Goal: Task Accomplishment & Management: Complete application form

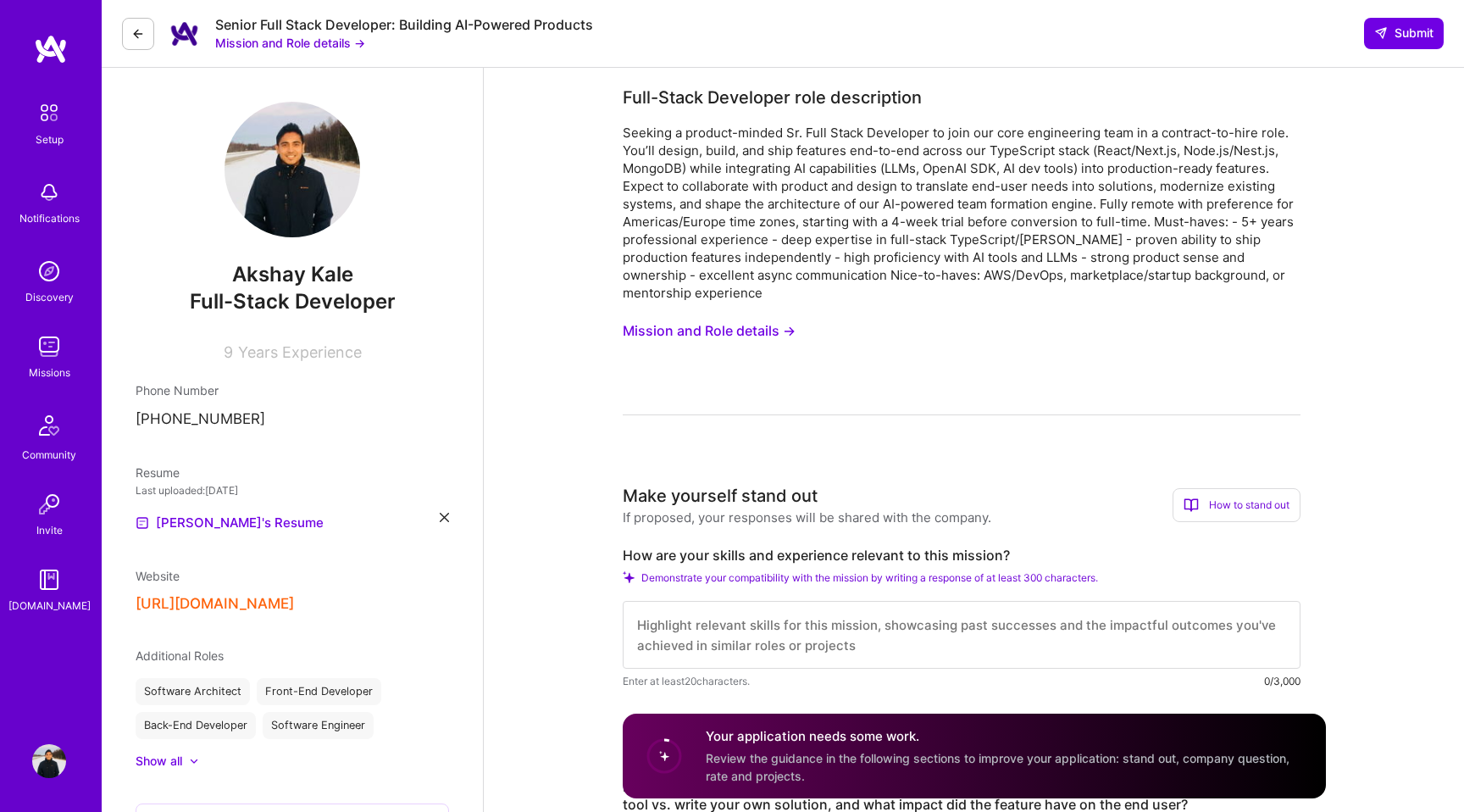
click at [51, 357] on img at bounding box center [49, 346] width 34 height 34
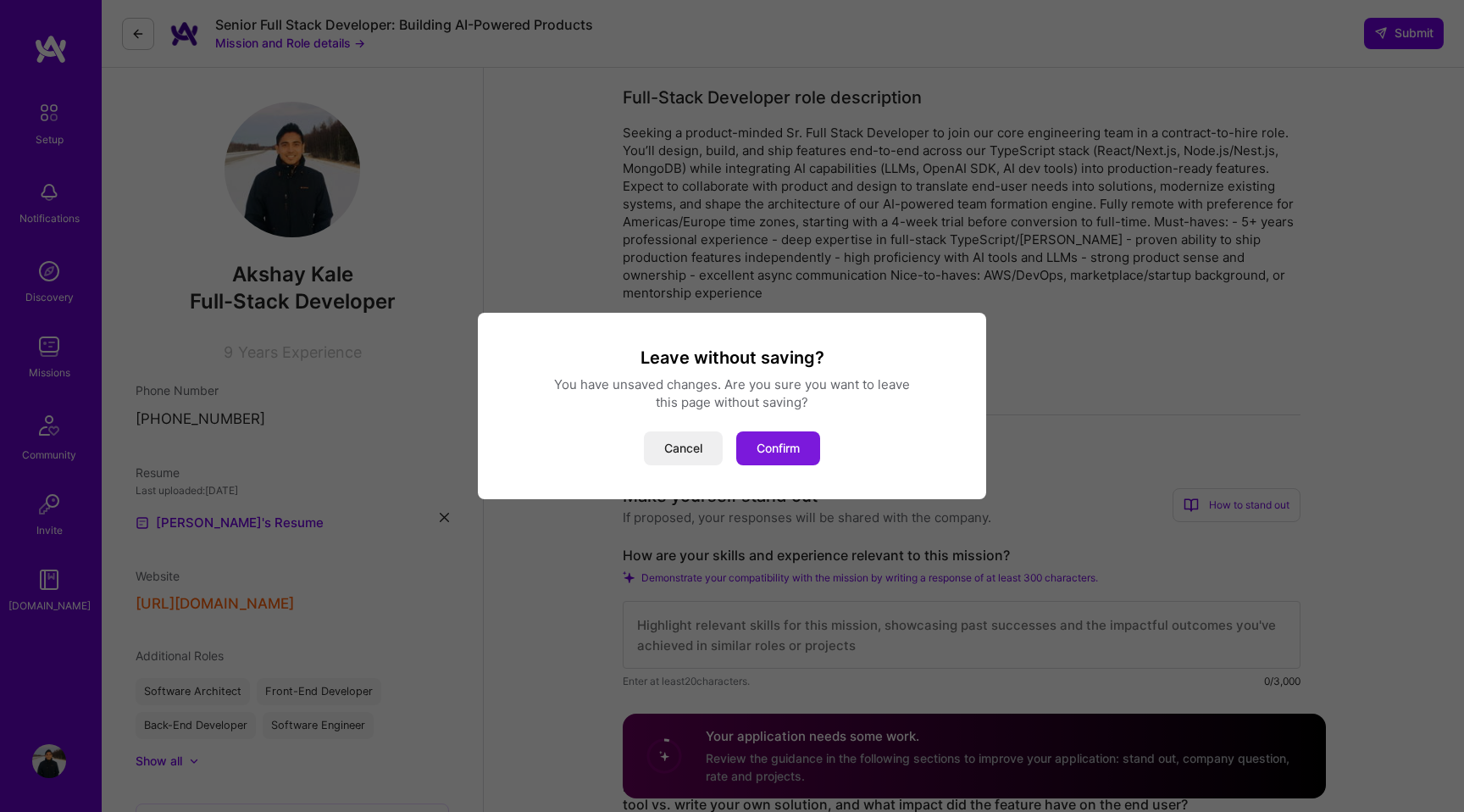
click at [763, 445] on button "Confirm" at bounding box center [778, 447] width 84 height 34
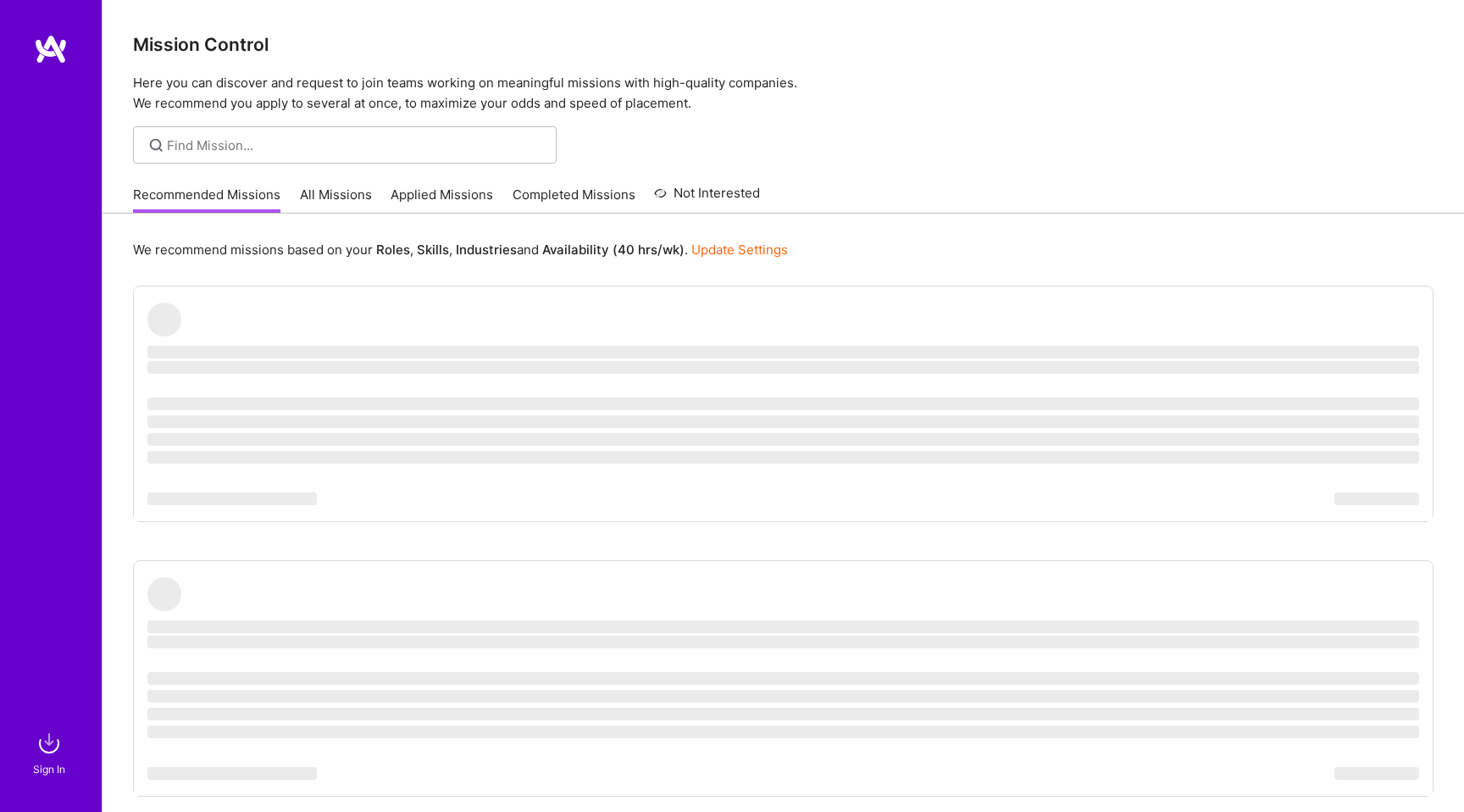
click at [477, 192] on link "Applied Missions" at bounding box center [442, 200] width 103 height 28
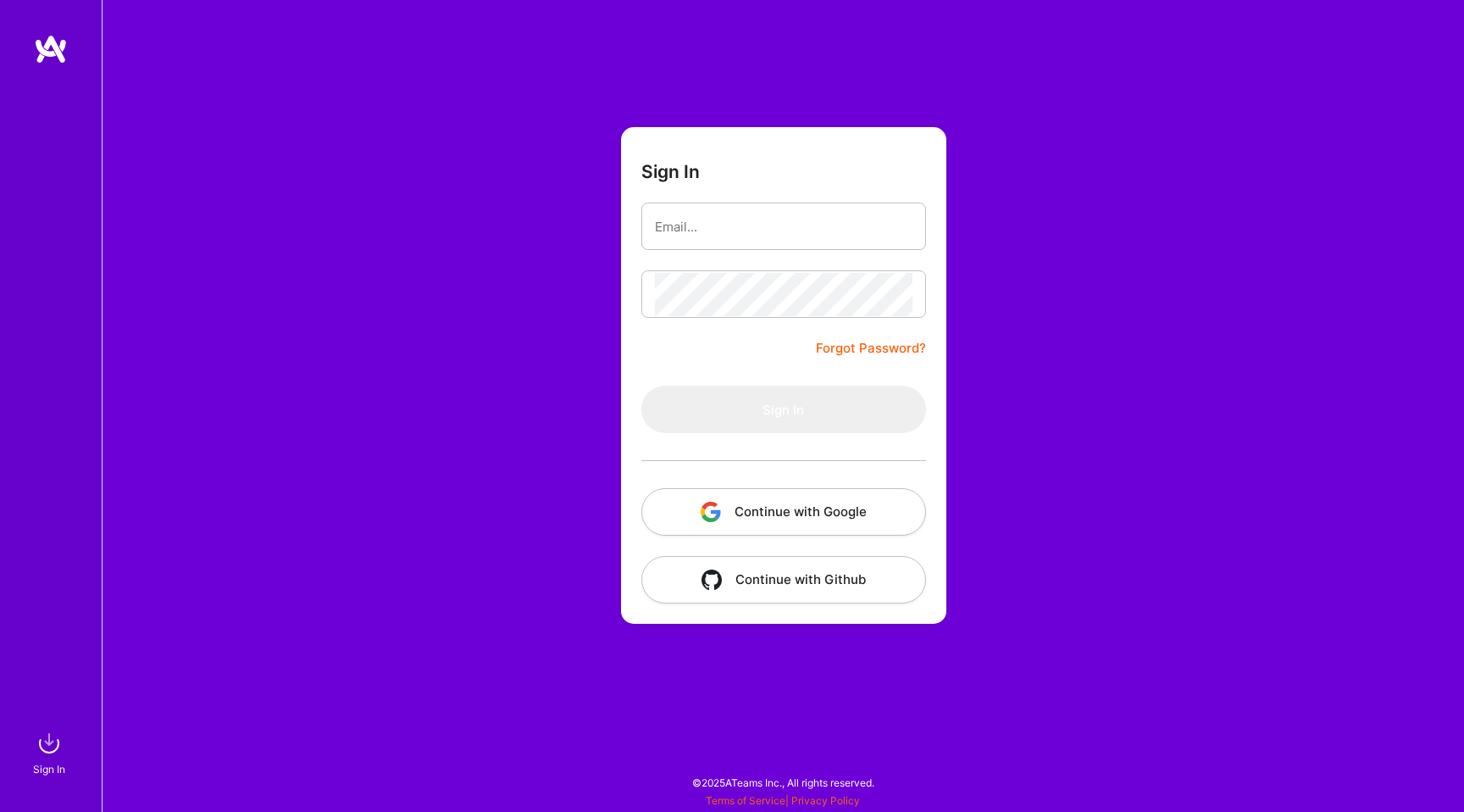
click at [777, 518] on button "Continue with Google" at bounding box center [783, 511] width 284 height 47
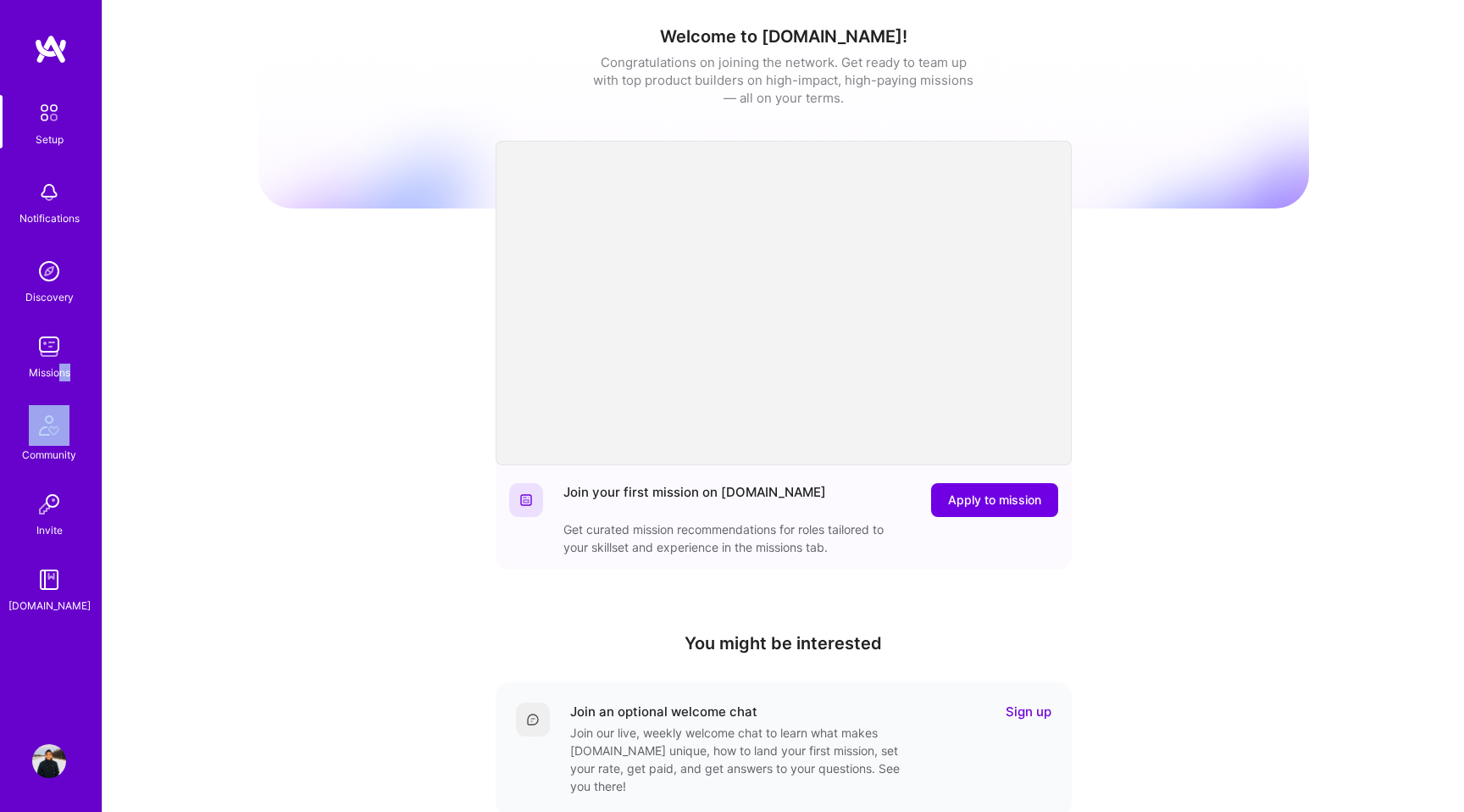
click at [56, 380] on div "Setup Notifications Discovery Missions Community Invite A.Guide" at bounding box center [51, 354] width 102 height 519
click at [53, 344] on img at bounding box center [49, 346] width 34 height 34
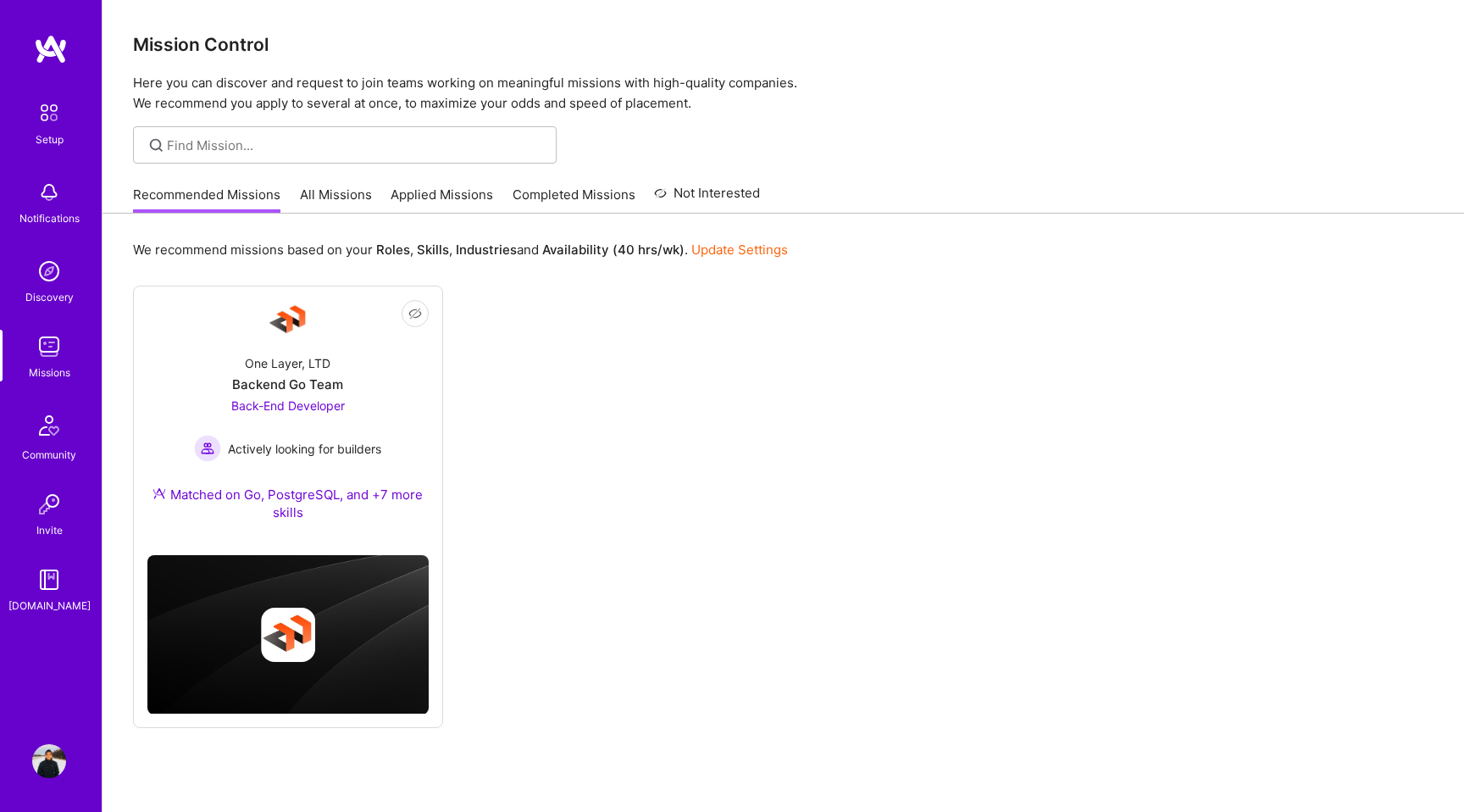
click at [556, 193] on link "Completed Missions" at bounding box center [574, 200] width 123 height 28
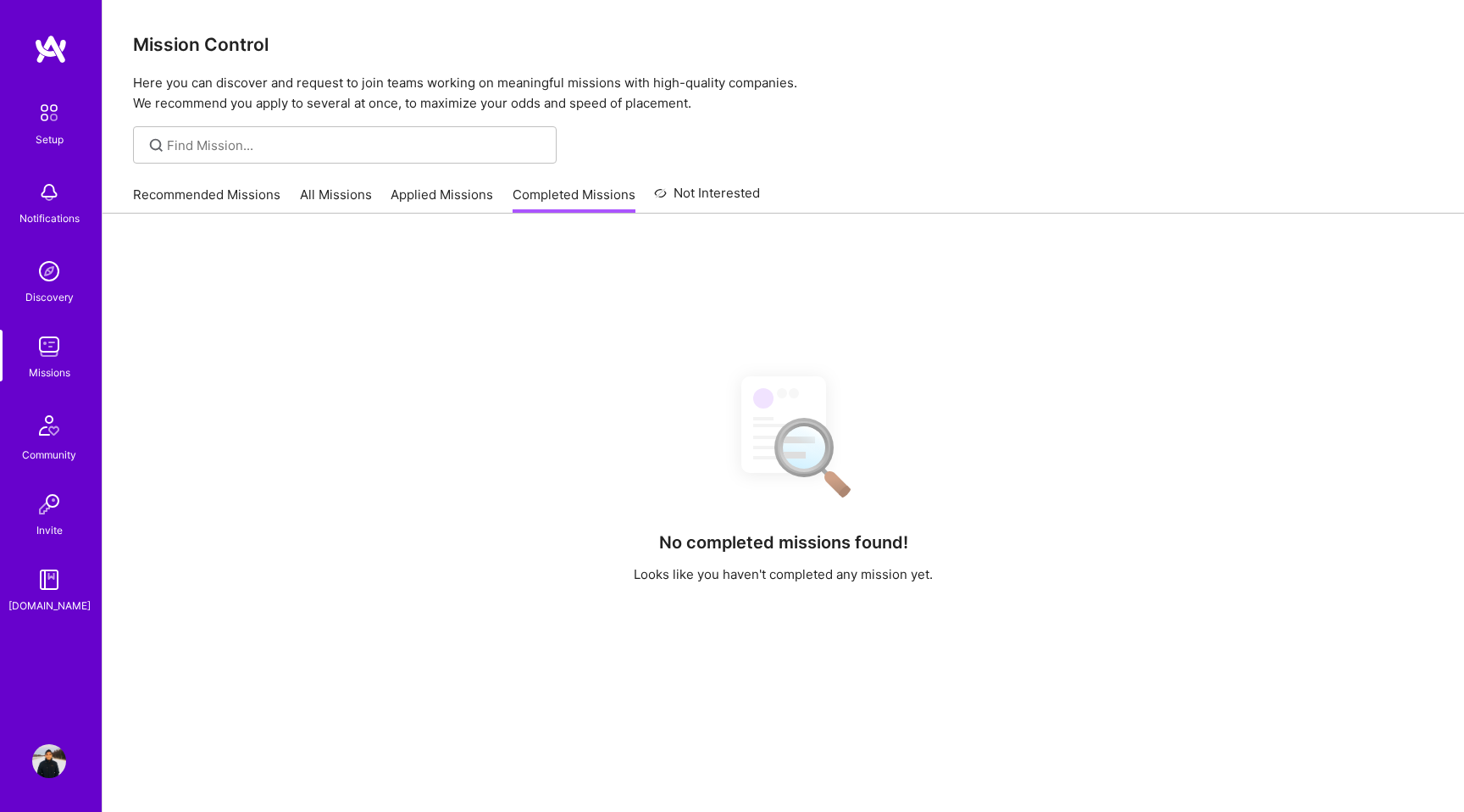
click at [463, 200] on link "Applied Missions" at bounding box center [442, 200] width 103 height 28
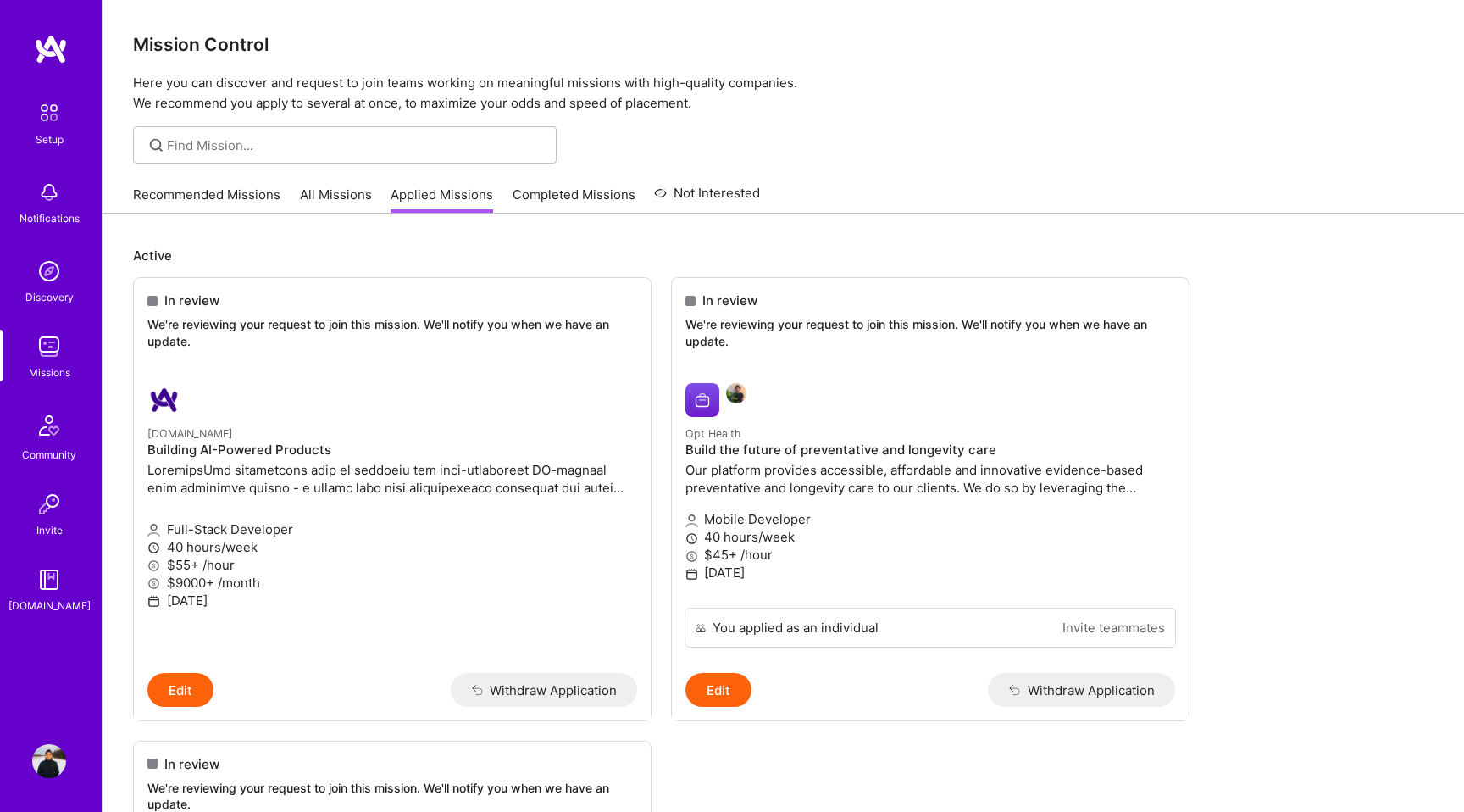
click at [315, 196] on link "All Missions" at bounding box center [336, 200] width 72 height 28
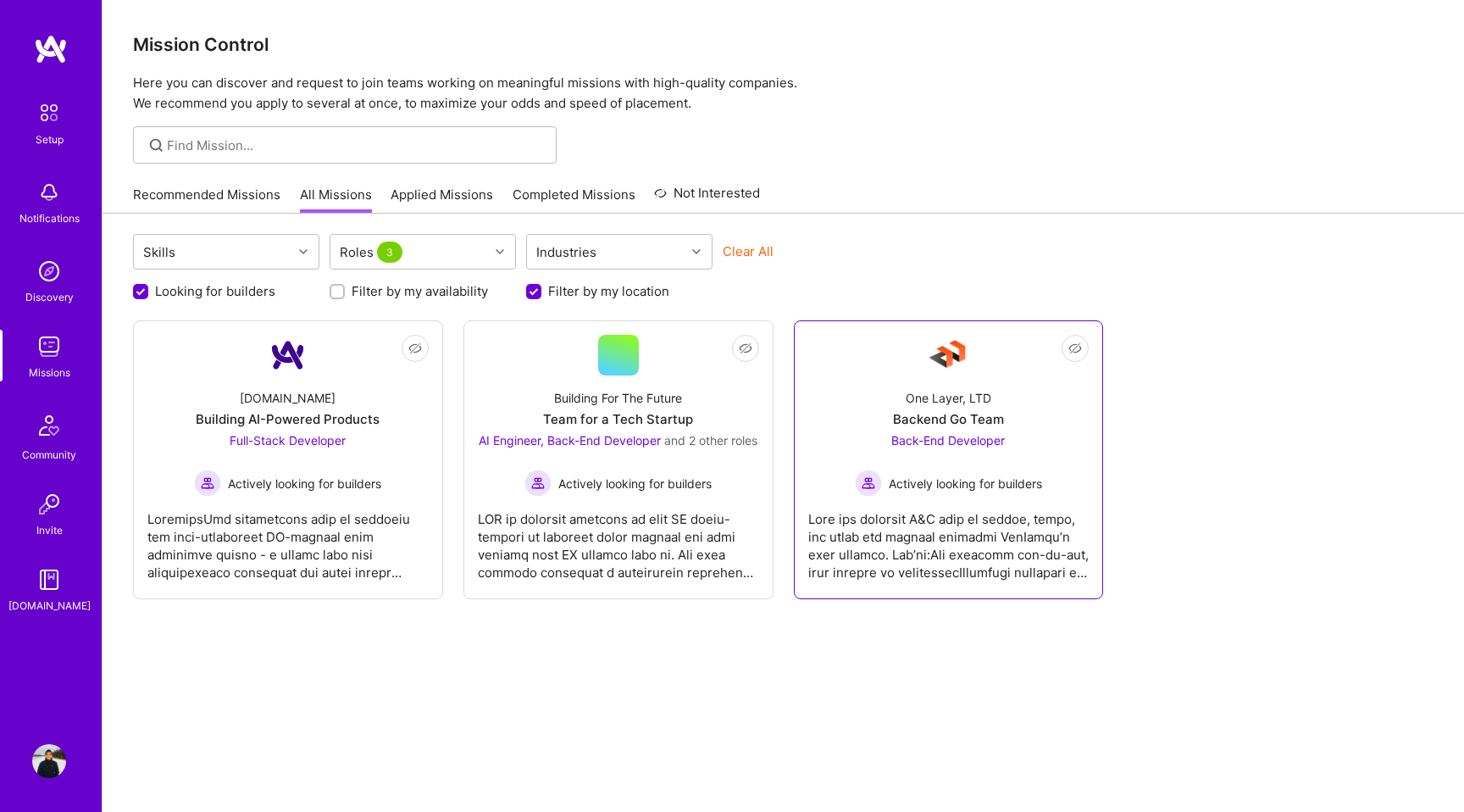
click at [1020, 388] on div "One Layer, LTD Backend Go Team Back-End Developer Actively looking for builders" at bounding box center [949, 435] width 281 height 121
click at [1026, 384] on div "One Layer, LTD Backend Go Team Back-End Developer Actively looking for builders" at bounding box center [949, 435] width 281 height 121
click at [726, 409] on div "Building For The Future Team for a Tech Startup AI Engineer, Back-End Developer…" at bounding box center [619, 435] width 281 height 121
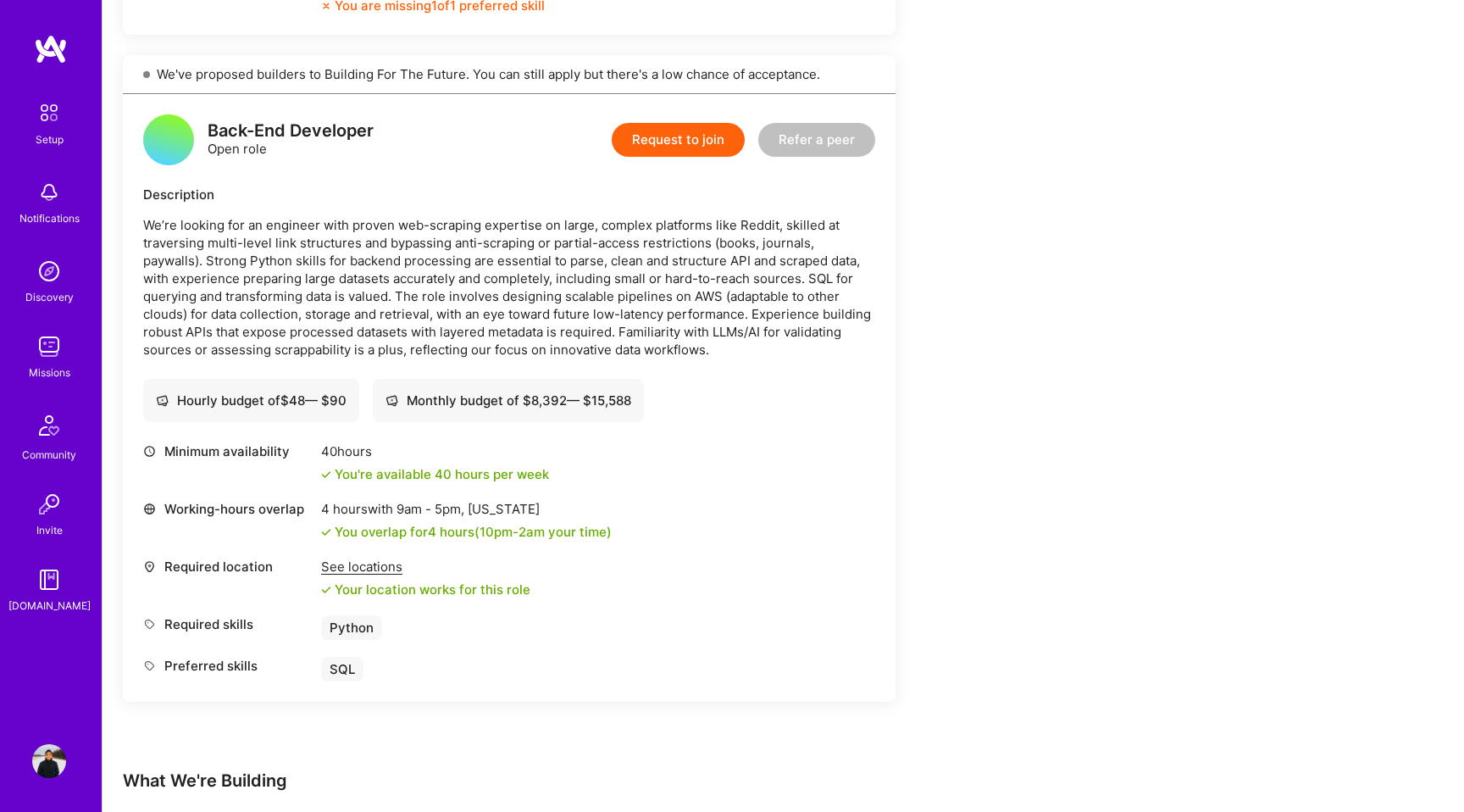
scroll to position [2100, 0]
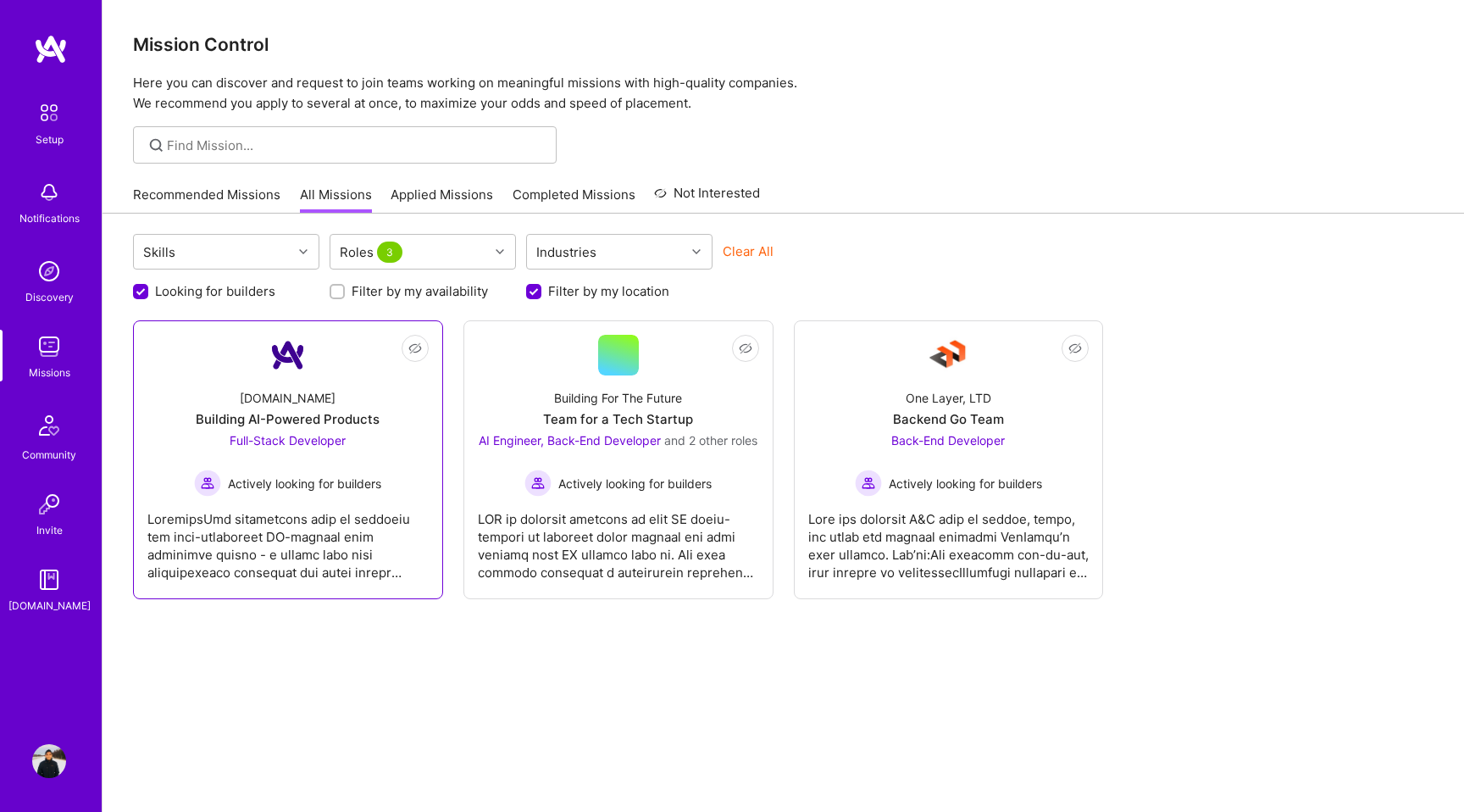
click at [383, 394] on div "A.Team Building AI-Powered Products Full-Stack Developer Actively looking for b…" at bounding box center [288, 435] width 281 height 121
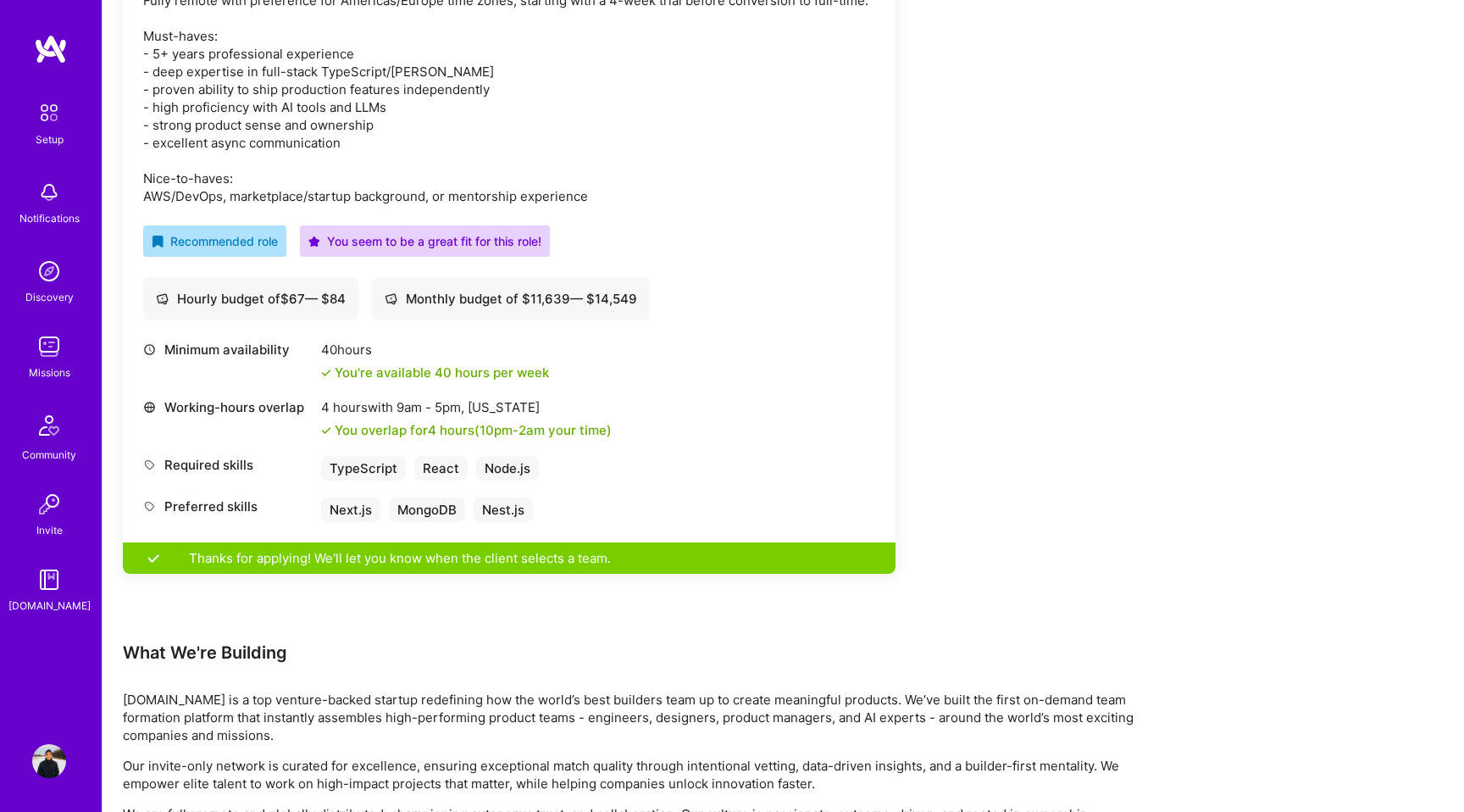
scroll to position [667, 0]
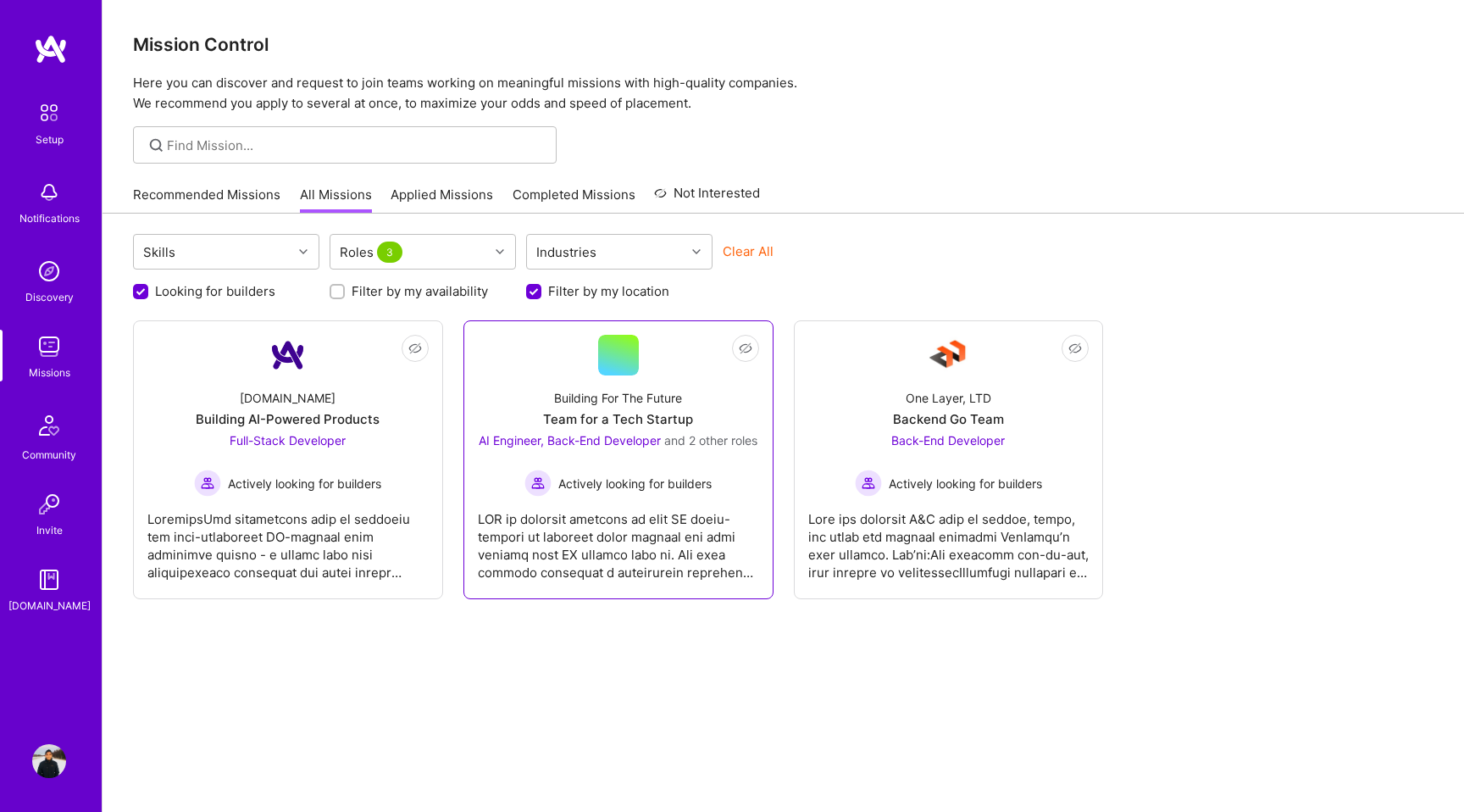
click at [717, 408] on div "Building For The Future Team for a Tech Startup AI Engineer, Back-End Developer…" at bounding box center [619, 435] width 281 height 121
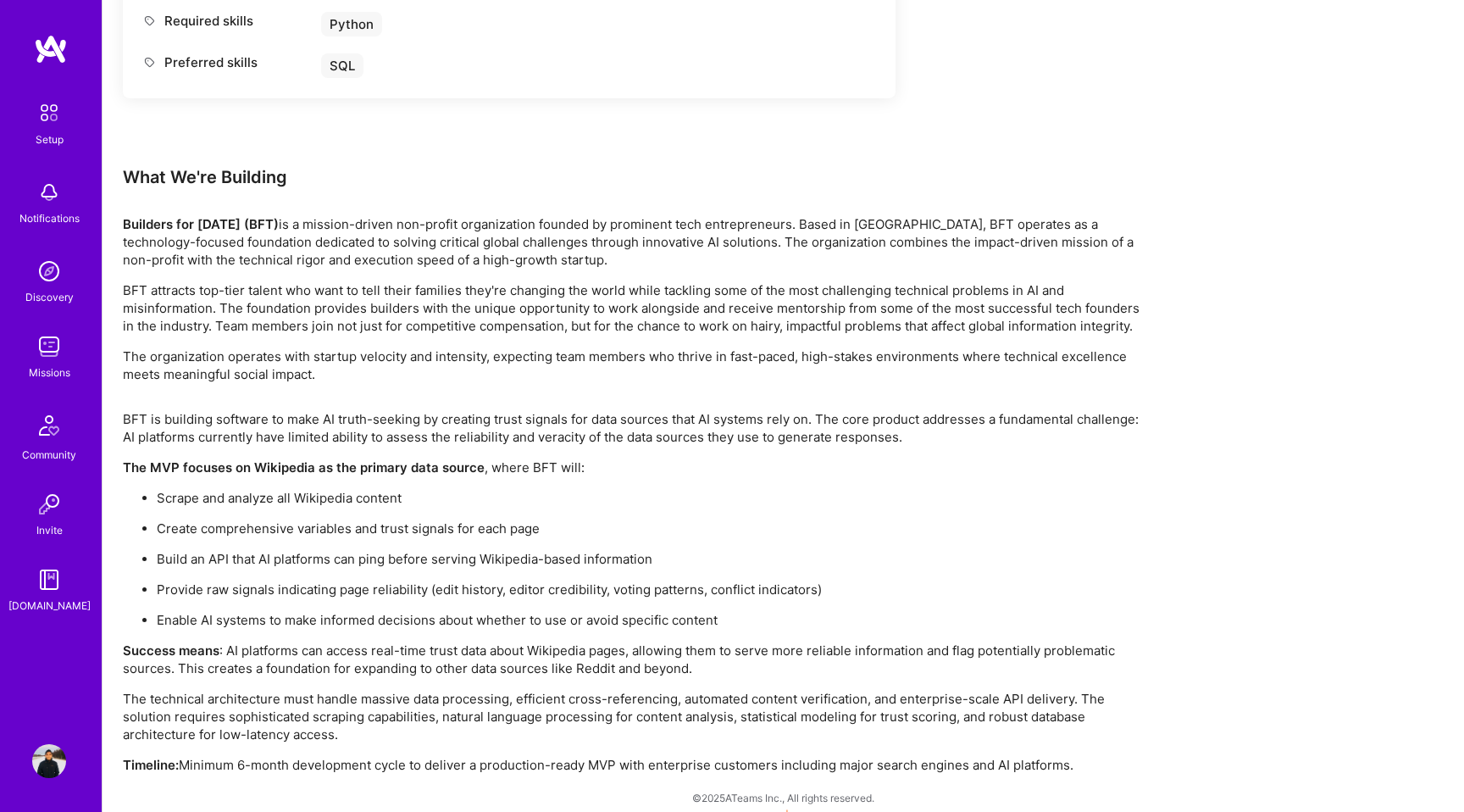
scroll to position [2719, 0]
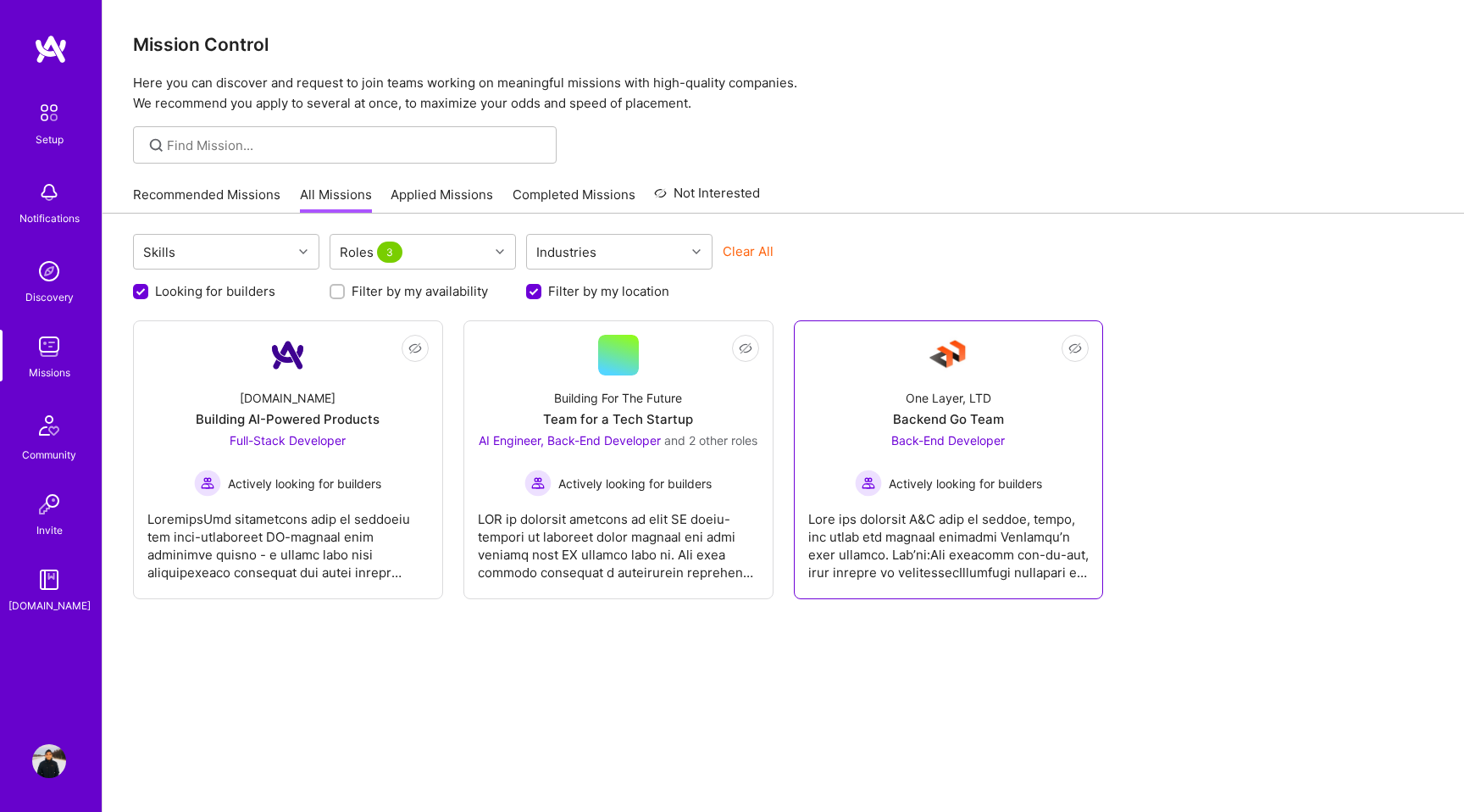
click at [1000, 398] on div "One Layer, LTD Backend Go Team Back-End Developer Actively looking for builders" at bounding box center [949, 435] width 281 height 121
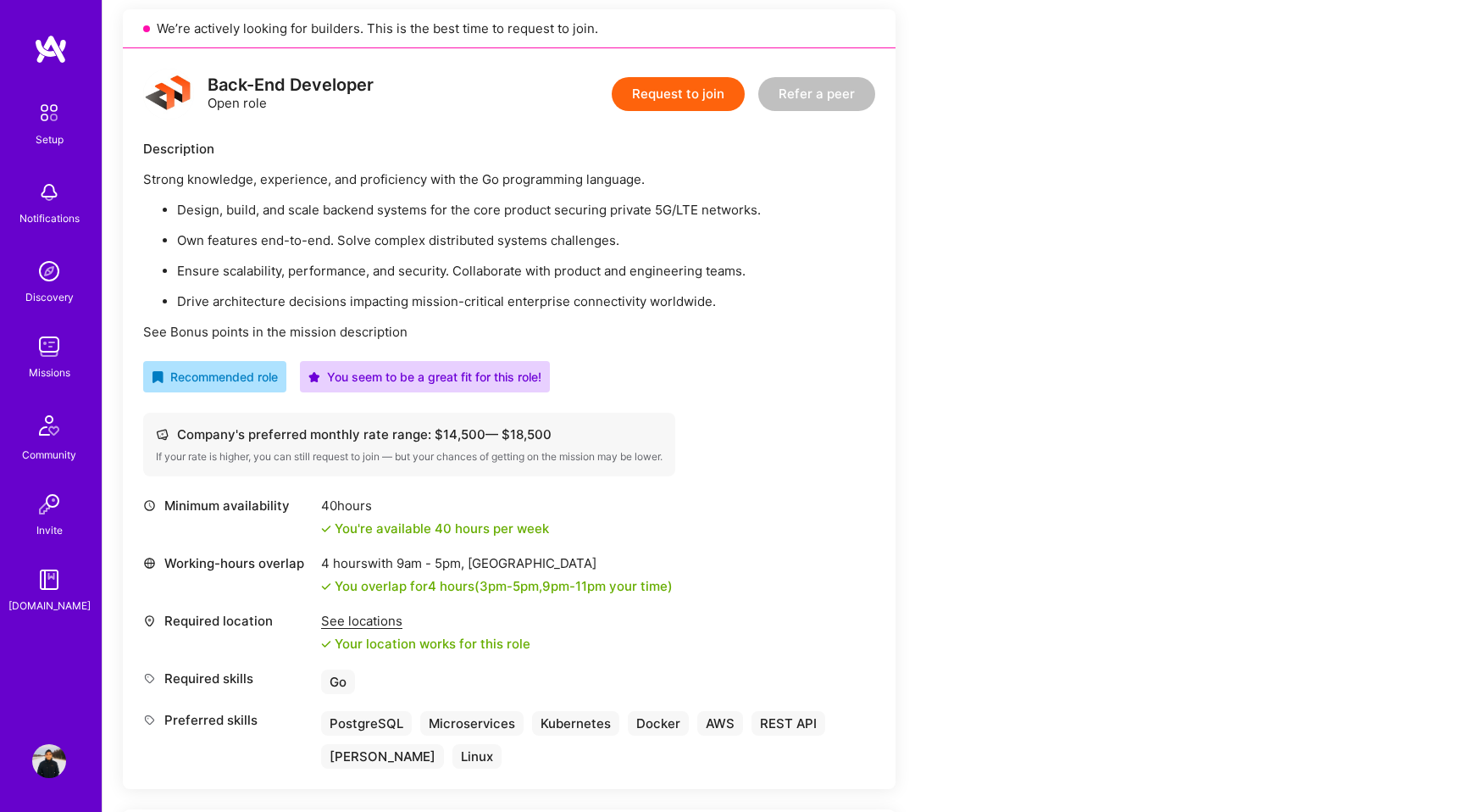
scroll to position [384, 0]
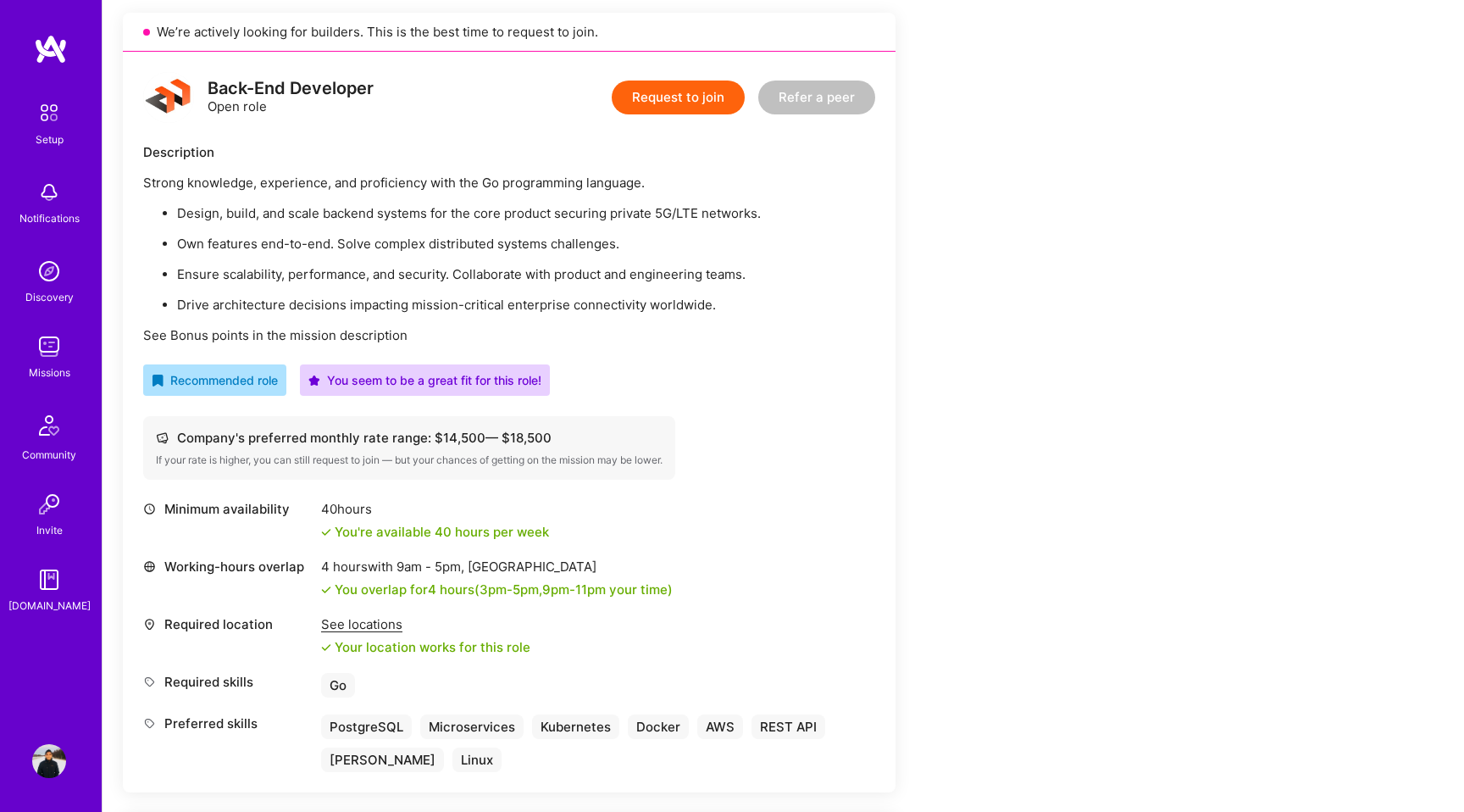
click at [49, 345] on img at bounding box center [49, 346] width 34 height 34
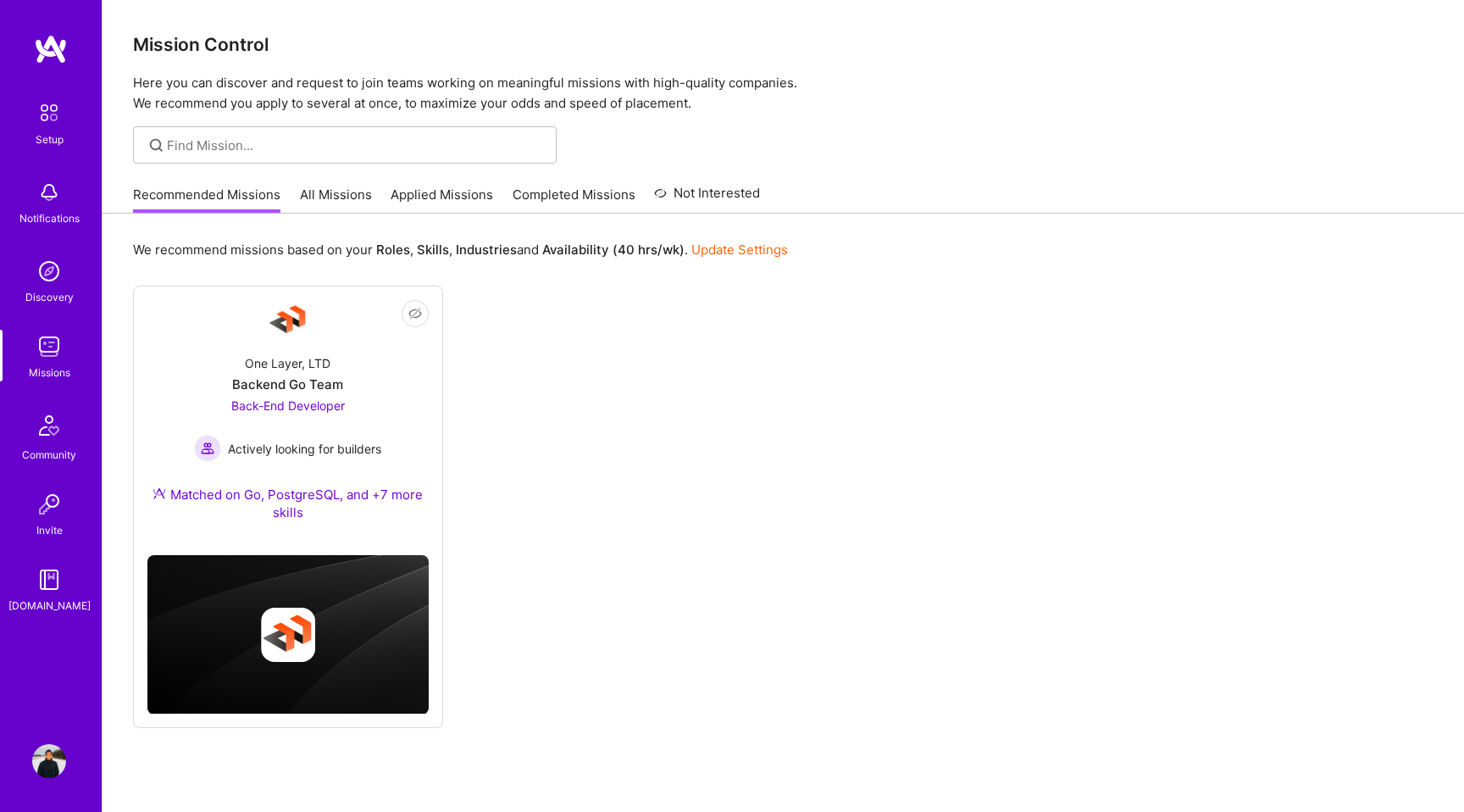
click at [49, 345] on img at bounding box center [49, 346] width 34 height 34
click at [332, 198] on link "All Missions" at bounding box center [336, 200] width 72 height 28
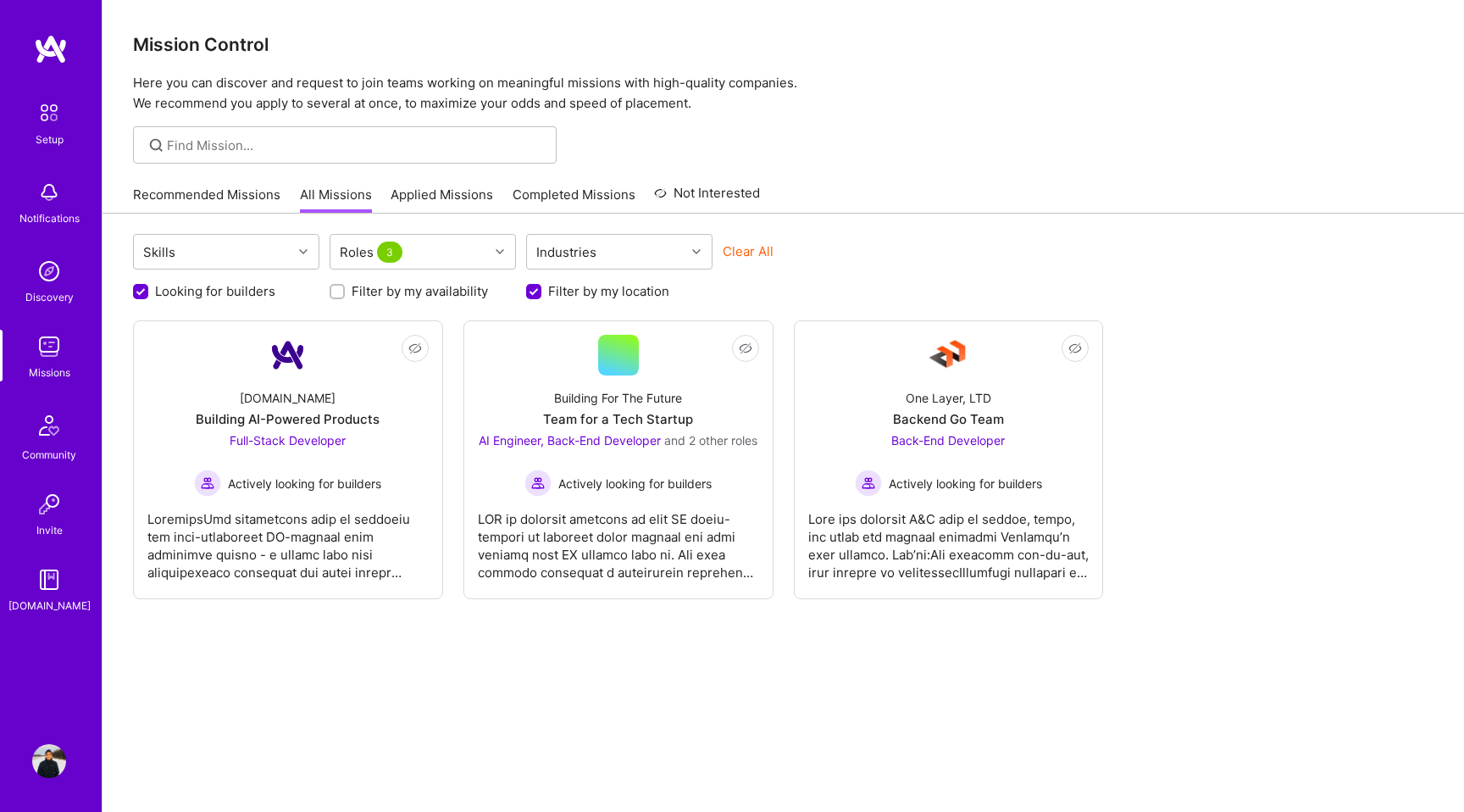
click at [332, 198] on link "All Missions" at bounding box center [336, 200] width 72 height 28
click at [502, 242] on div at bounding box center [502, 251] width 26 height 22
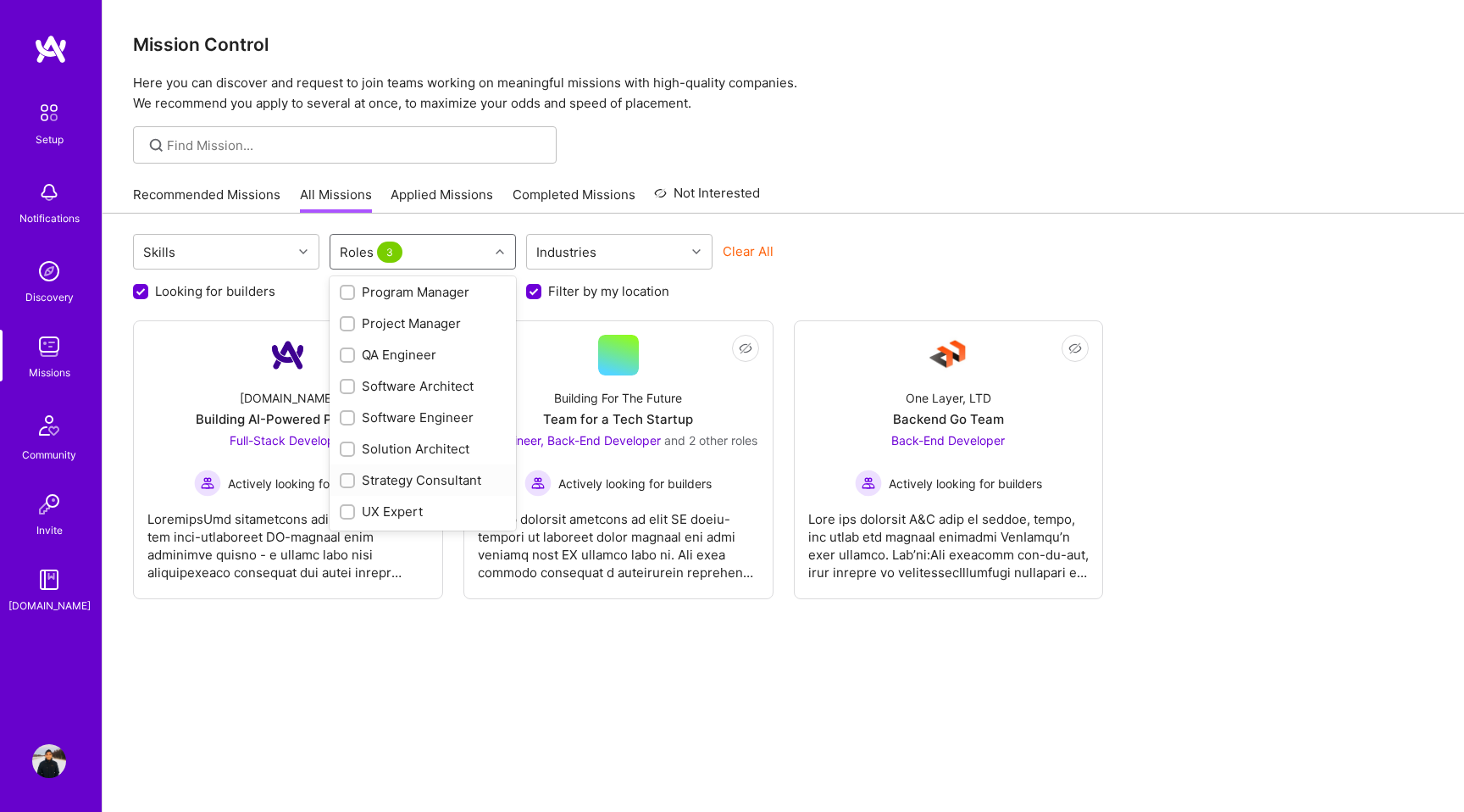
scroll to position [815, 0]
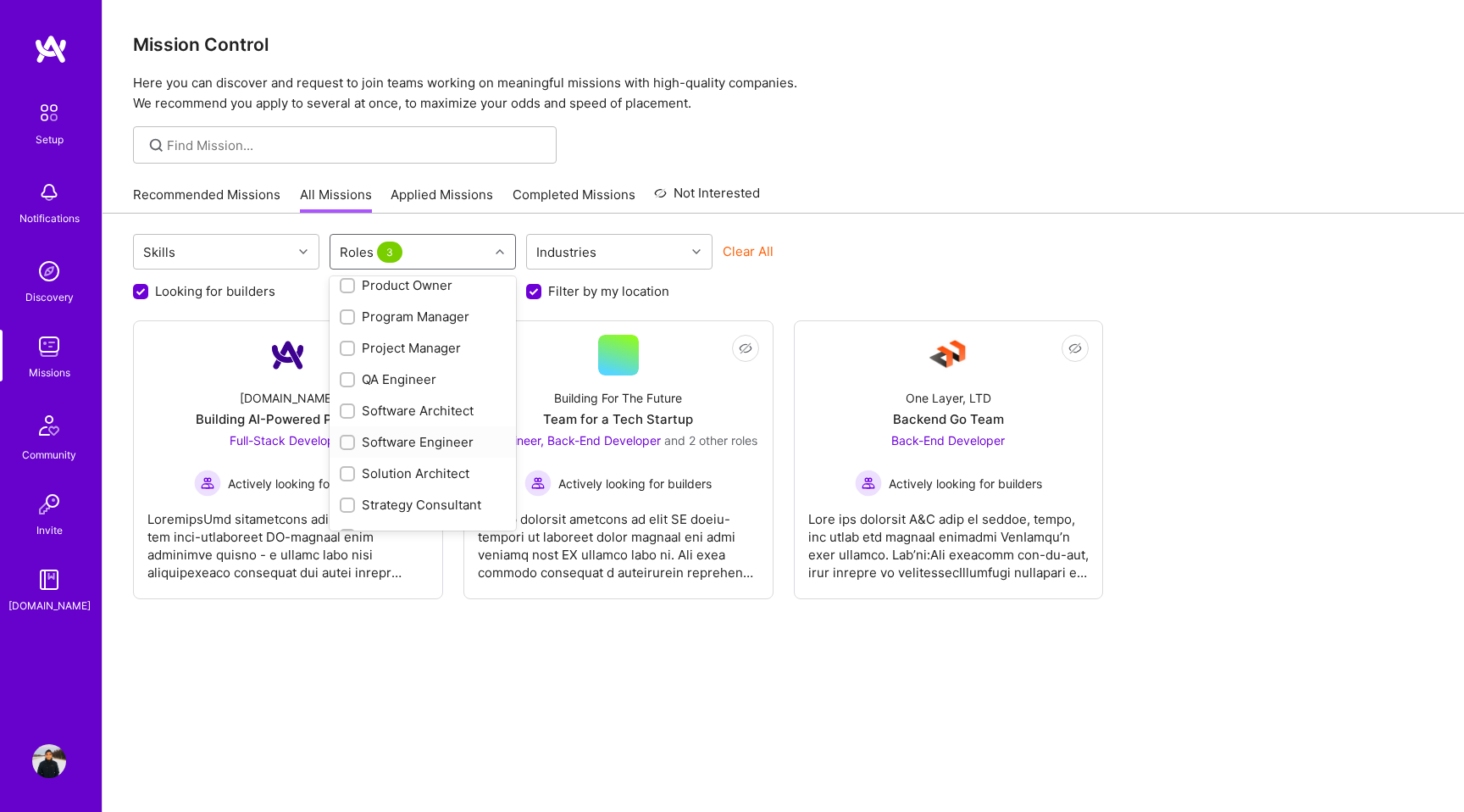
click at [352, 441] on input "checkbox" at bounding box center [349, 443] width 12 height 12
checkbox input "true"
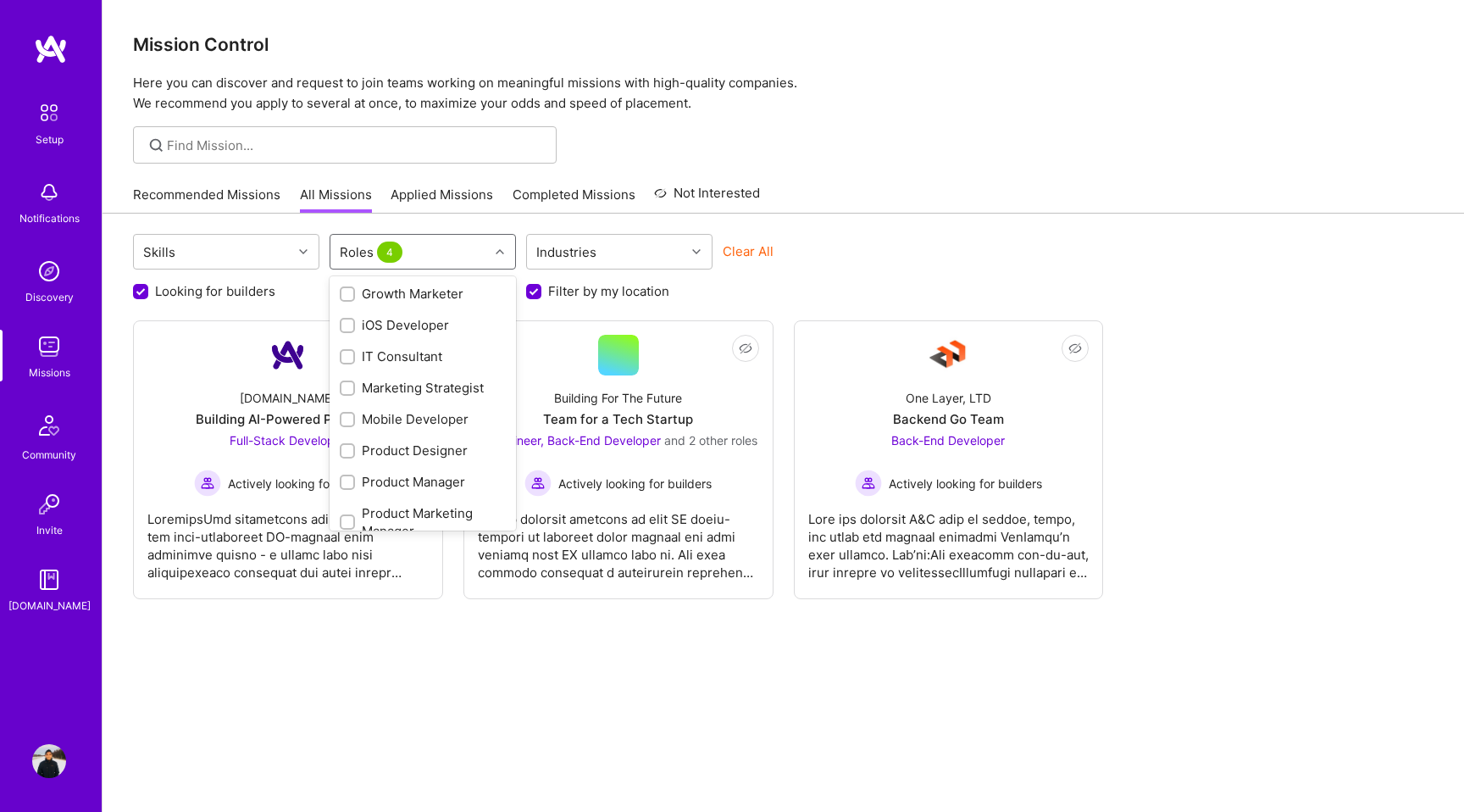
scroll to position [536, 0]
click at [349, 423] on input "checkbox" at bounding box center [349, 423] width 12 height 12
checkbox input "true"
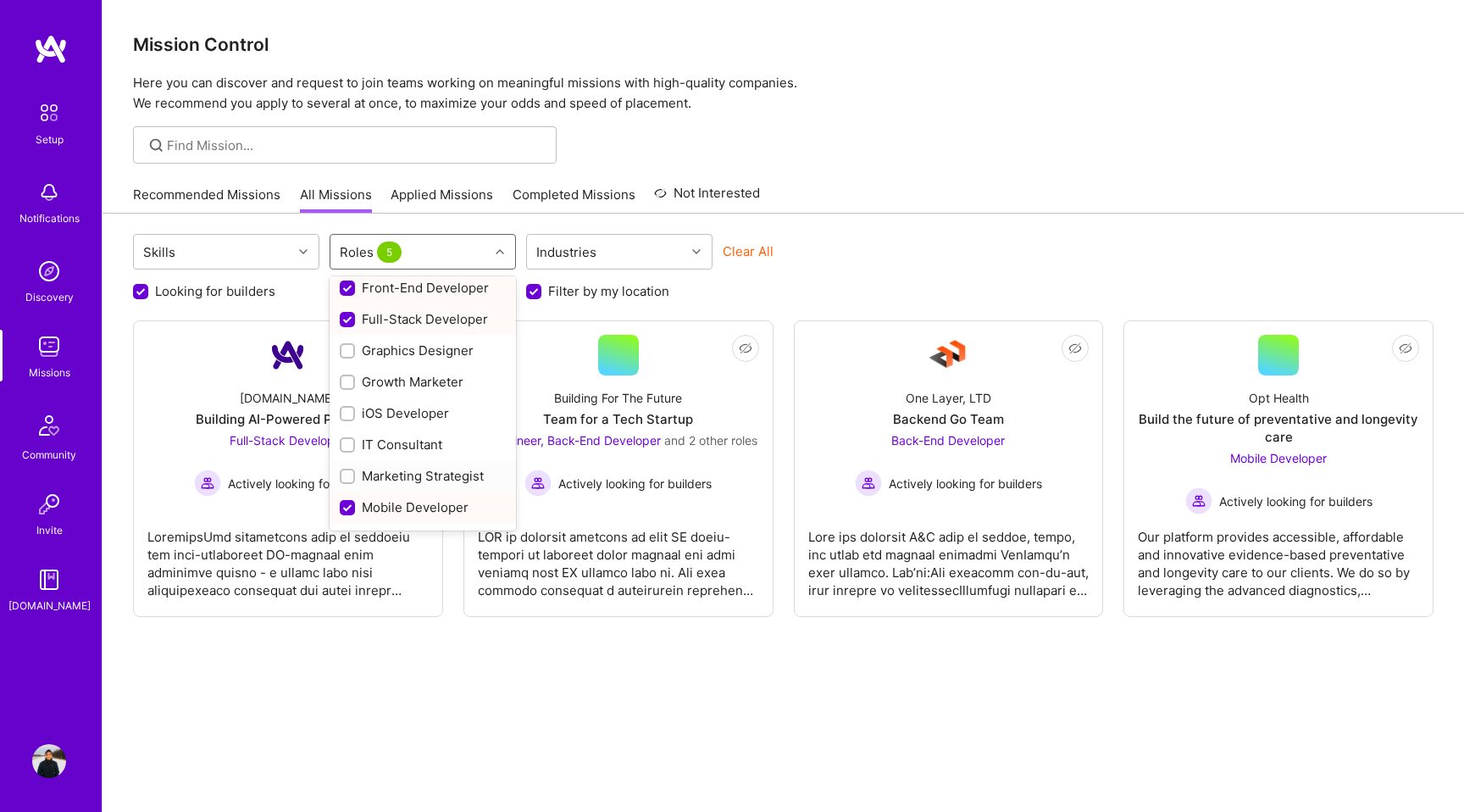
scroll to position [450, 0]
click at [348, 414] on input "checkbox" at bounding box center [349, 415] width 12 height 12
click at [348, 414] on input "checkbox" at bounding box center [348, 414] width 15 height 15
checkbox input "false"
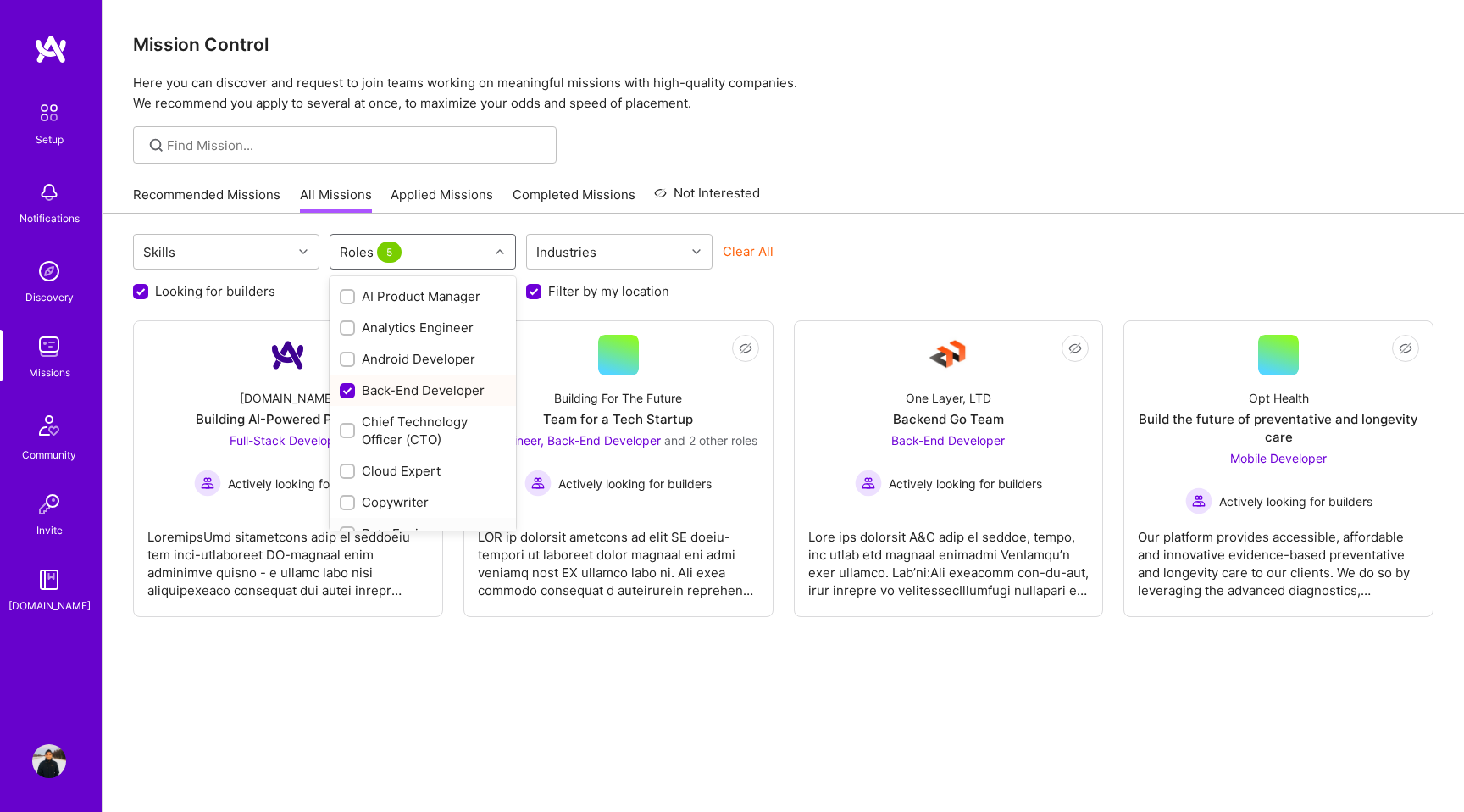
scroll to position [47, 0]
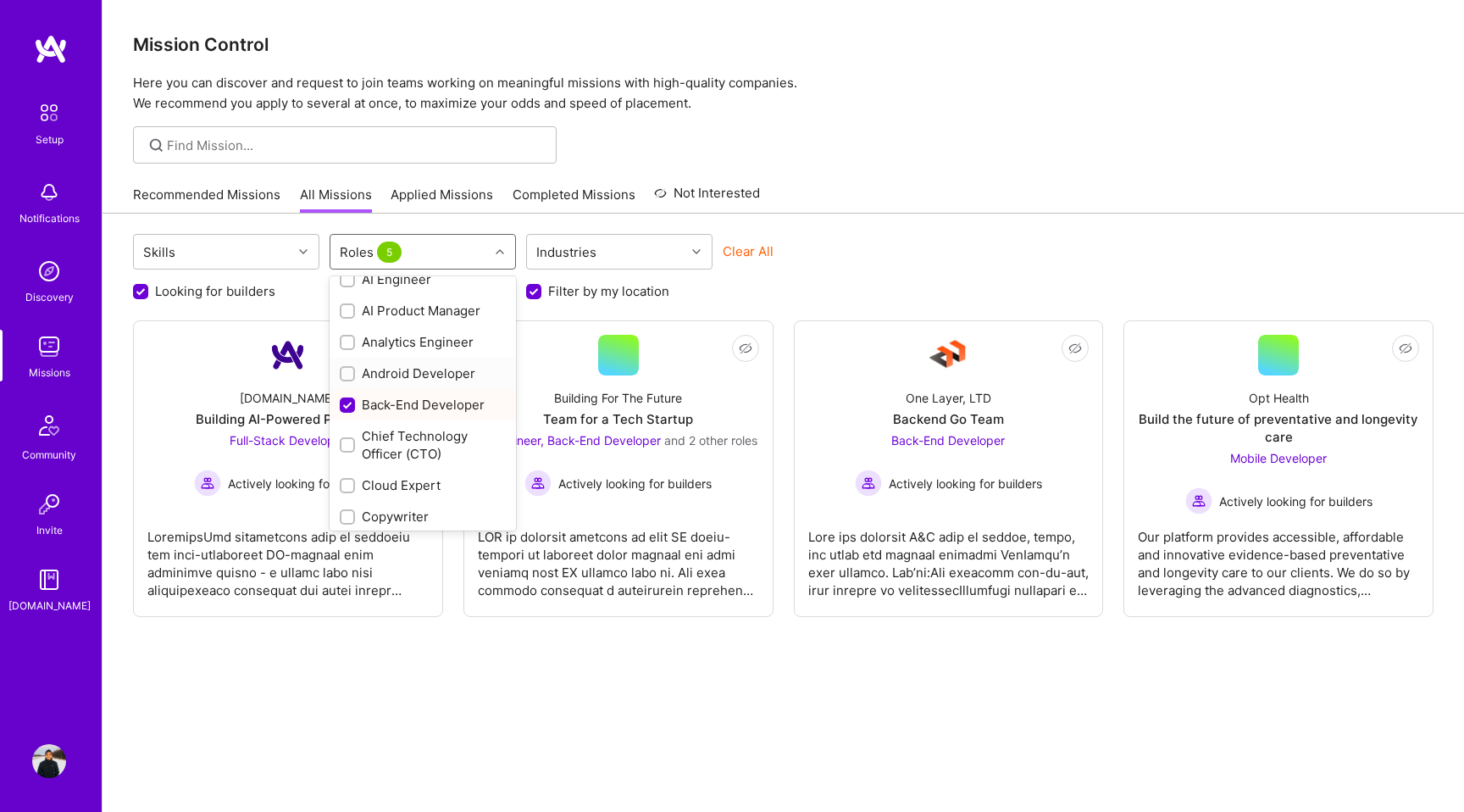
click at [353, 372] on div at bounding box center [346, 373] width 15 height 15
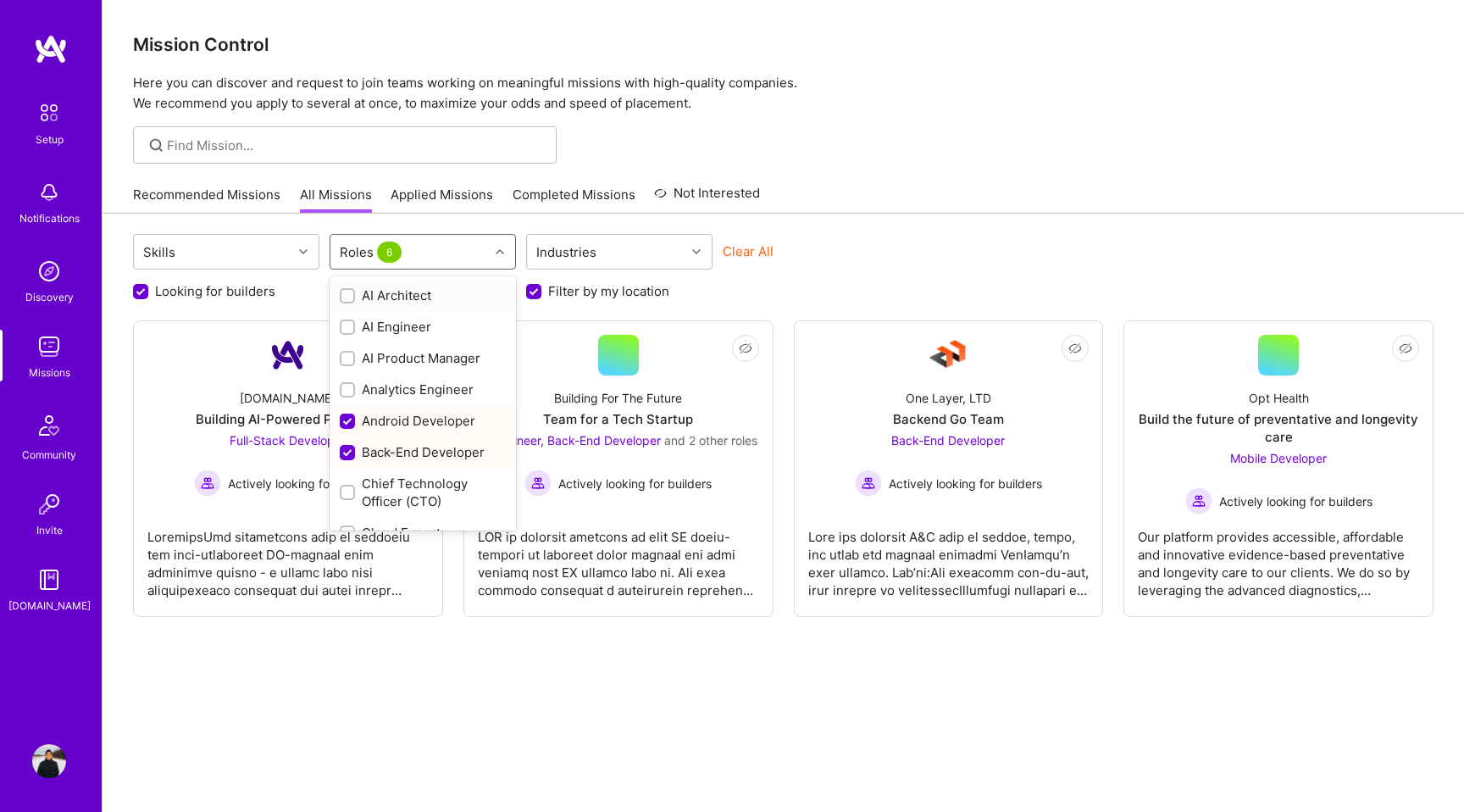
click at [482, 251] on div "Roles 6" at bounding box center [410, 251] width 159 height 34
click at [857, 250] on div "Clear All" at bounding box center [817, 258] width 187 height 31
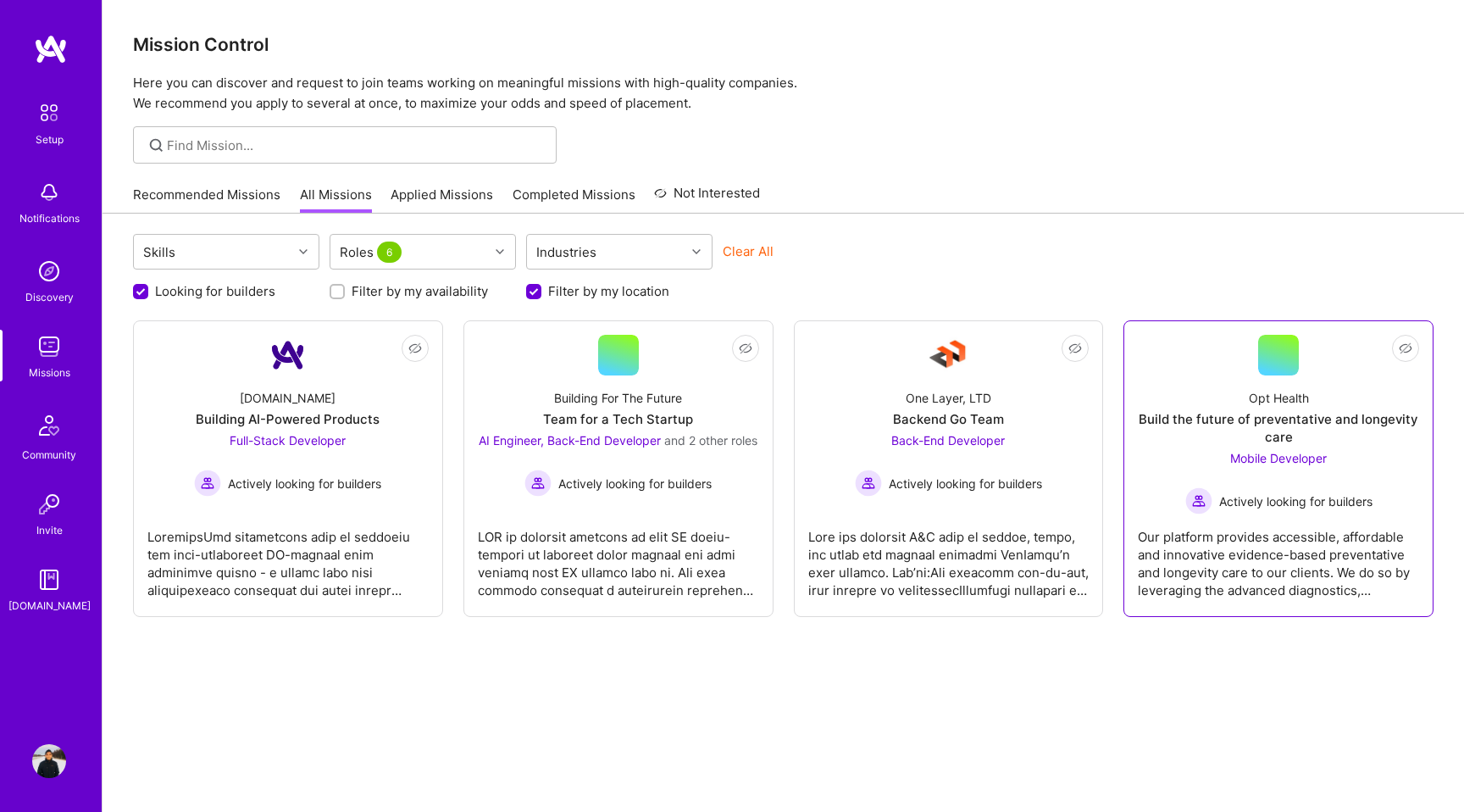
click at [1339, 393] on div "Opt Health Build the future of preventative and longevity care Mobile Developer…" at bounding box center [1278, 444] width 281 height 139
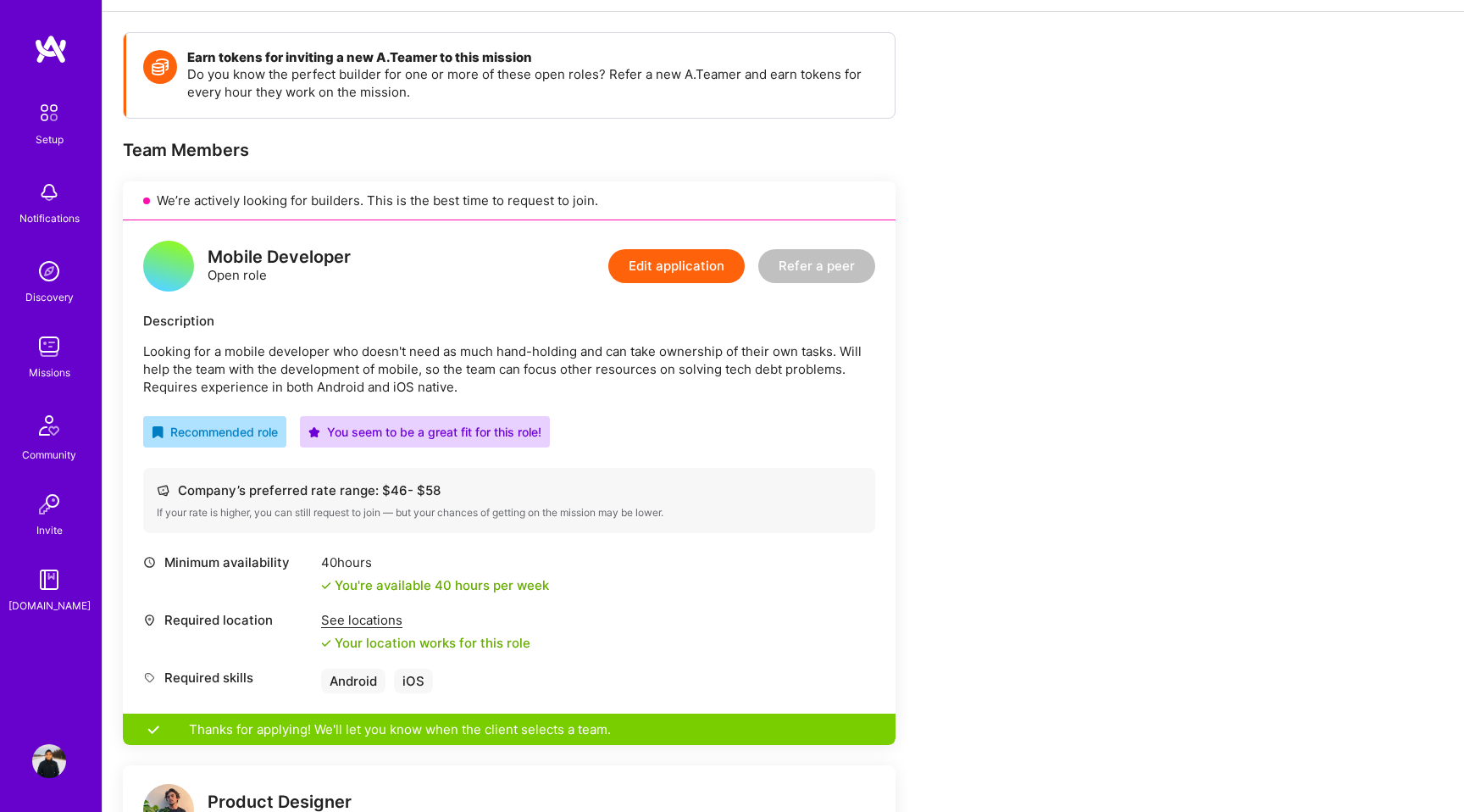
scroll to position [175, 0]
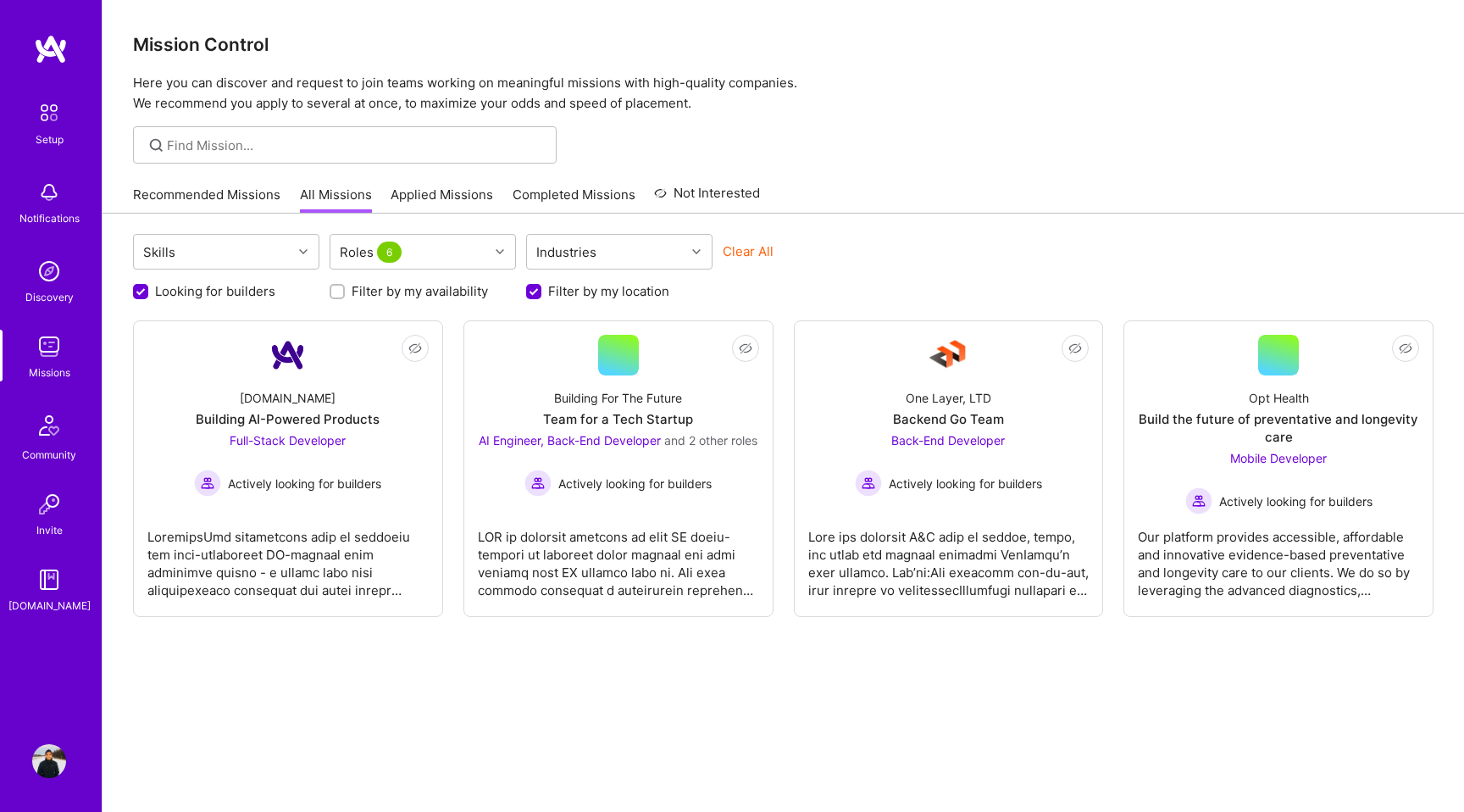
click at [47, 349] on img at bounding box center [49, 346] width 34 height 34
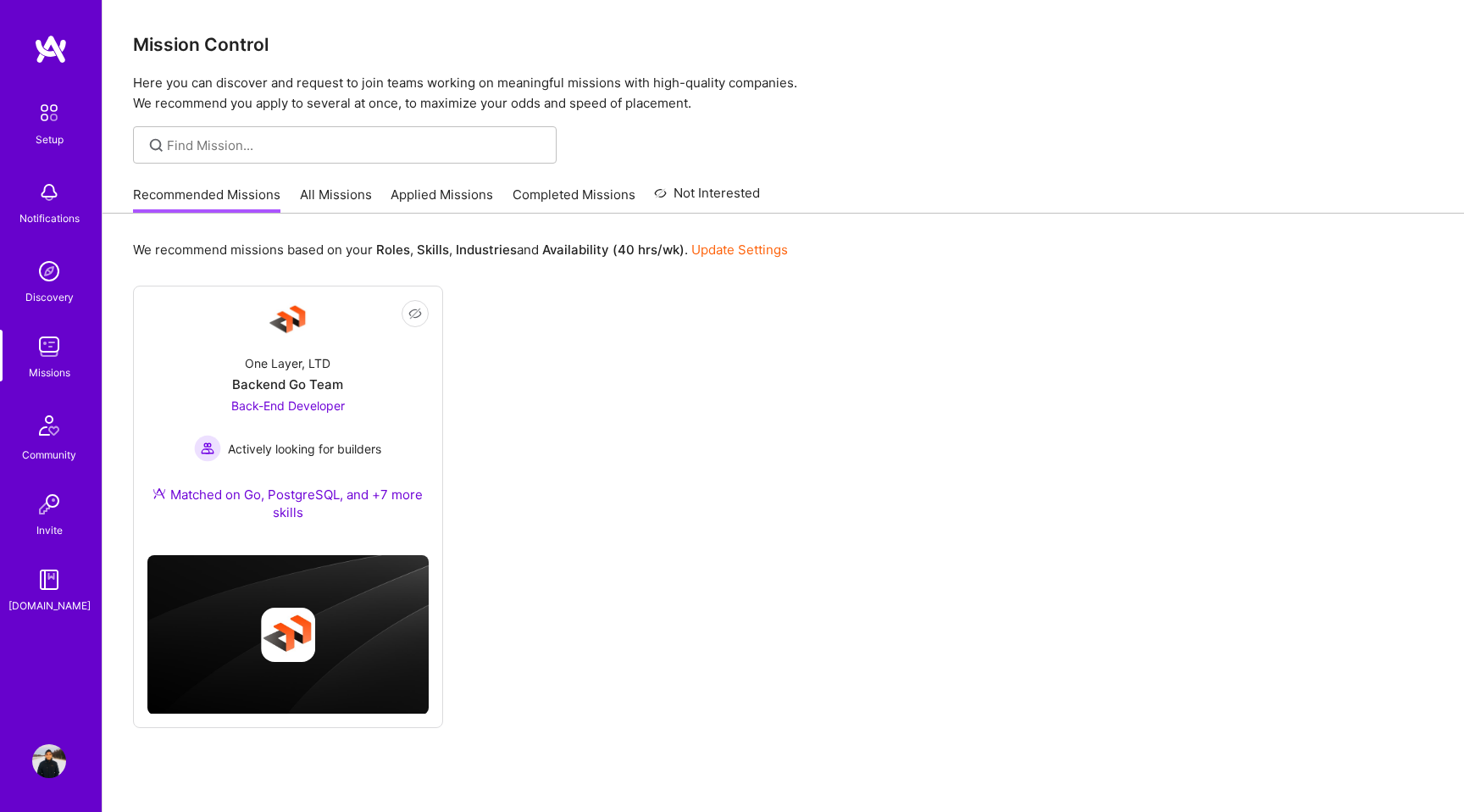
click at [47, 349] on img at bounding box center [49, 346] width 34 height 34
click at [693, 183] on link "Not Interested" at bounding box center [707, 198] width 106 height 31
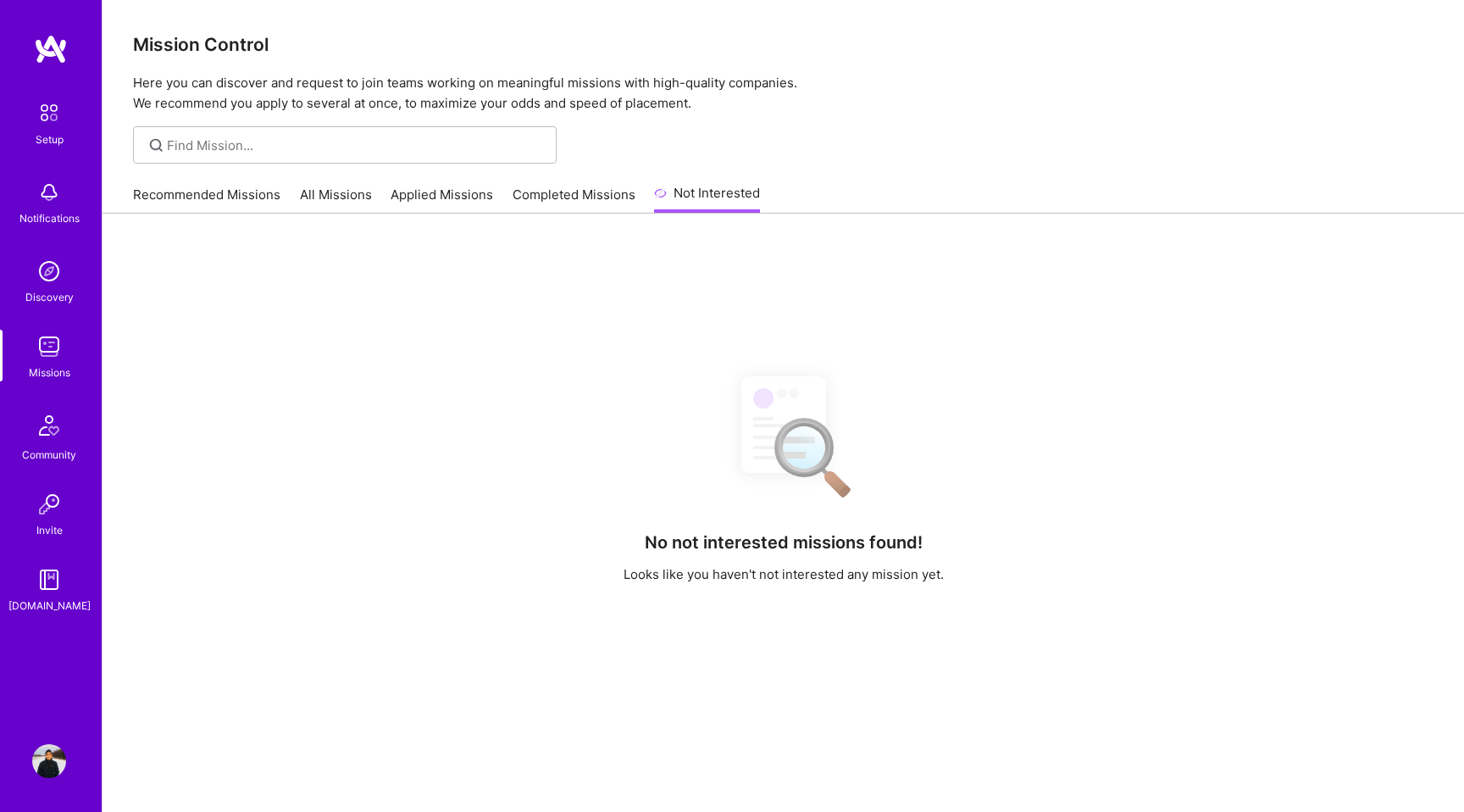
click at [571, 198] on link "Completed Missions" at bounding box center [574, 200] width 123 height 28
click at [466, 201] on link "Applied Missions" at bounding box center [442, 200] width 103 height 28
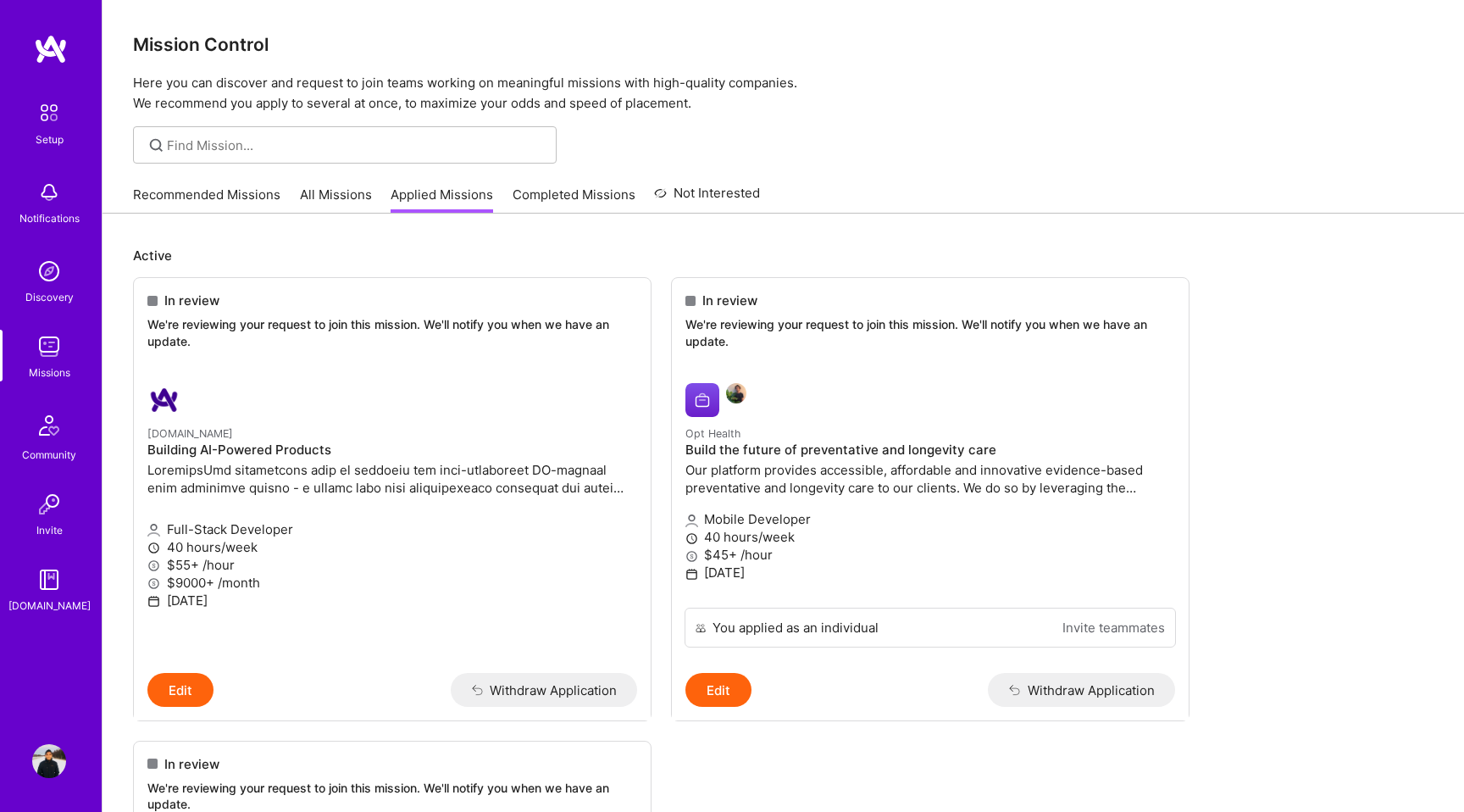
click at [353, 194] on link "All Missions" at bounding box center [336, 200] width 72 height 28
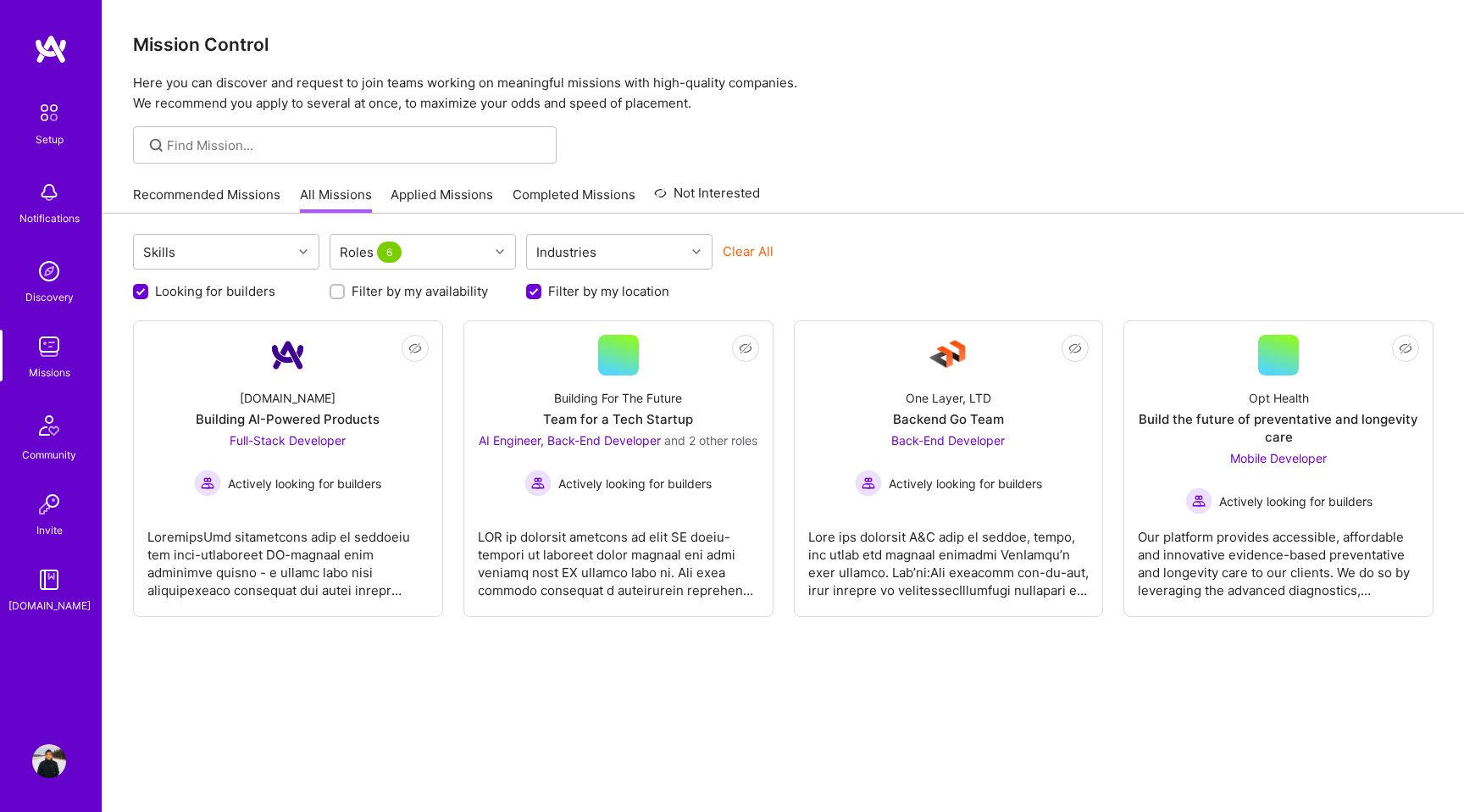
click at [732, 252] on button "Clear All" at bounding box center [749, 251] width 51 height 17
checkbox input "false"
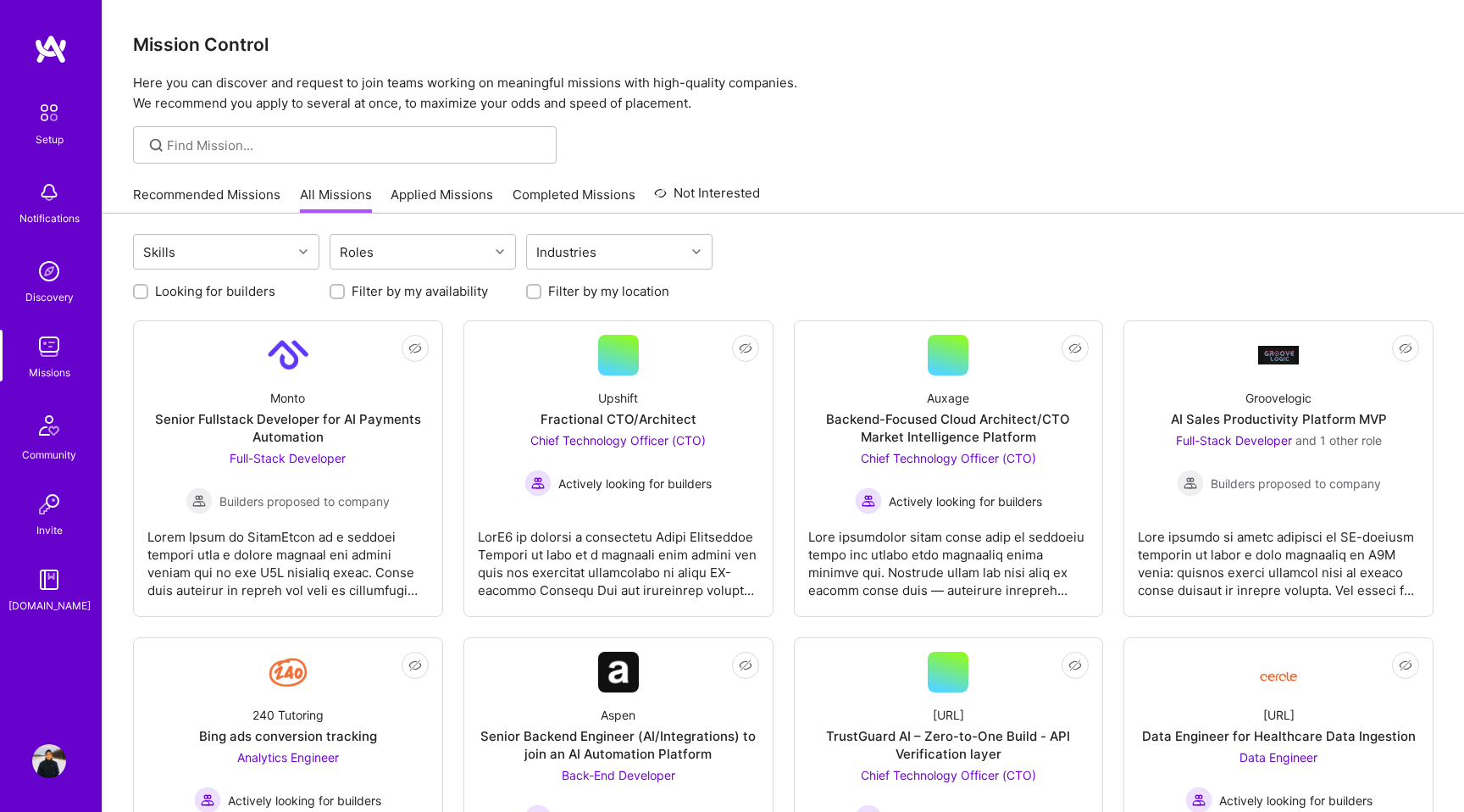
click at [538, 294] on input "Filter by my location" at bounding box center [536, 292] width 12 height 12
checkbox input "true"
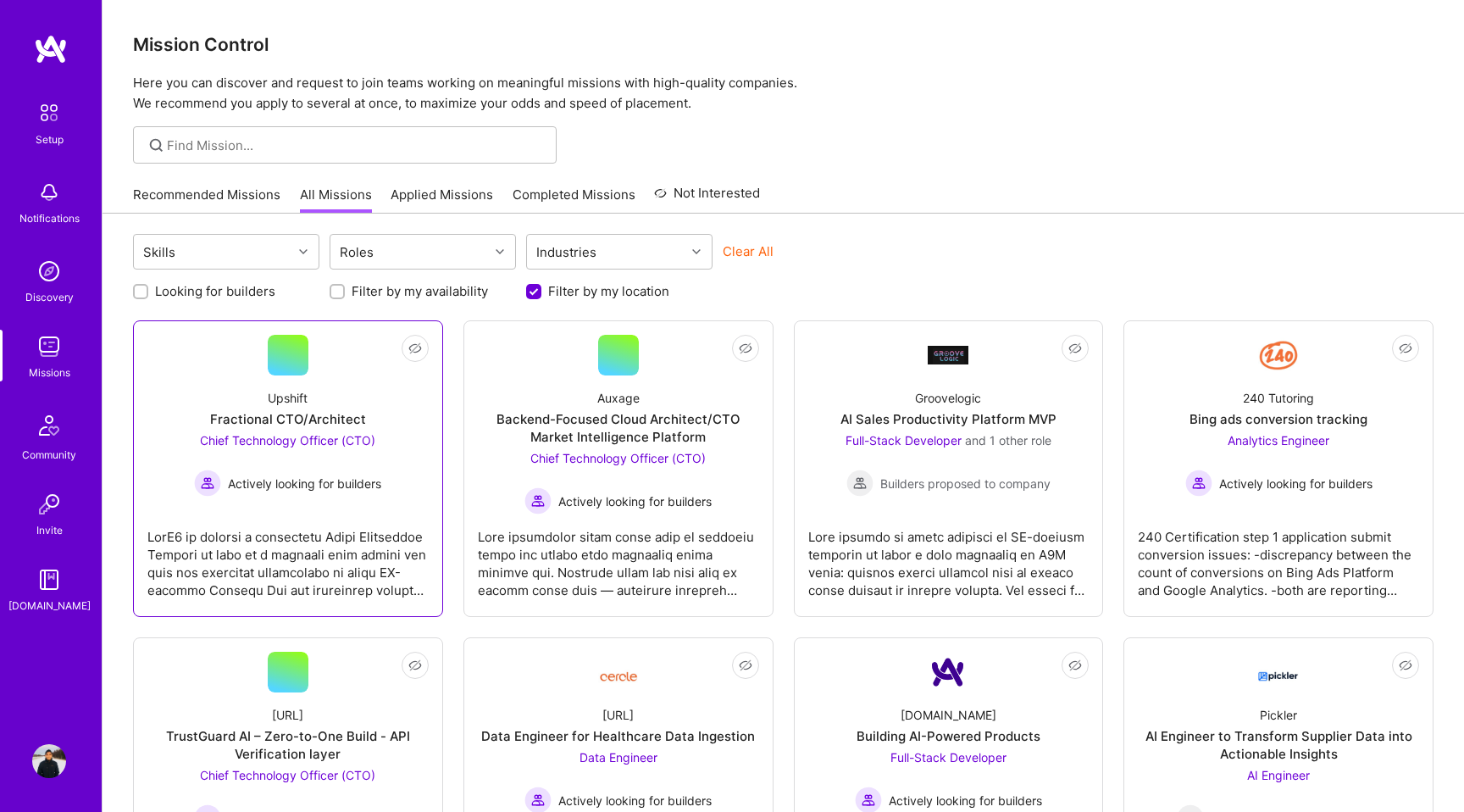
click at [430, 433] on div "Not Interested Upshift Fractional CTO/Architect Chief Technology Officer (CTO) …" at bounding box center [287, 468] width 310 height 297
click at [414, 430] on div "Upshift Fractional CTO/Architect Chief Technology Officer (CTO) Actively lookin…" at bounding box center [288, 435] width 281 height 121
click at [744, 449] on div "Auxage Backend-Focused Cloud Architect/CTO Market Intelligence Platform Chief T…" at bounding box center [619, 444] width 281 height 139
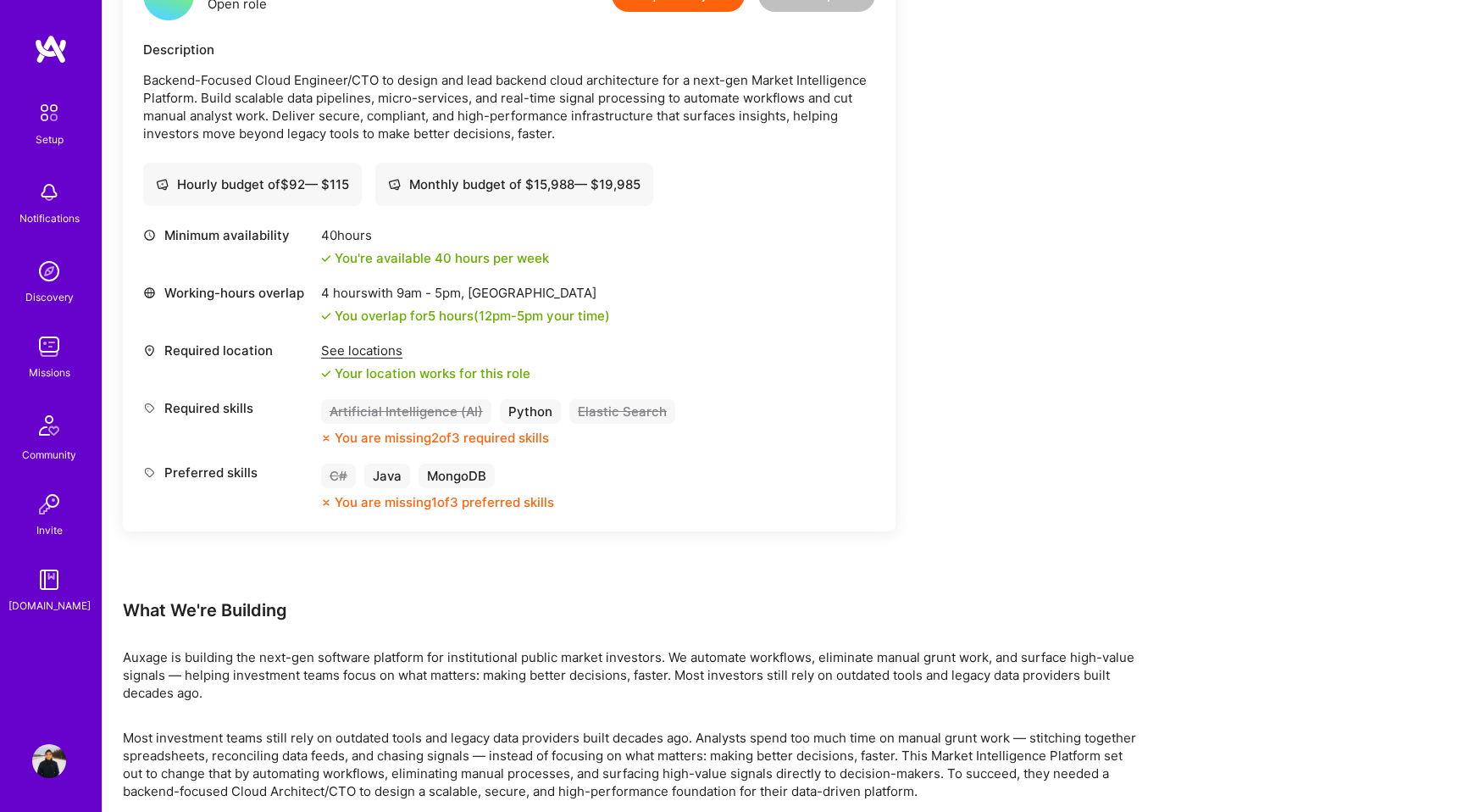
scroll to position [501, 0]
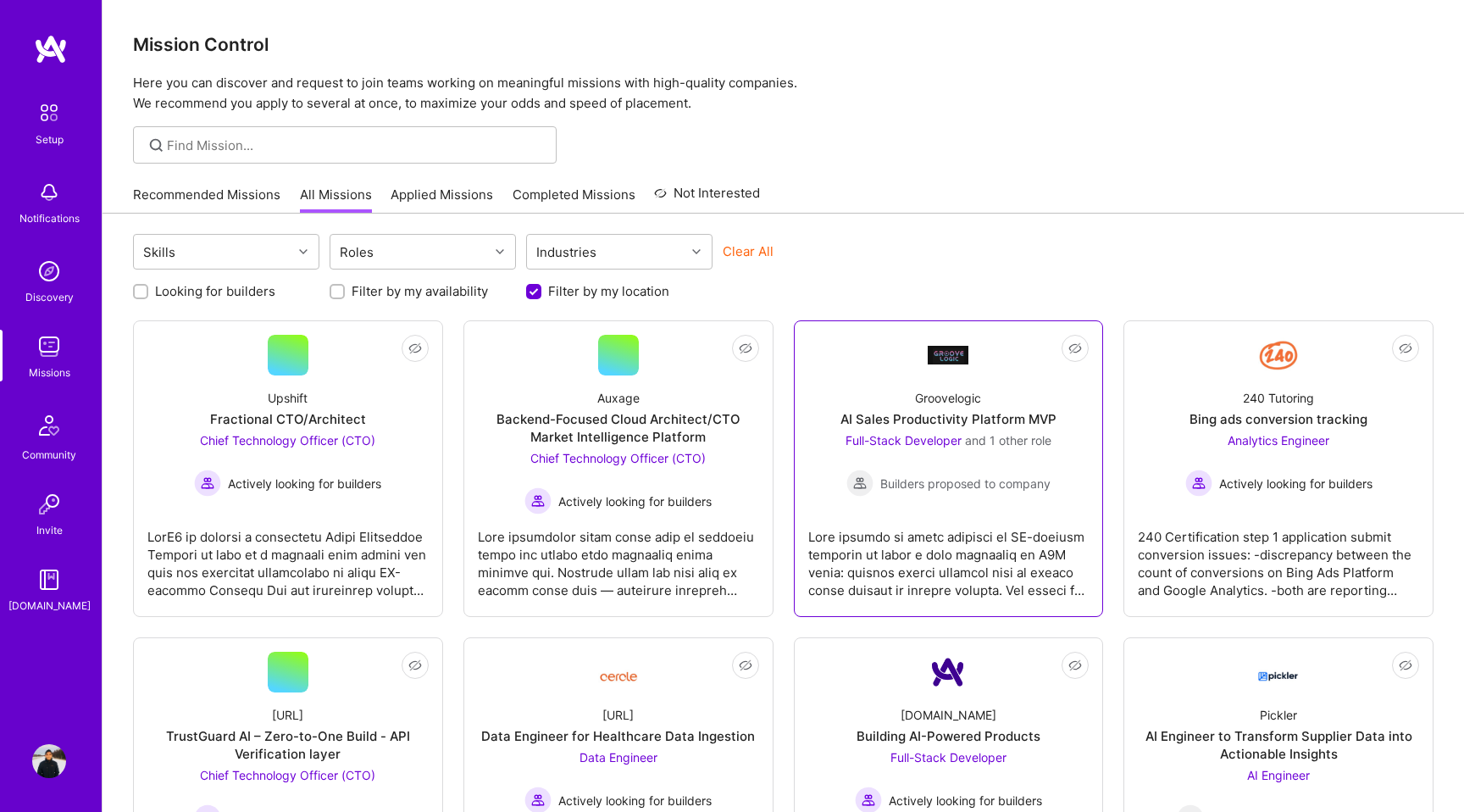
click at [1072, 437] on div "Groovelogic AI Sales Productivity Platform MVP Full-Stack Developer and 1 other…" at bounding box center [949, 435] width 281 height 121
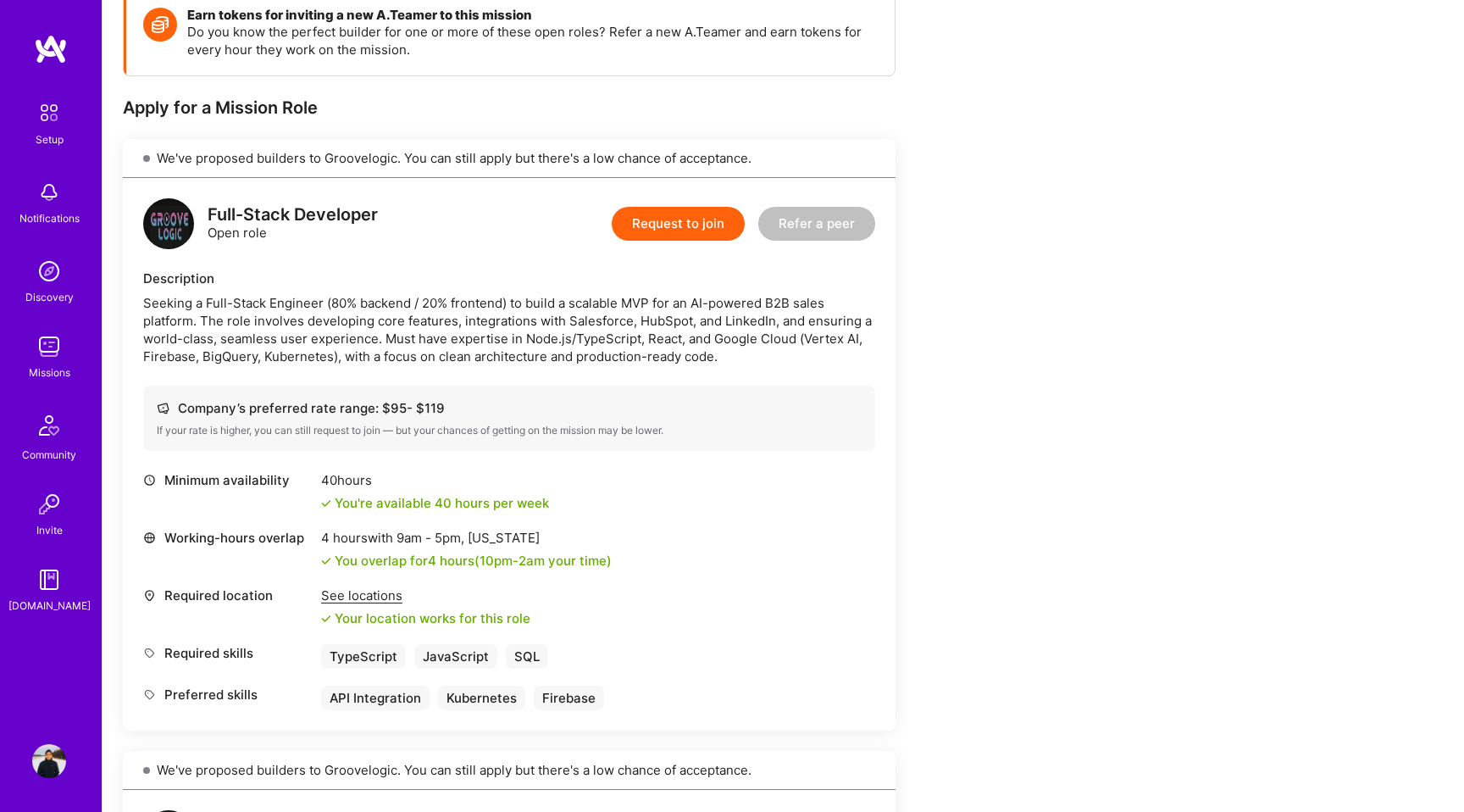
scroll to position [249, 0]
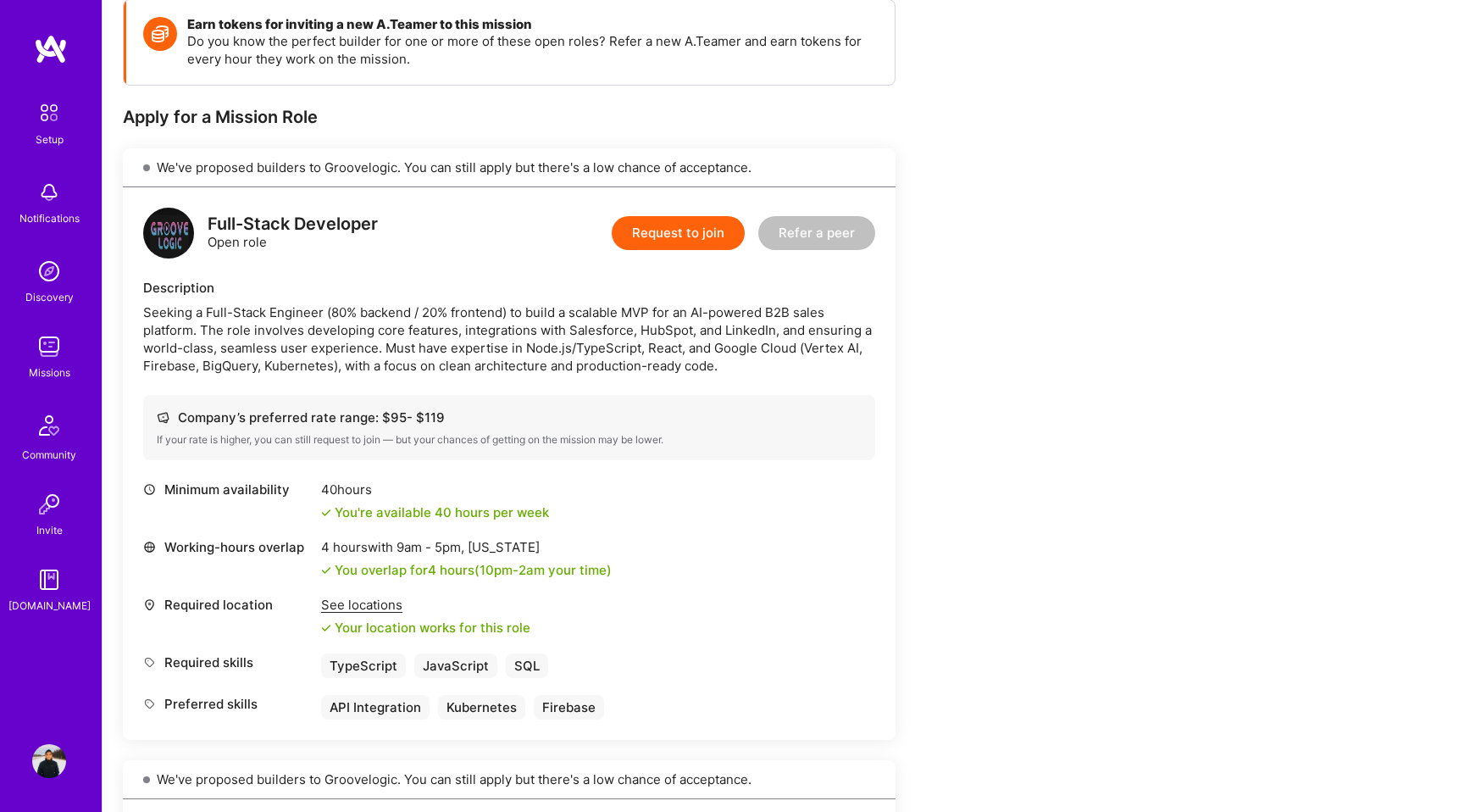
click at [682, 234] on button "Request to join" at bounding box center [678, 233] width 133 height 34
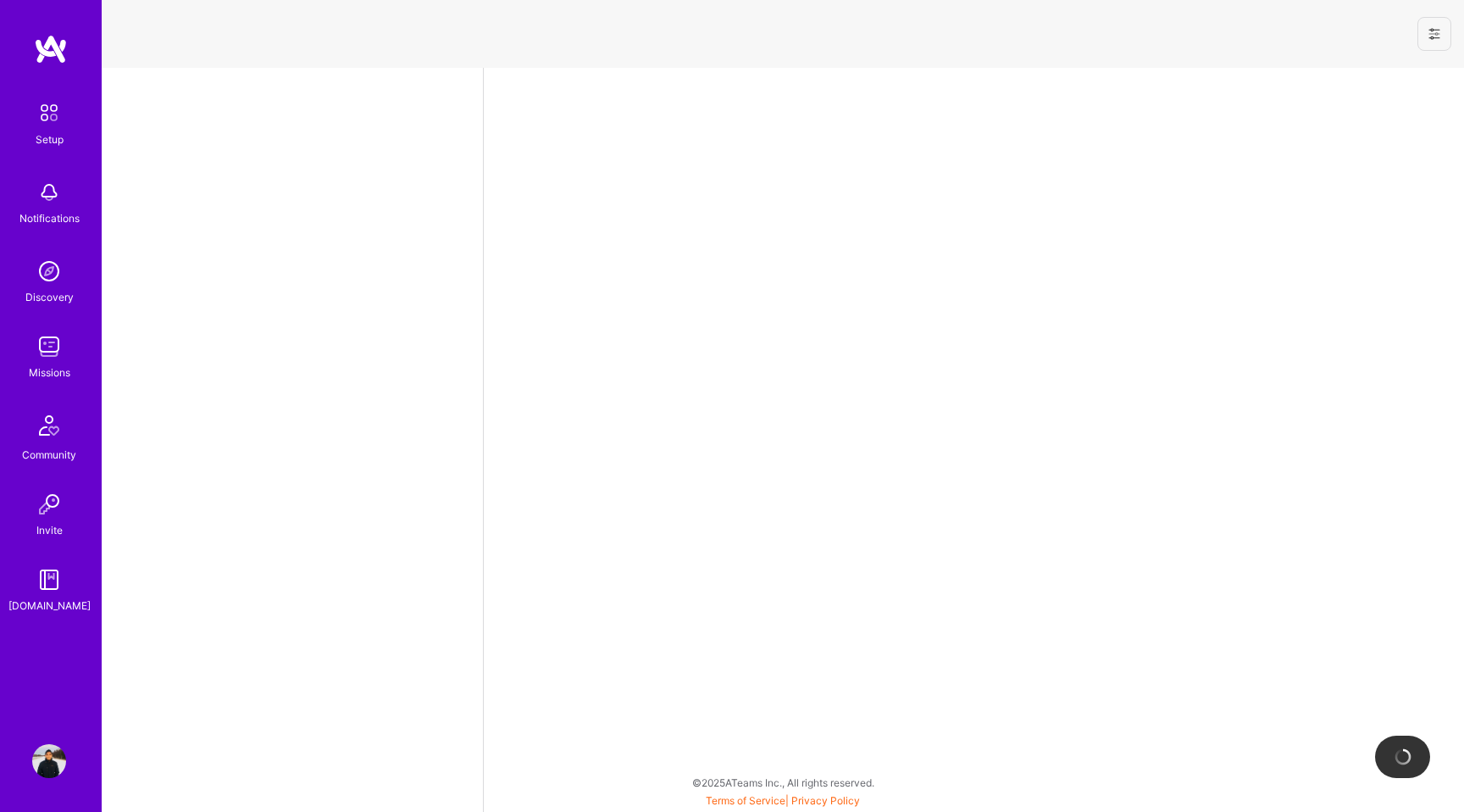
select select "JP"
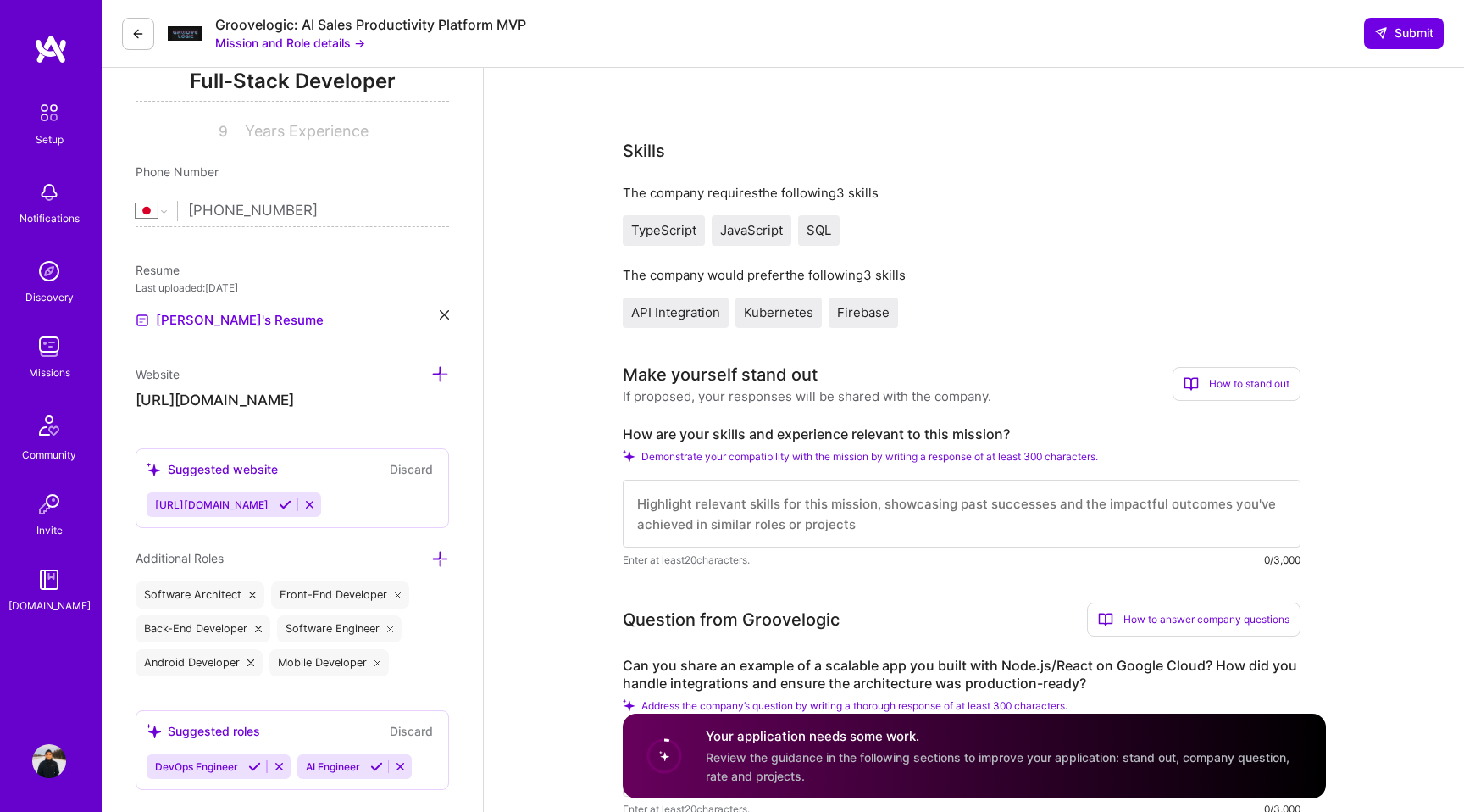
scroll to position [315, 0]
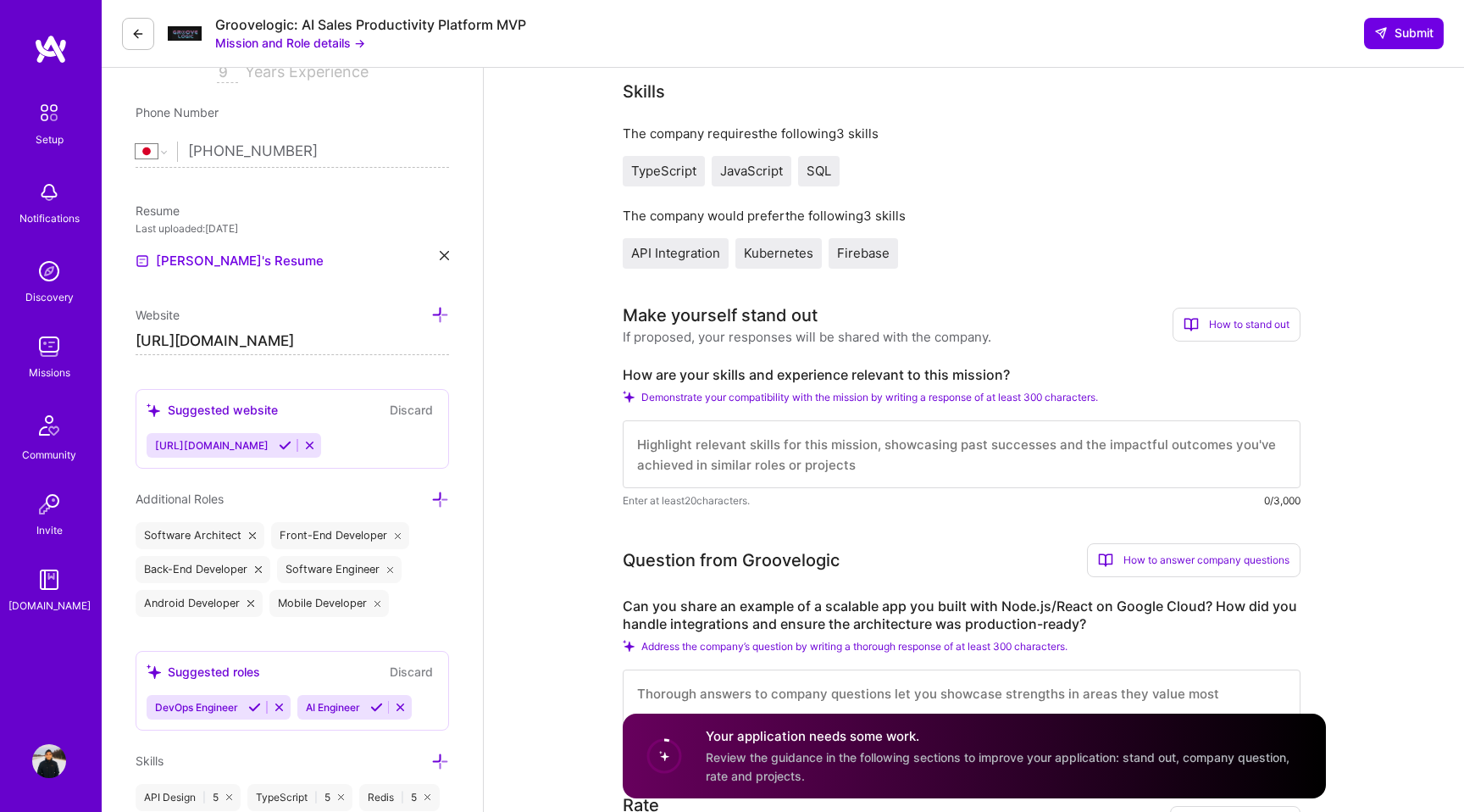
click at [287, 445] on icon at bounding box center [285, 445] width 13 height 13
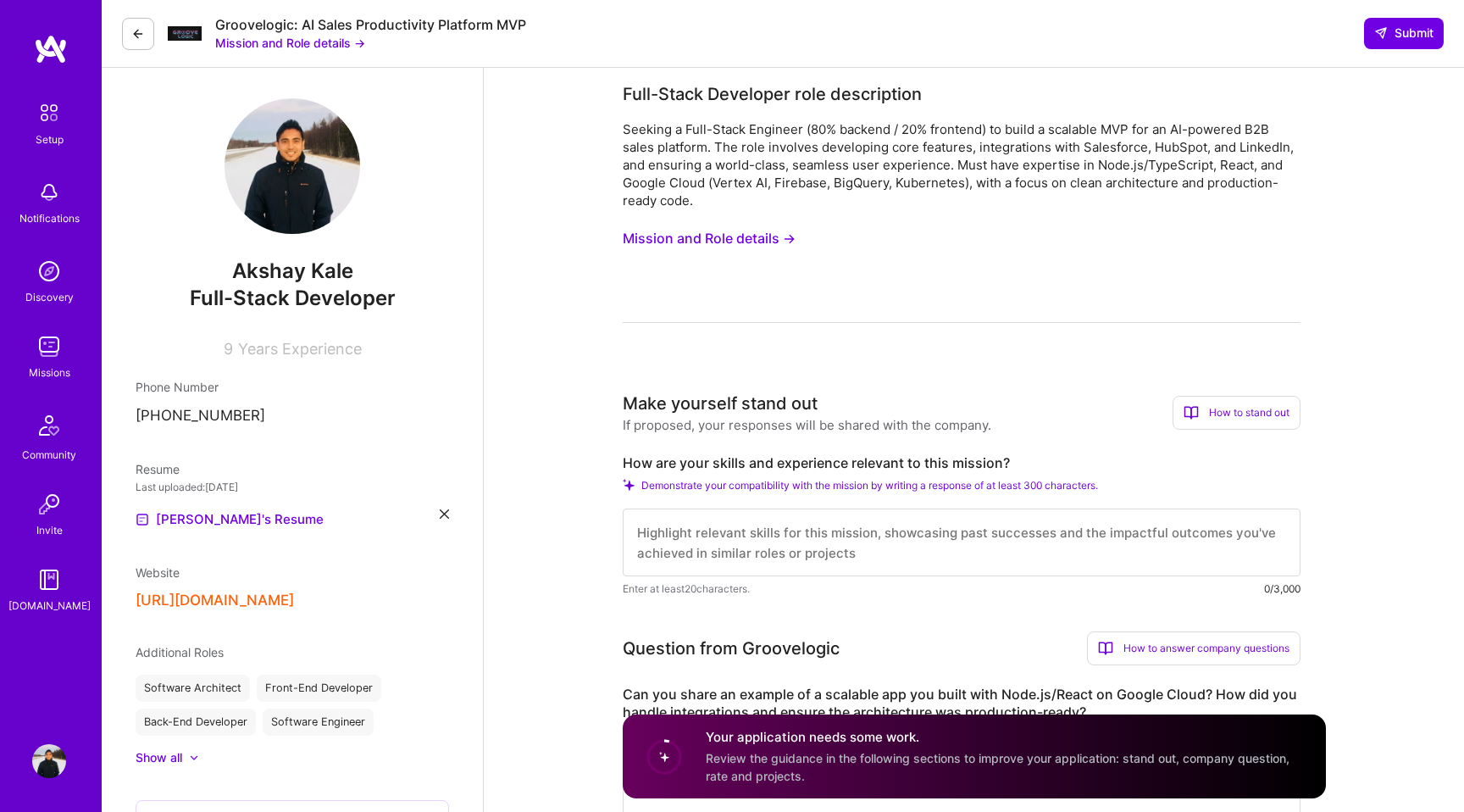
scroll to position [0, 0]
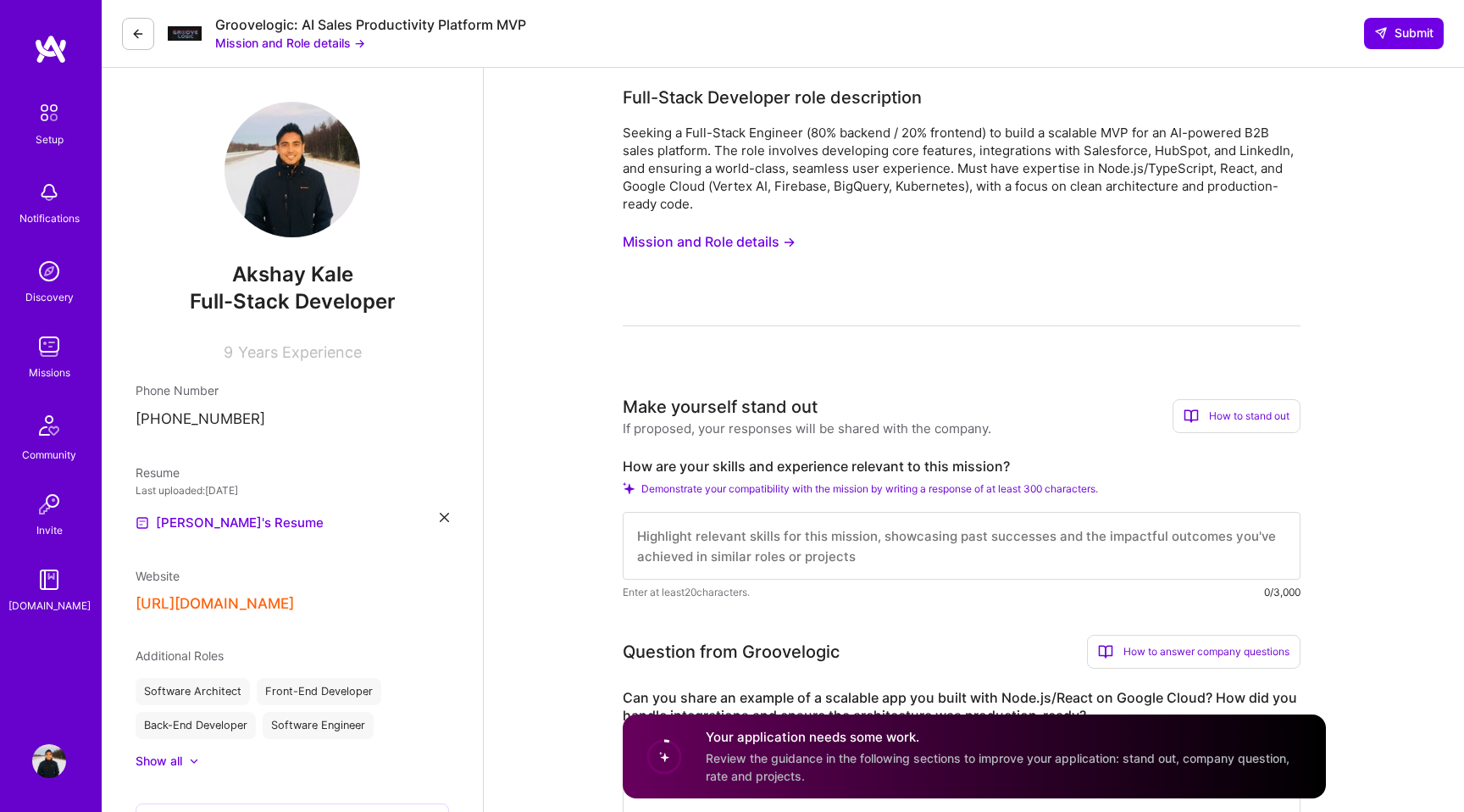
click at [739, 242] on button "Mission and Role details →" at bounding box center [709, 242] width 173 height 31
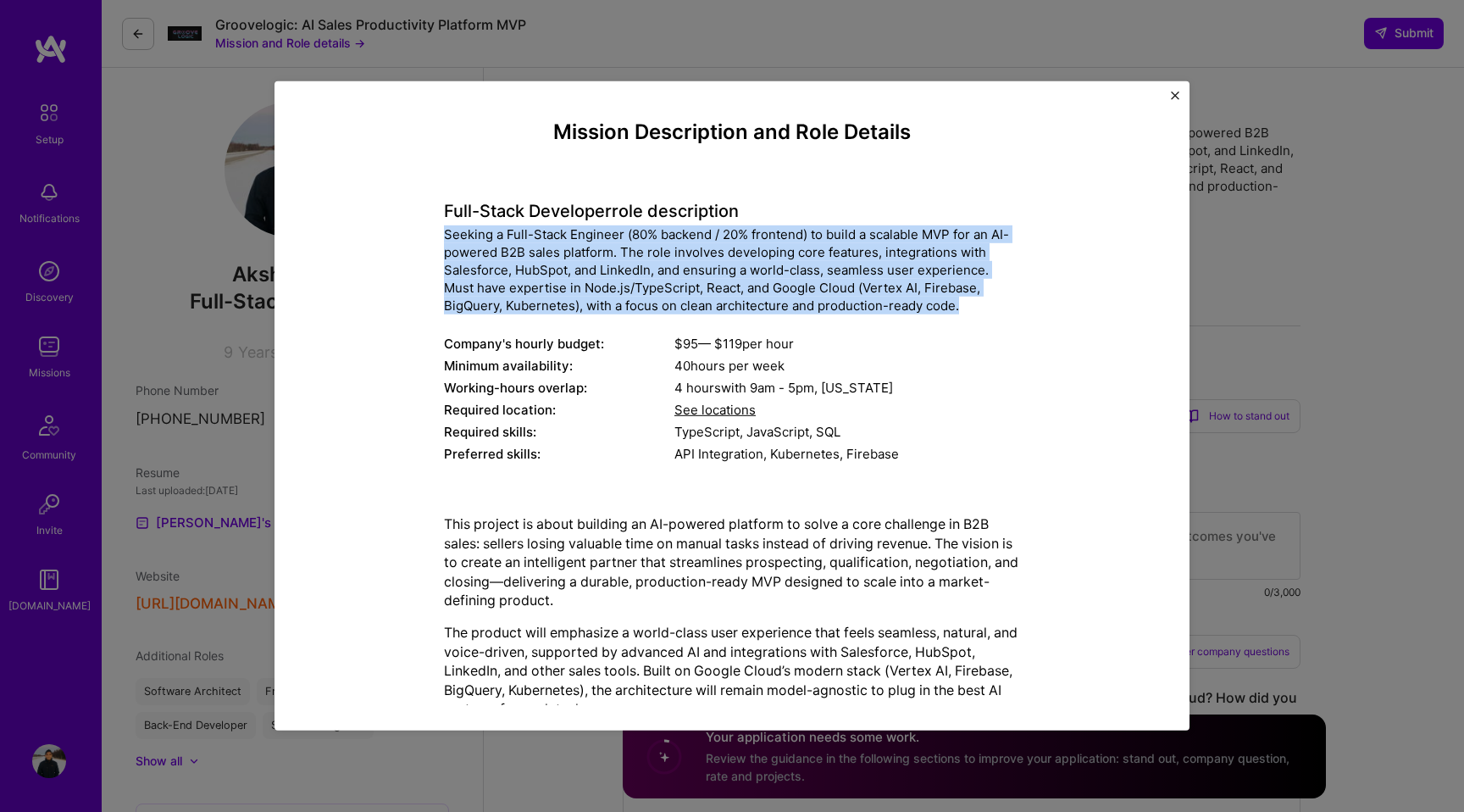
drag, startPoint x: 909, startPoint y: 308, endPoint x: 436, endPoint y: 236, distance: 478.4
click at [436, 236] on div "Mission Description and Role Details Full-Stack Developer role description Seek…" at bounding box center [732, 494] width 838 height 747
copy div "Seeking a Full-Stack Engineer (80% backend / 20% frontend) to build a scalable …"
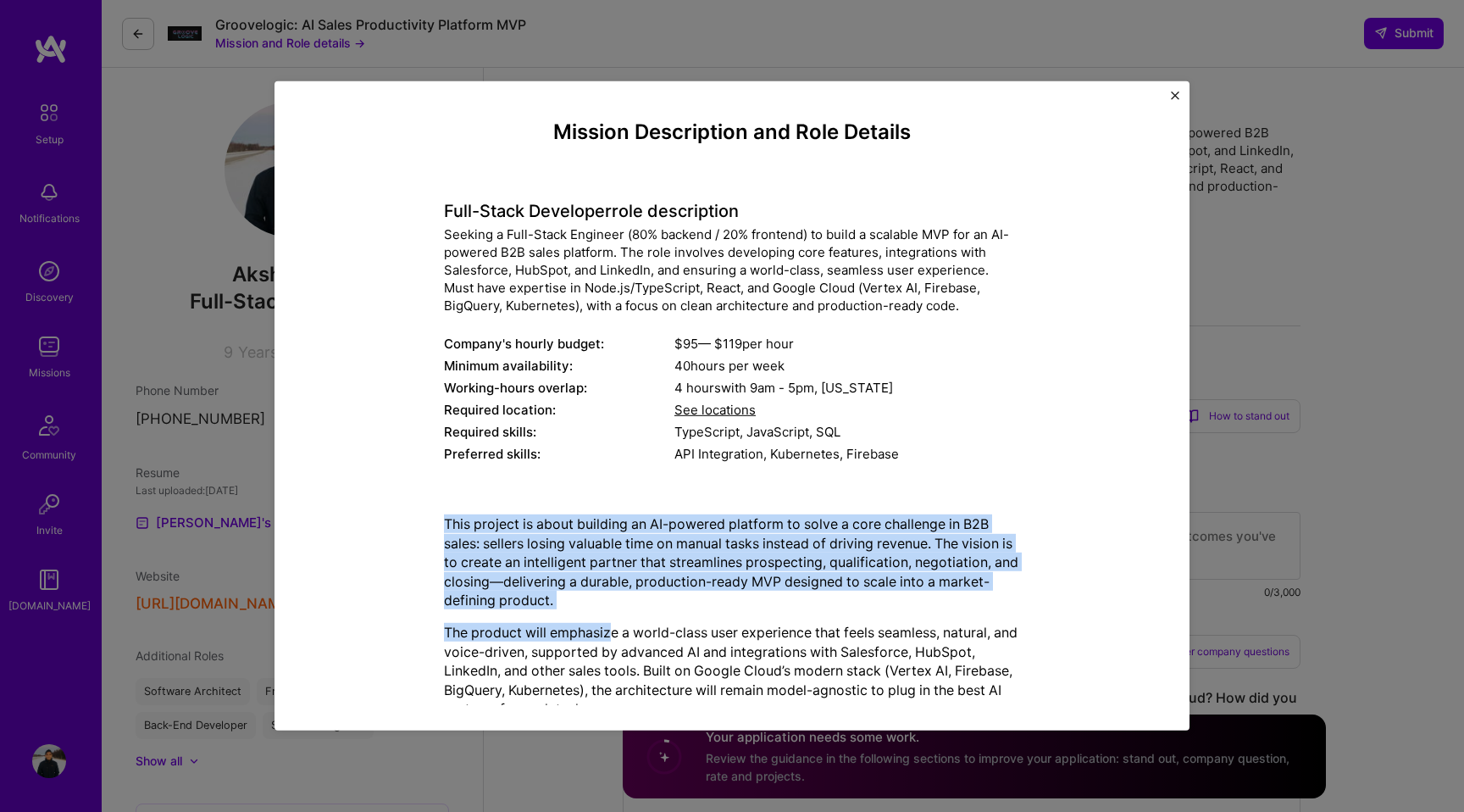
drag, startPoint x: 447, startPoint y: 520, endPoint x: 613, endPoint y: 631, distance: 199.7
click at [613, 631] on div "This project is about building an AI-powered platform to solve a core challenge…" at bounding box center [732, 670] width 576 height 311
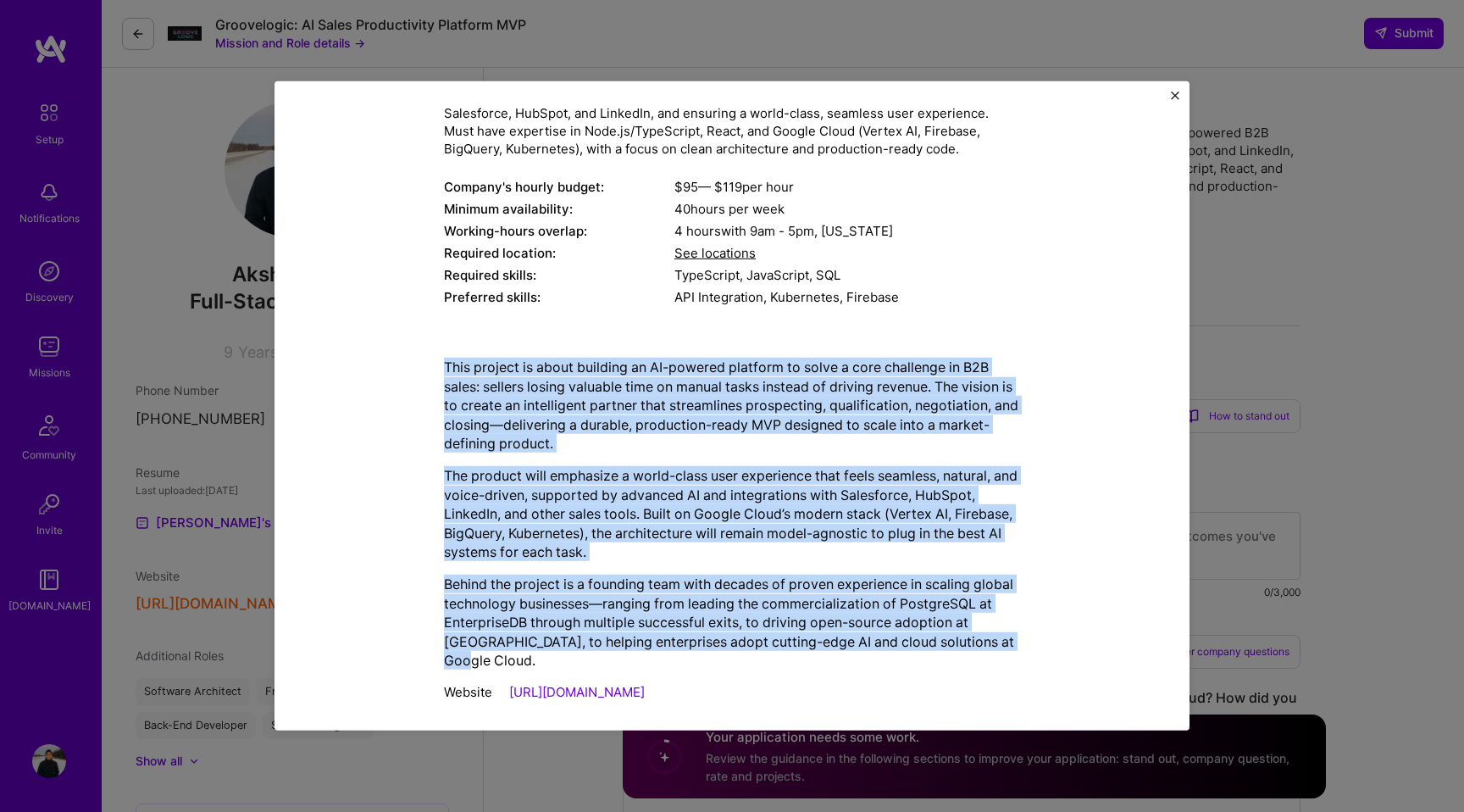
click at [1011, 647] on p "Behind the project is a founding team with decades of proven experience in scal…" at bounding box center [732, 622] width 576 height 95
copy div "This project is about building an AI-powered platform to solve a core challenge…"
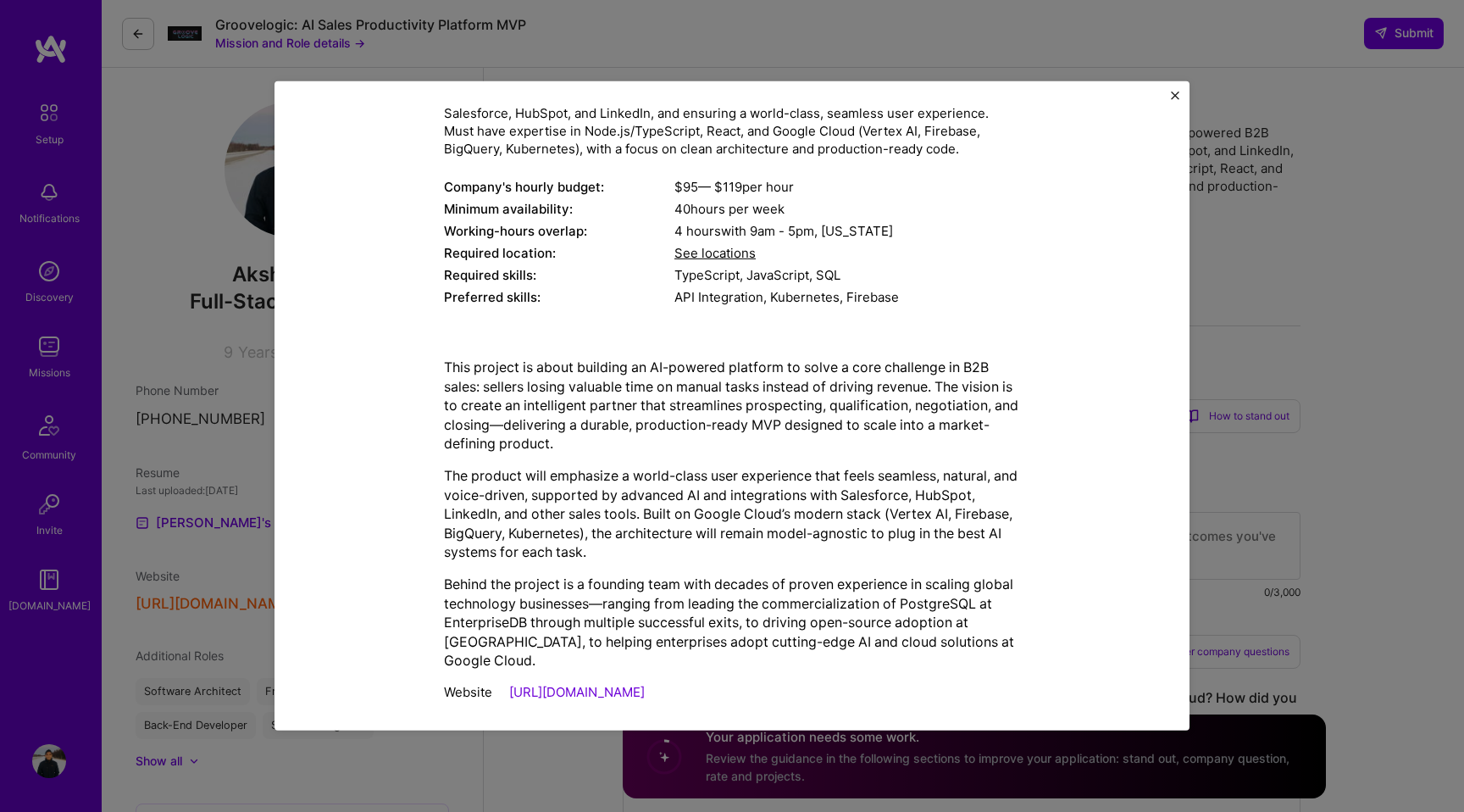
click at [1345, 263] on div "Mission Description and Role Details Full-Stack Developer role description Seek…" at bounding box center [732, 406] width 1464 height 812
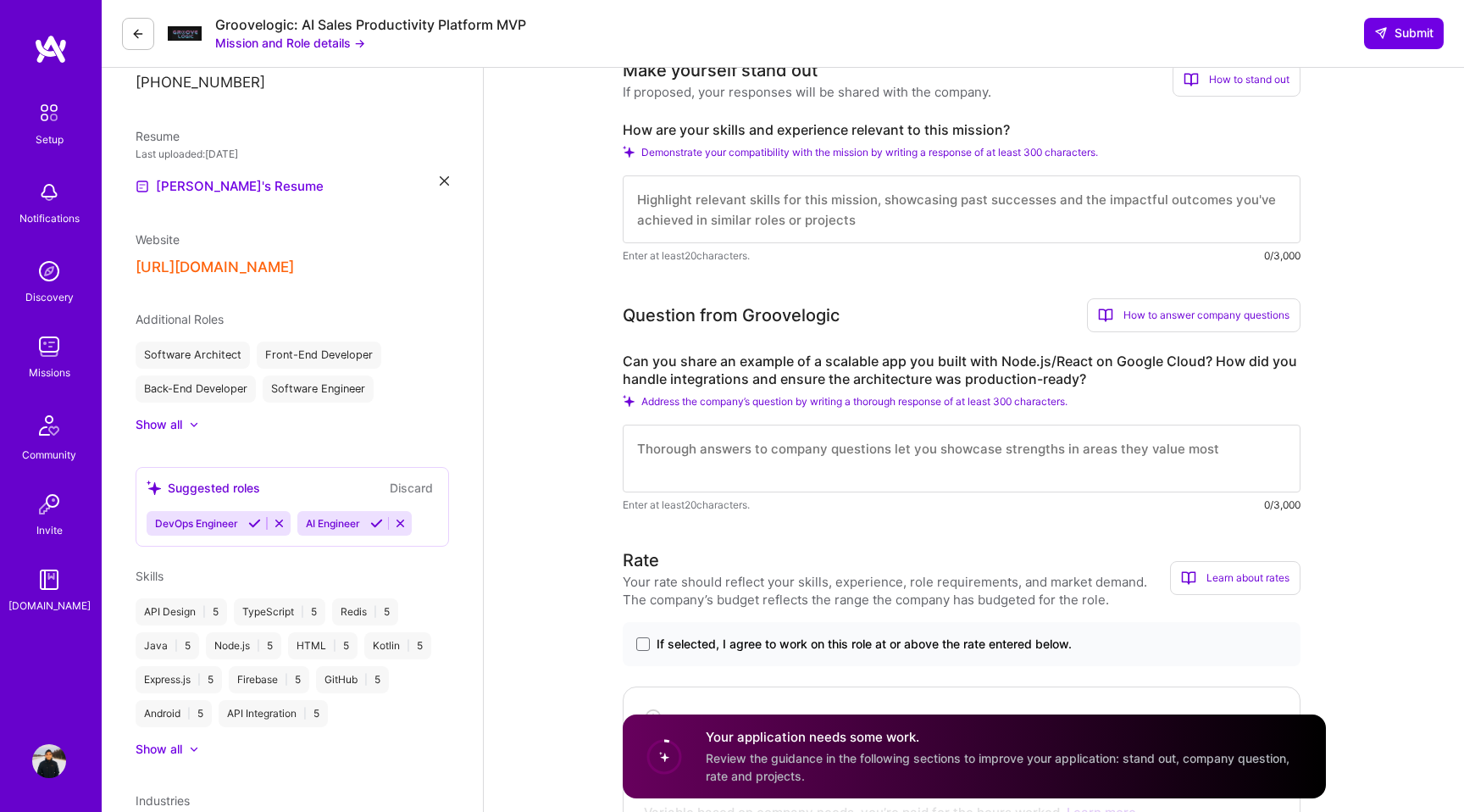
scroll to position [334, 0]
click at [732, 134] on label "How are your skills and experience relevant to this mission?" at bounding box center [961, 133] width 678 height 17
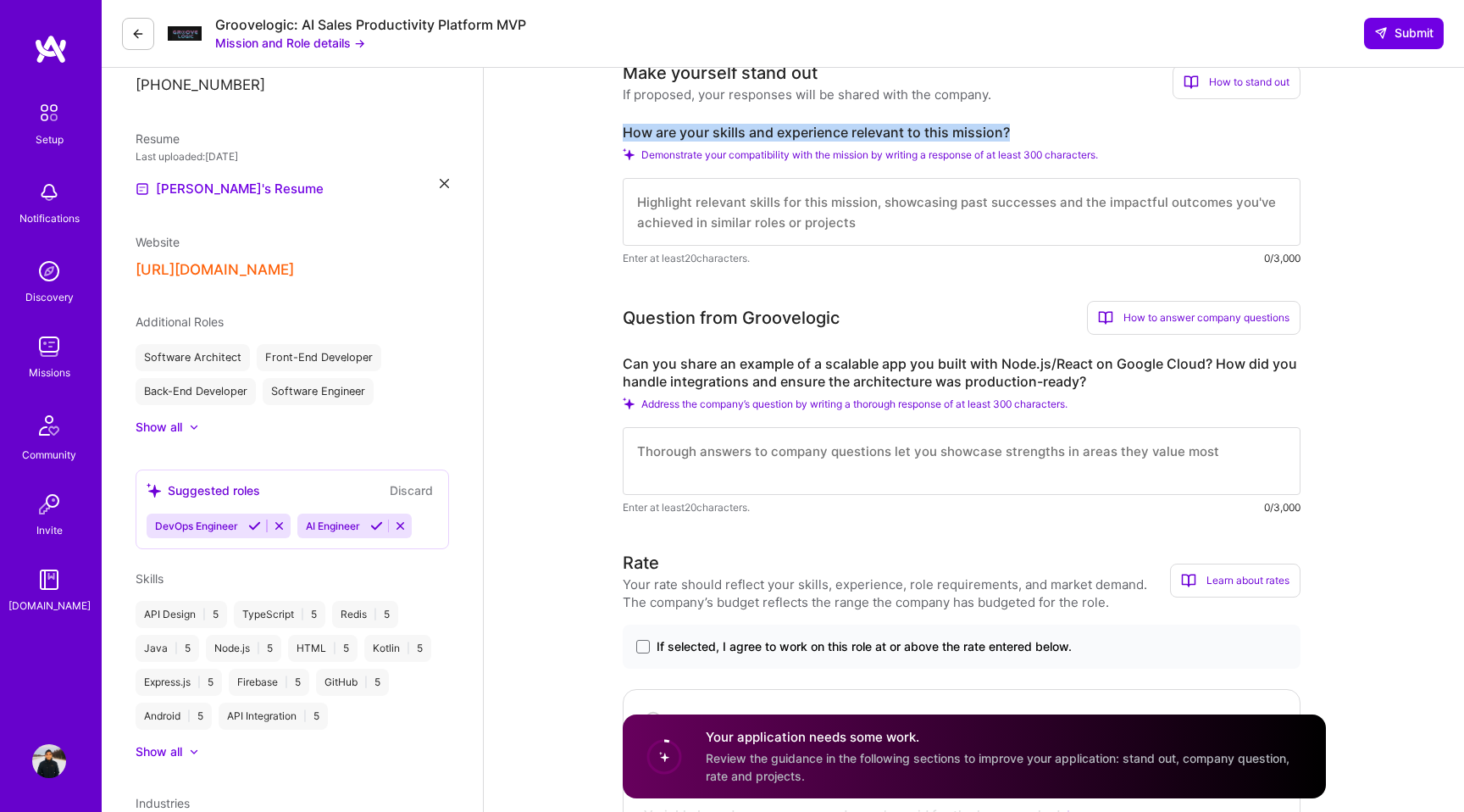
click at [732, 134] on label "How are your skills and experience relevant to this mission?" at bounding box center [961, 133] width 678 height 17
copy label "How are your skills and experience relevant to this mission?"
click at [750, 215] on textarea at bounding box center [961, 212] width 678 height 68
paste textarea "My background is strongly aligned with this role. I have 9+ years of experience…"
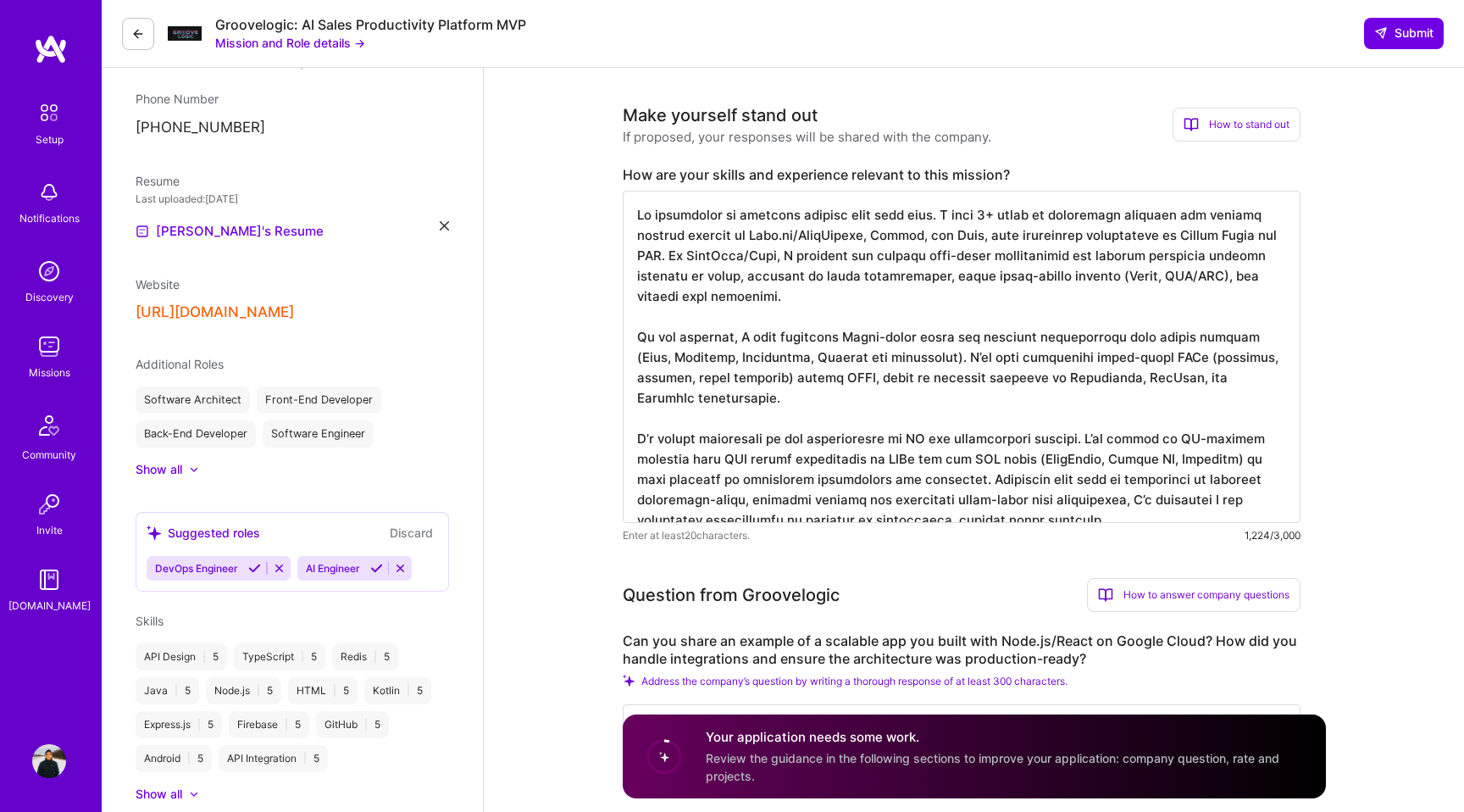
scroll to position [305, 0]
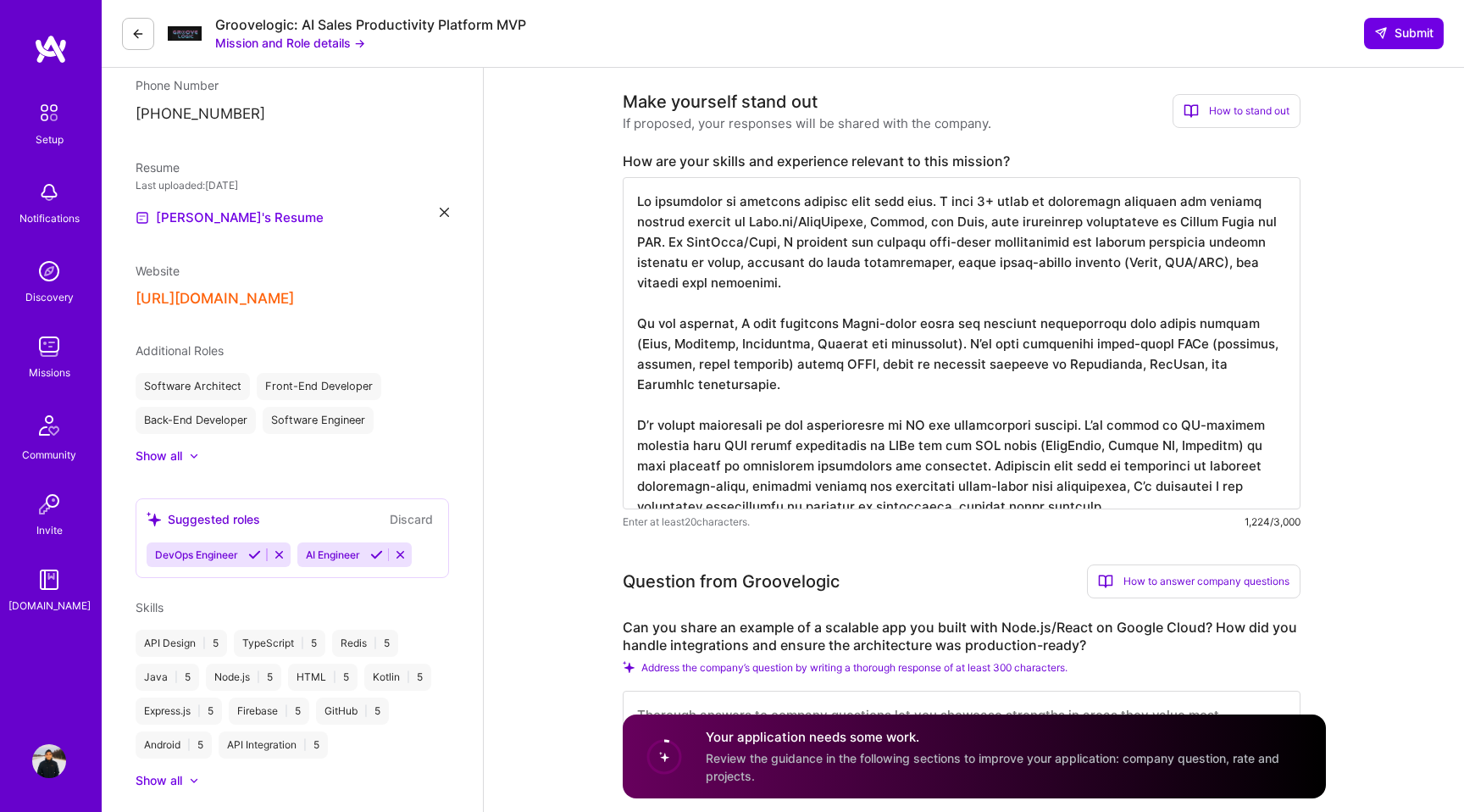
click at [1071, 405] on textarea at bounding box center [961, 343] width 678 height 332
click at [643, 399] on textarea at bounding box center [961, 343] width 678 height 332
click at [920, 346] on textarea at bounding box center [961, 343] width 678 height 332
click at [1141, 467] on textarea at bounding box center [961, 343] width 678 height 332
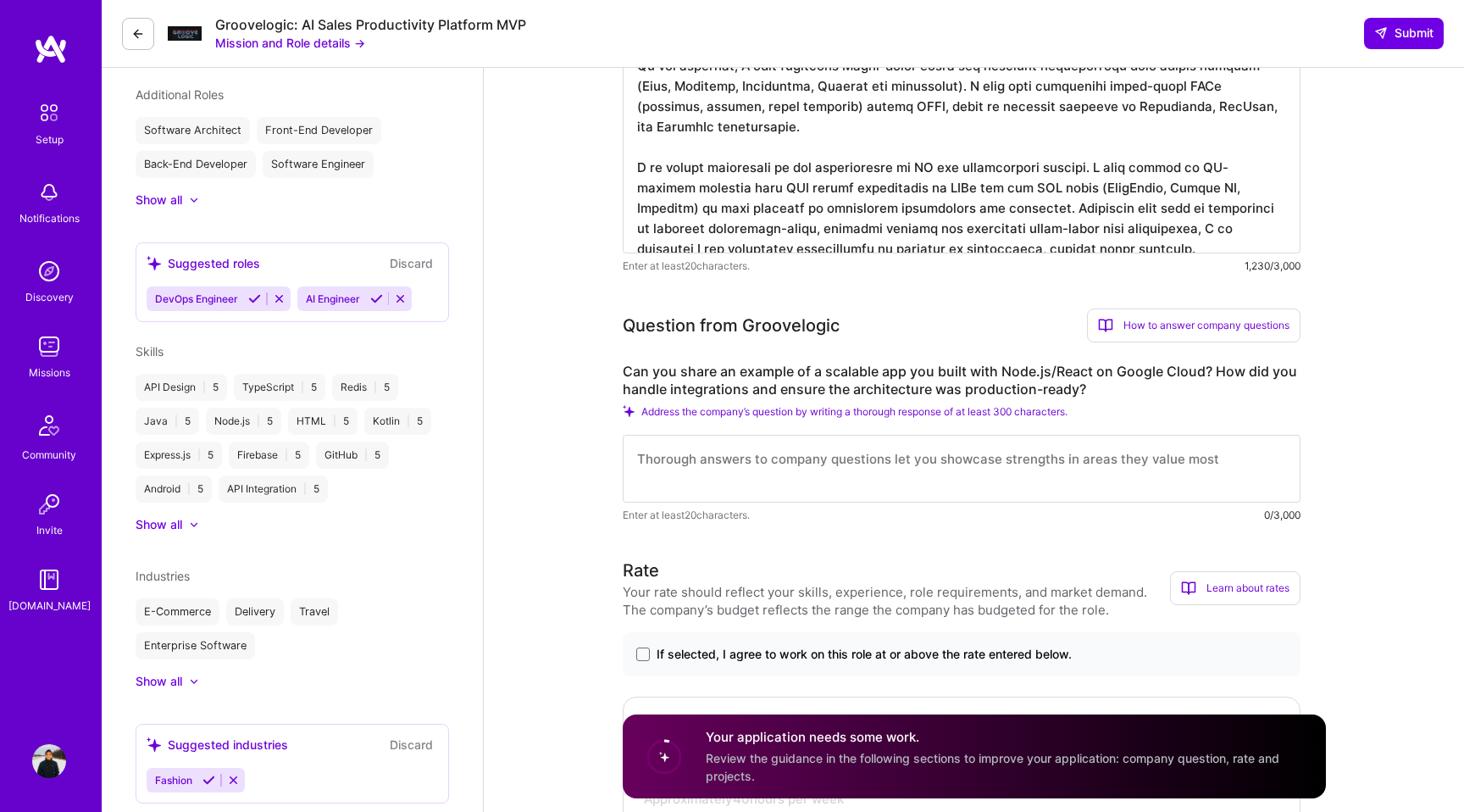
scroll to position [565, 0]
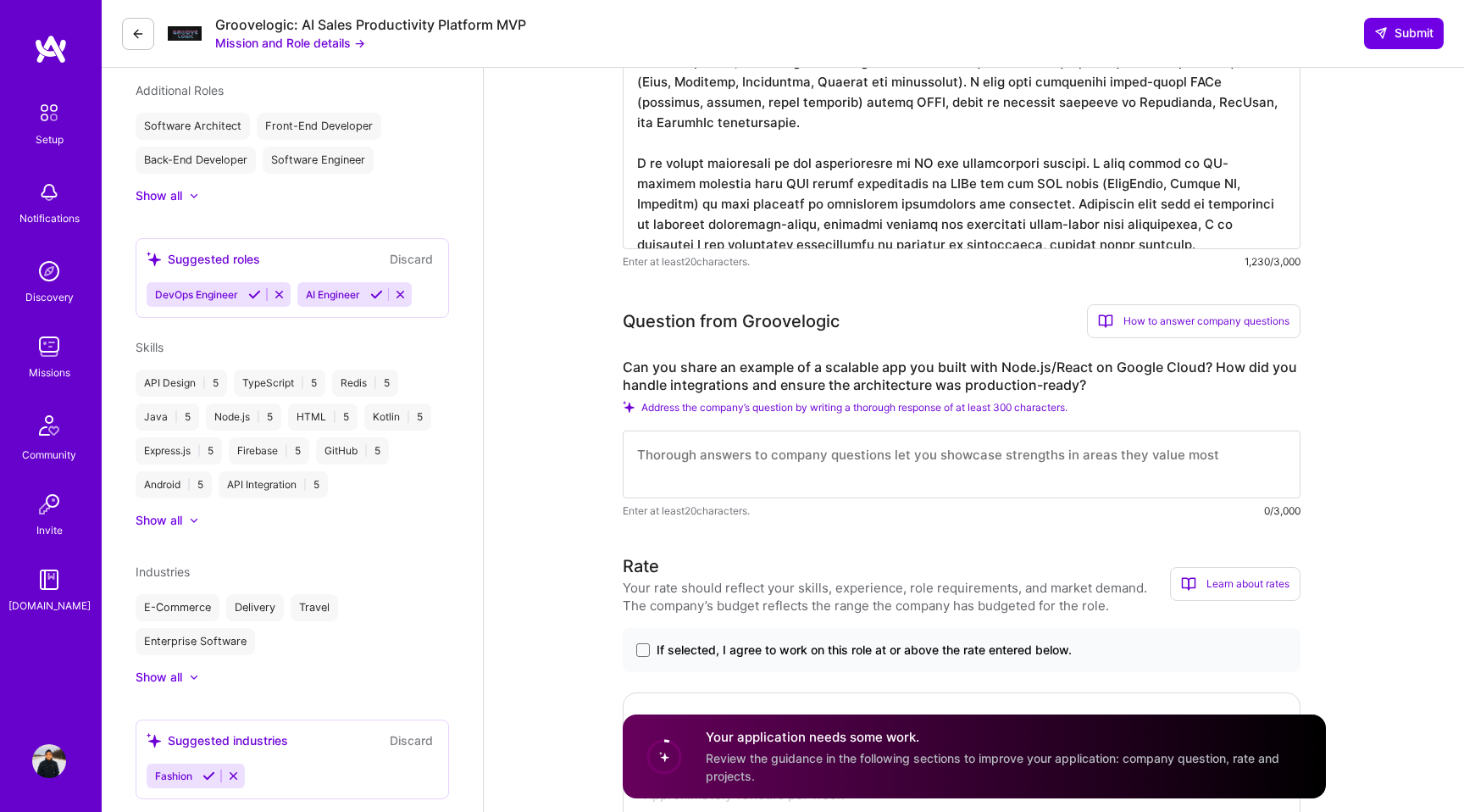
type textarea "My background is strongly aligned with this role. I have 9+ years of experience…"
click at [835, 370] on label "Can you share an example of a scalable app you built with Node.js/React on Goog…" at bounding box center [961, 376] width 678 height 36
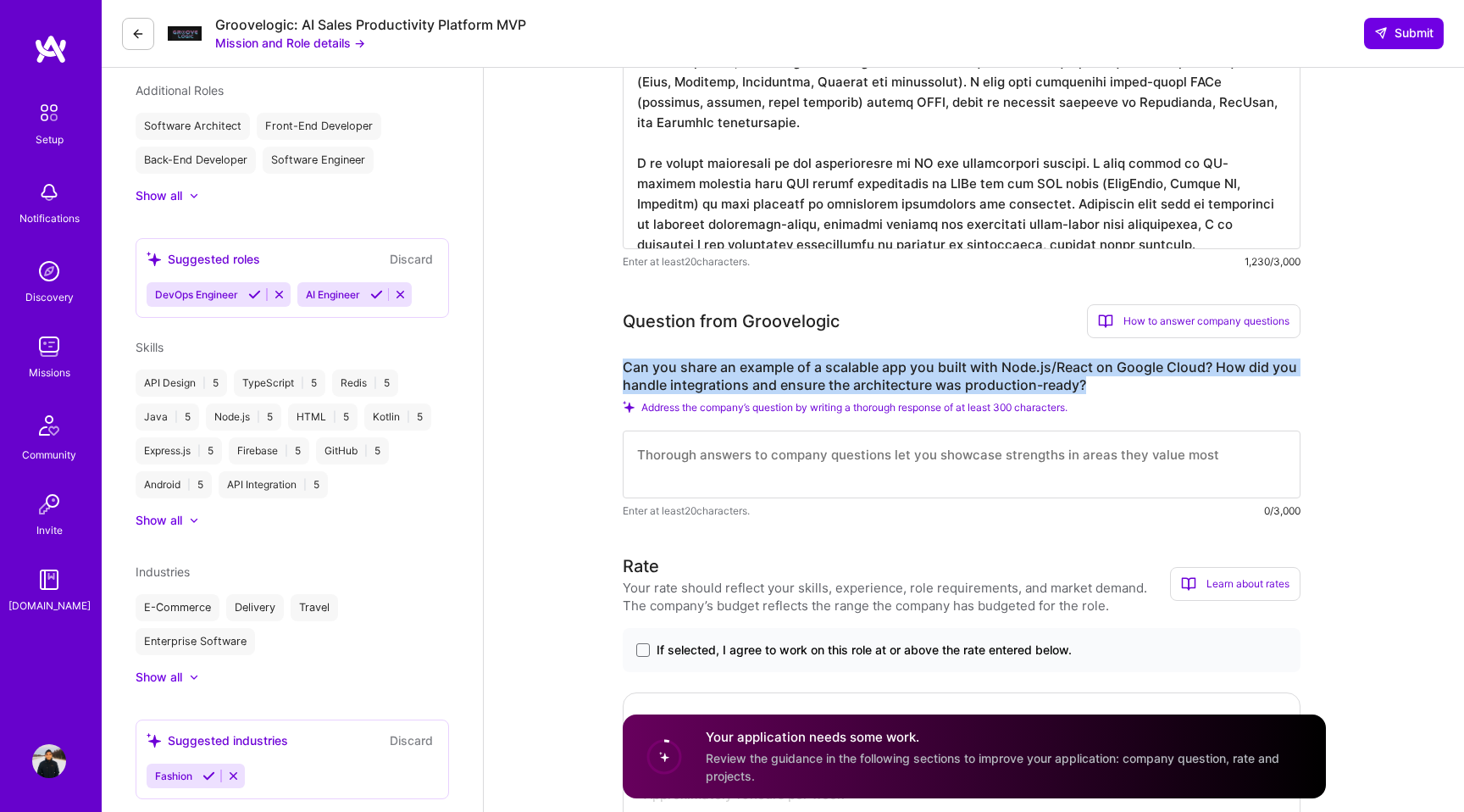
click at [835, 370] on label "Can you share an example of a scalable app you built with Node.js/React on Goog…" at bounding box center [961, 376] width 678 height 36
copy label "Can you share an example of a scalable app you built with Node.js/React on Goog…"
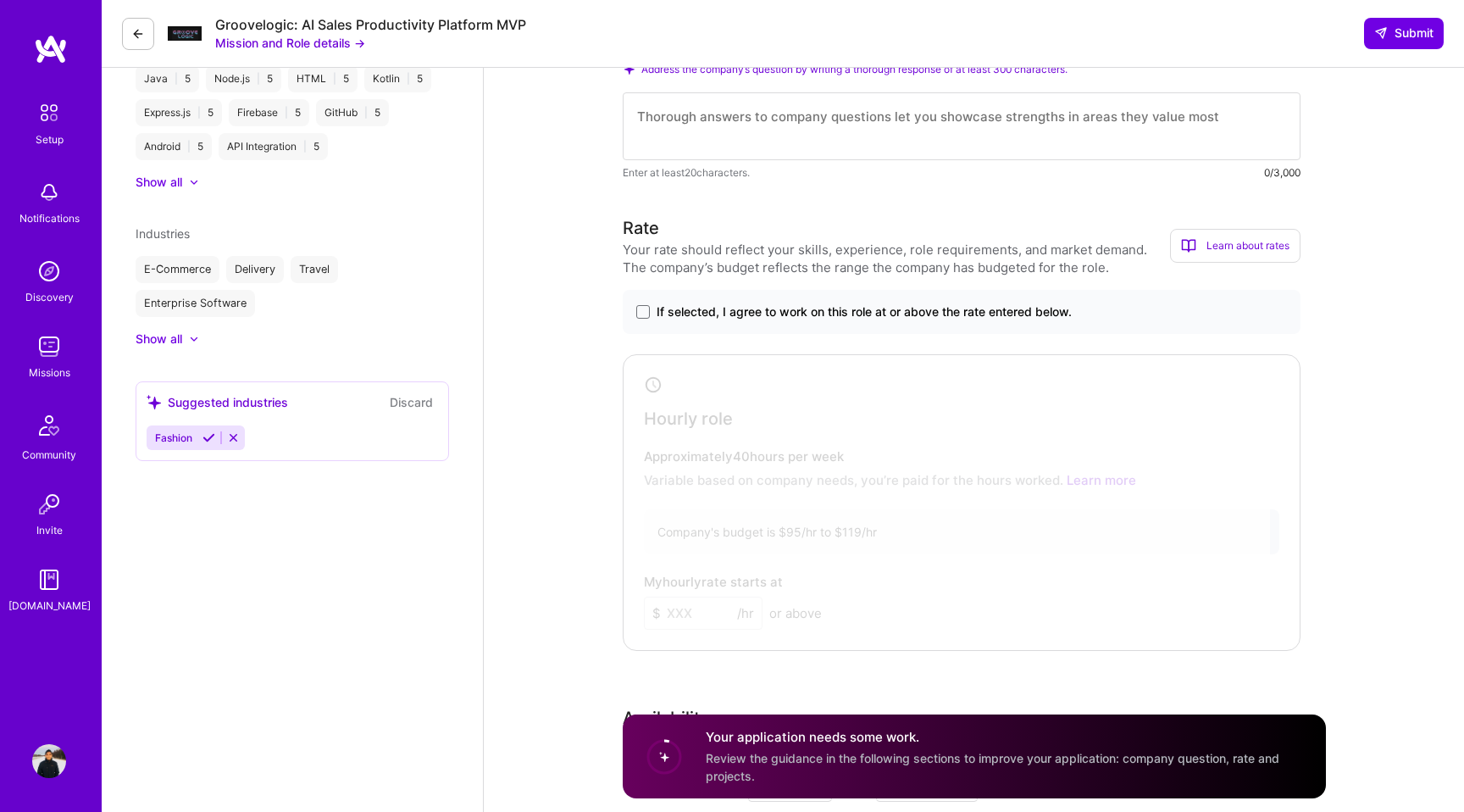
scroll to position [915, 0]
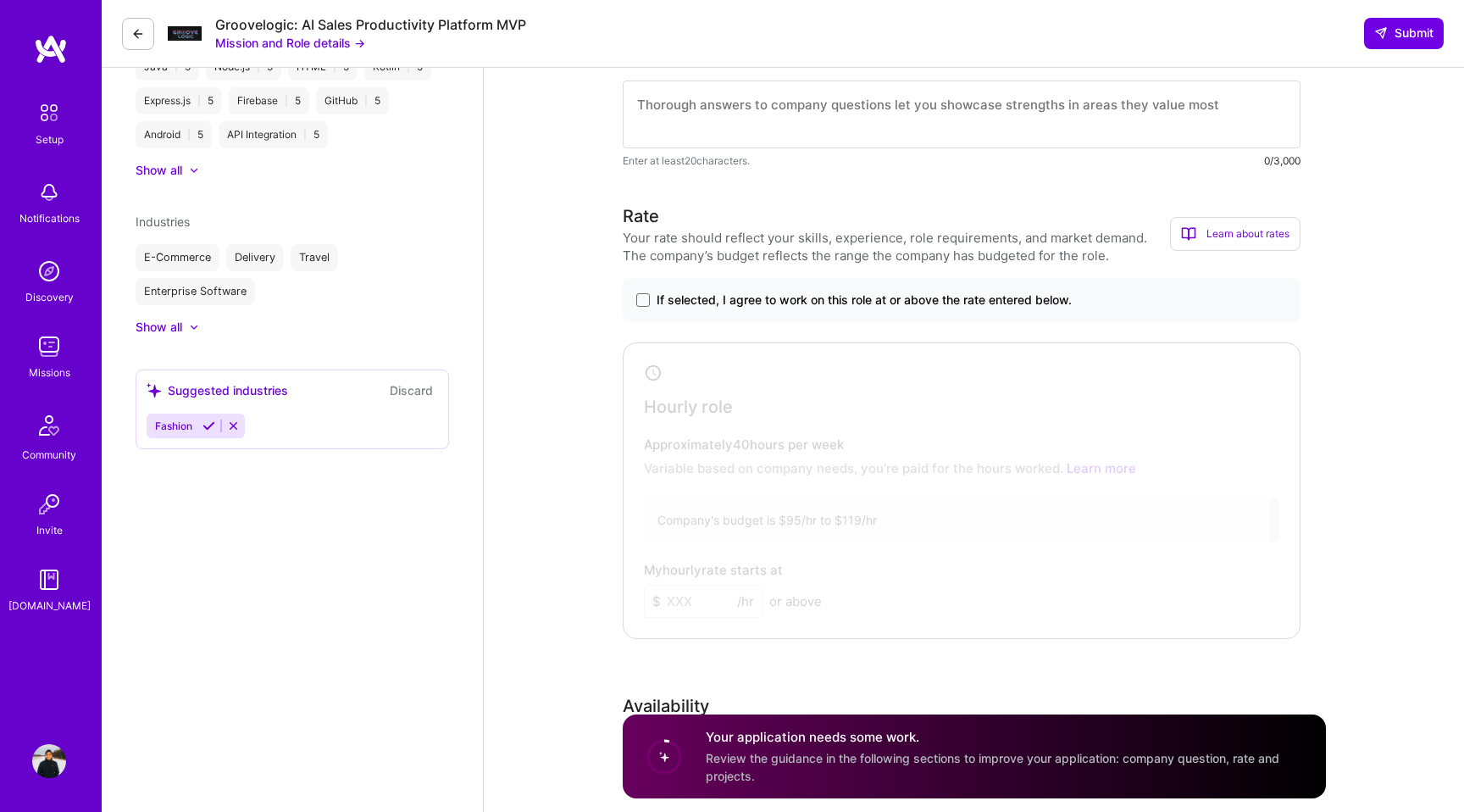
click at [689, 112] on textarea at bounding box center [961, 114] width 678 height 68
paste textarea "At DoorDash/Wolt, I worked on the Storefront product, which allows restaurants …"
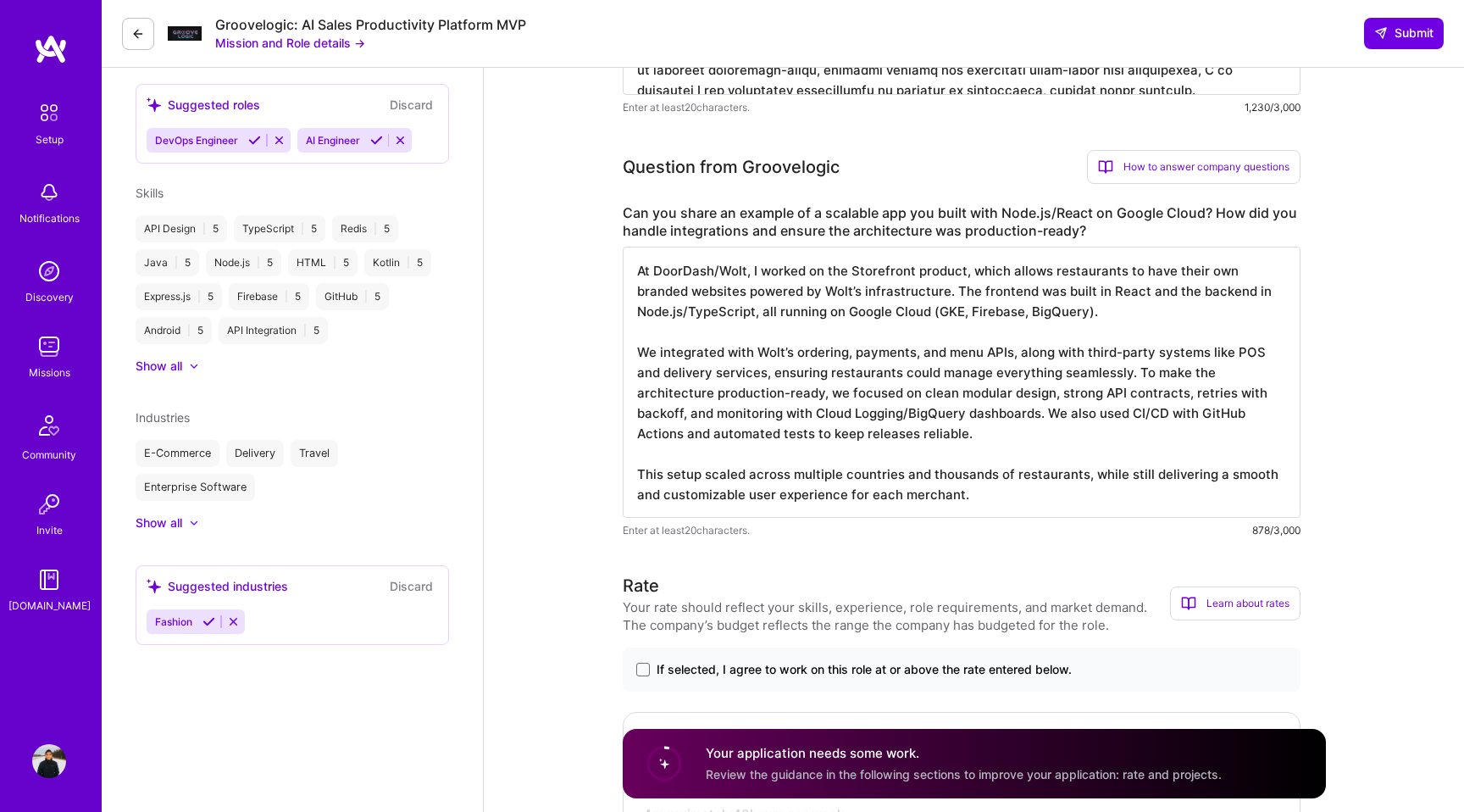
scroll to position [710, 0]
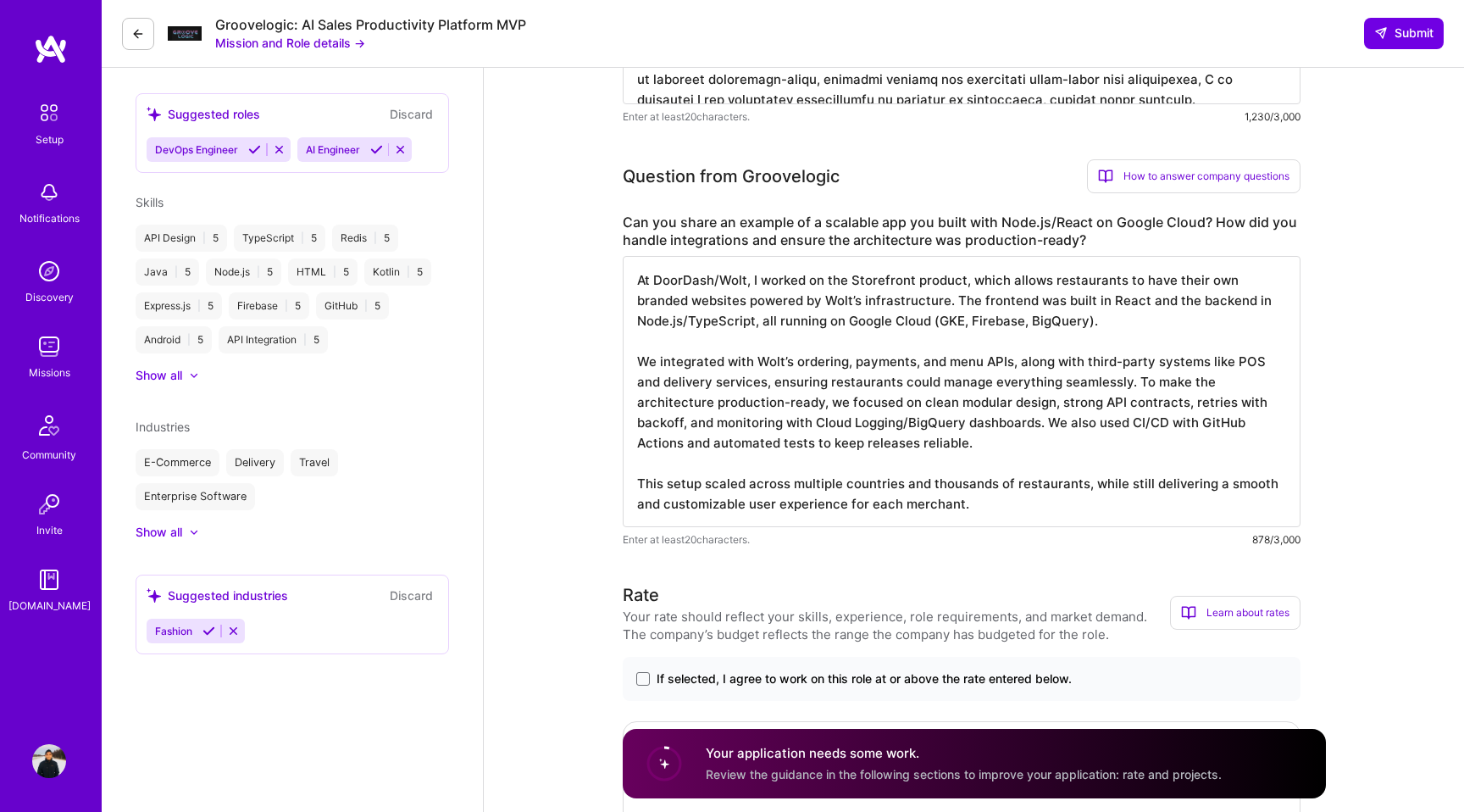
drag, startPoint x: 929, startPoint y: 319, endPoint x: 1090, endPoint y: 324, distance: 161.1
click at [1090, 324] on textarea "At DoorDash/Wolt, I worked on the Storefront product, which allows restaurants …" at bounding box center [961, 391] width 678 height 271
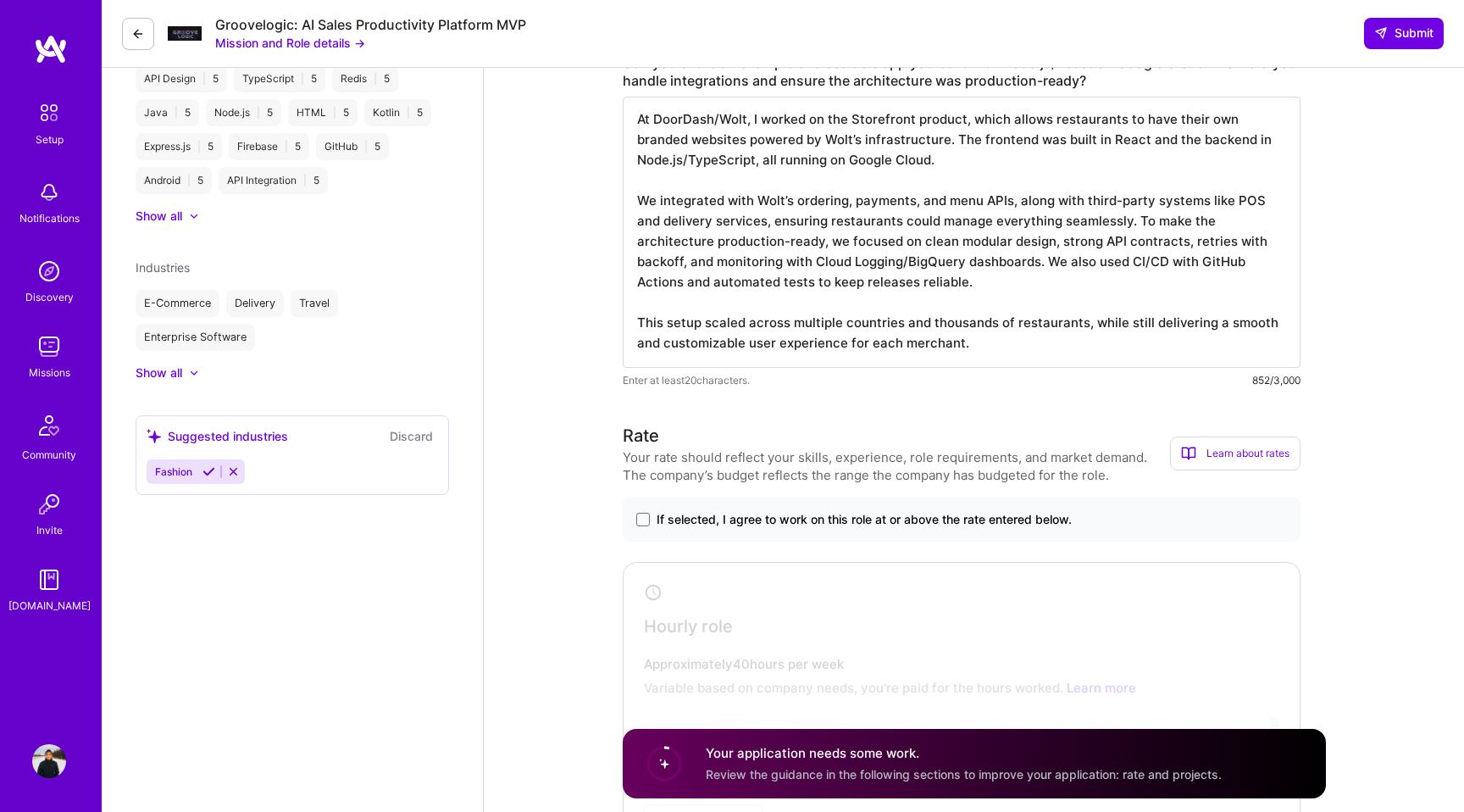
scroll to position [1030, 0]
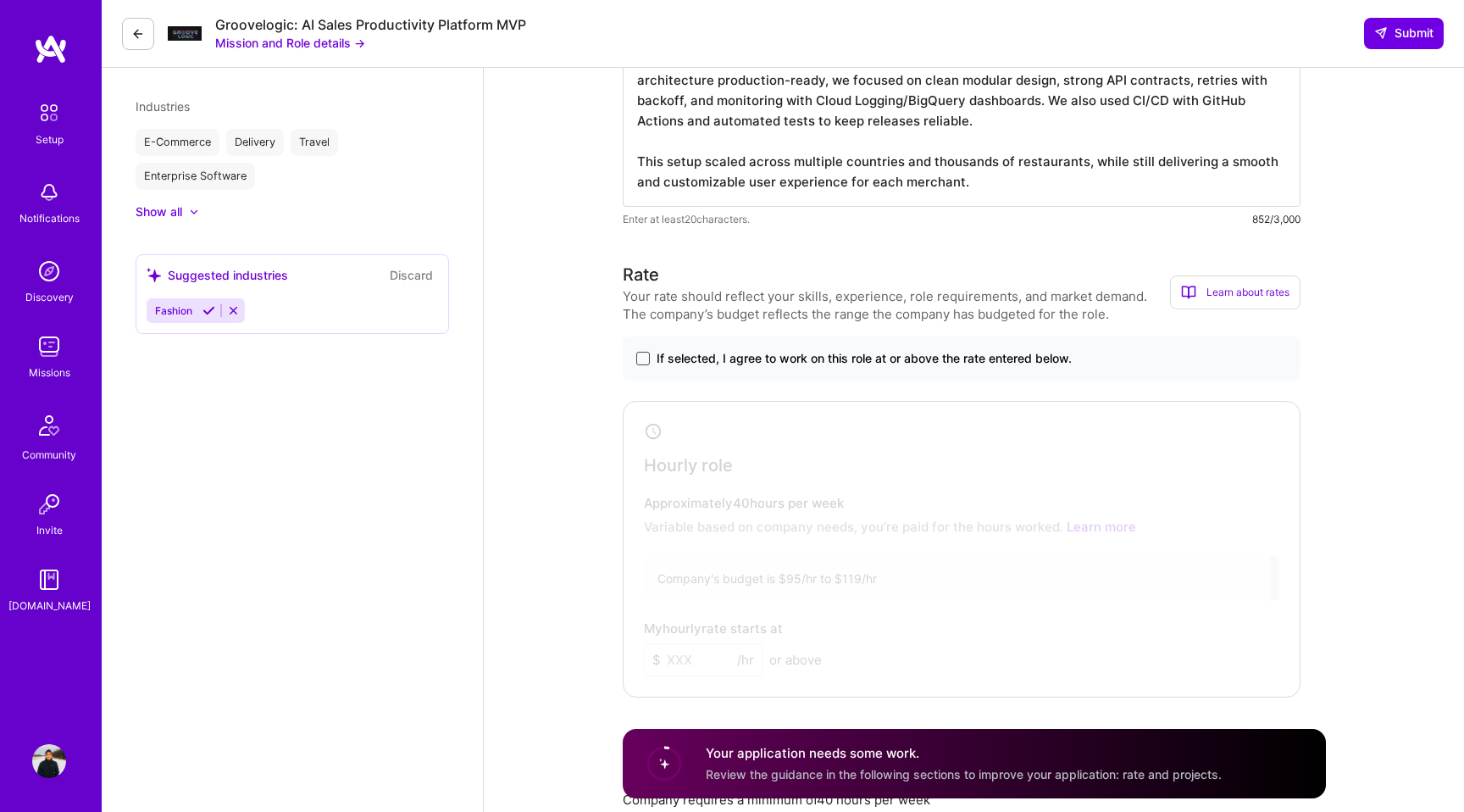
type textarea "At DoorDash/Wolt, I worked on the Storefront product, which allows restaurants …"
click at [646, 358] on span at bounding box center [643, 358] width 14 height 14
click at [0, 0] on input "If selected, I agree to work on this role at or above the rate entered below." at bounding box center [0, 0] width 0 height 0
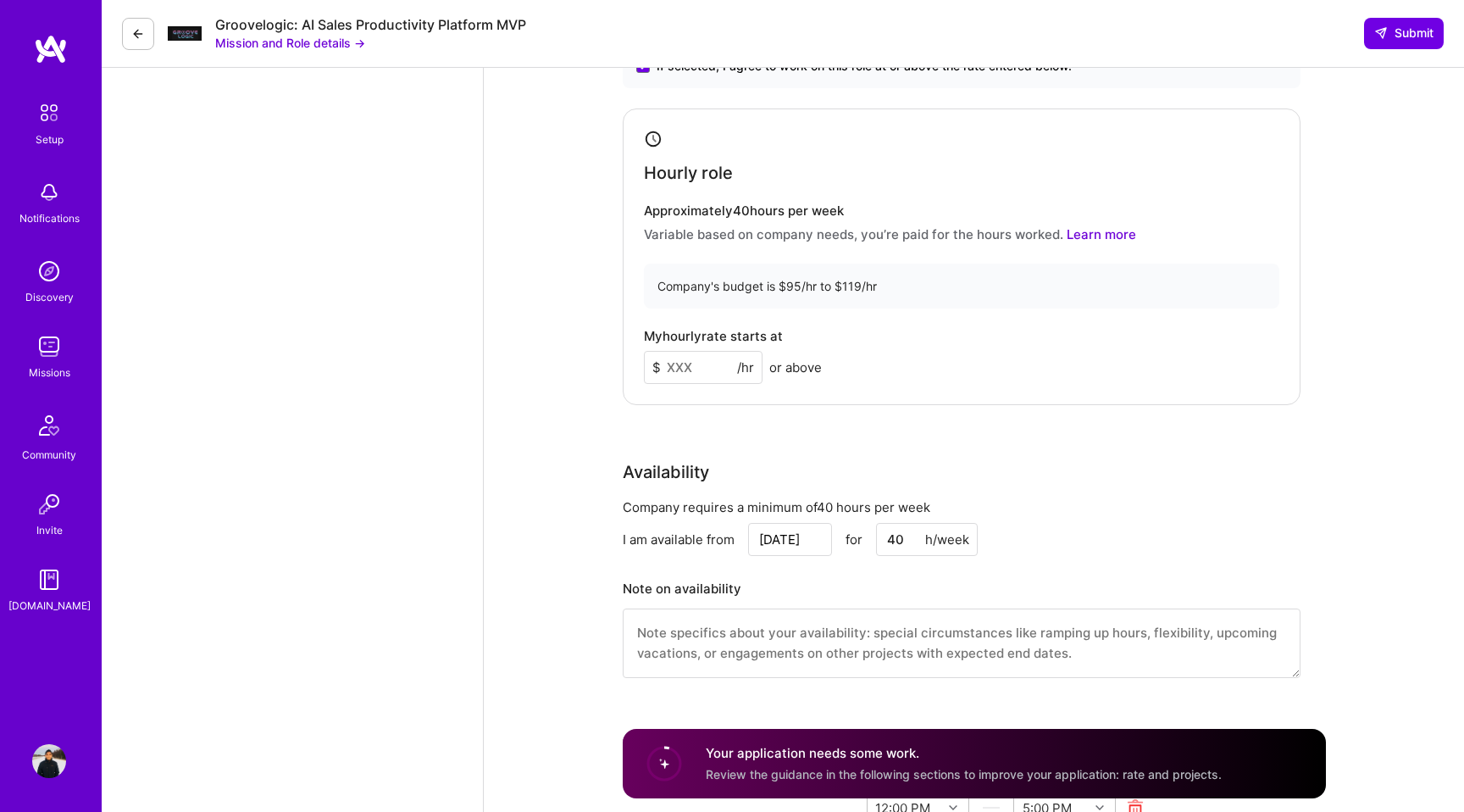
scroll to position [1334, 0]
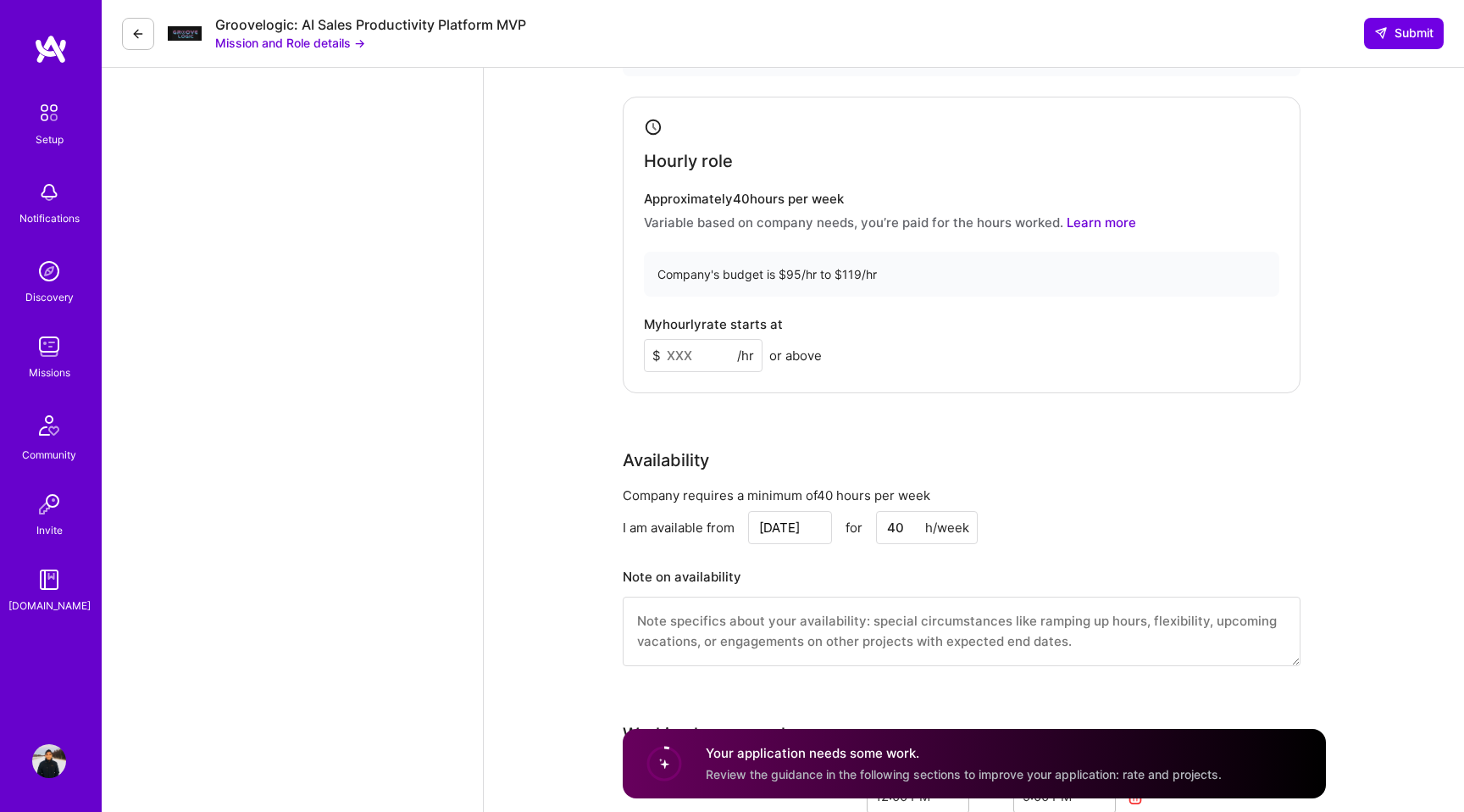
click at [709, 351] on input at bounding box center [703, 356] width 119 height 33
type input "80"
click at [756, 413] on div "Rate Your rate should reflect your skills, experience, role requirements, and m…" at bounding box center [975, 322] width 703 height 729
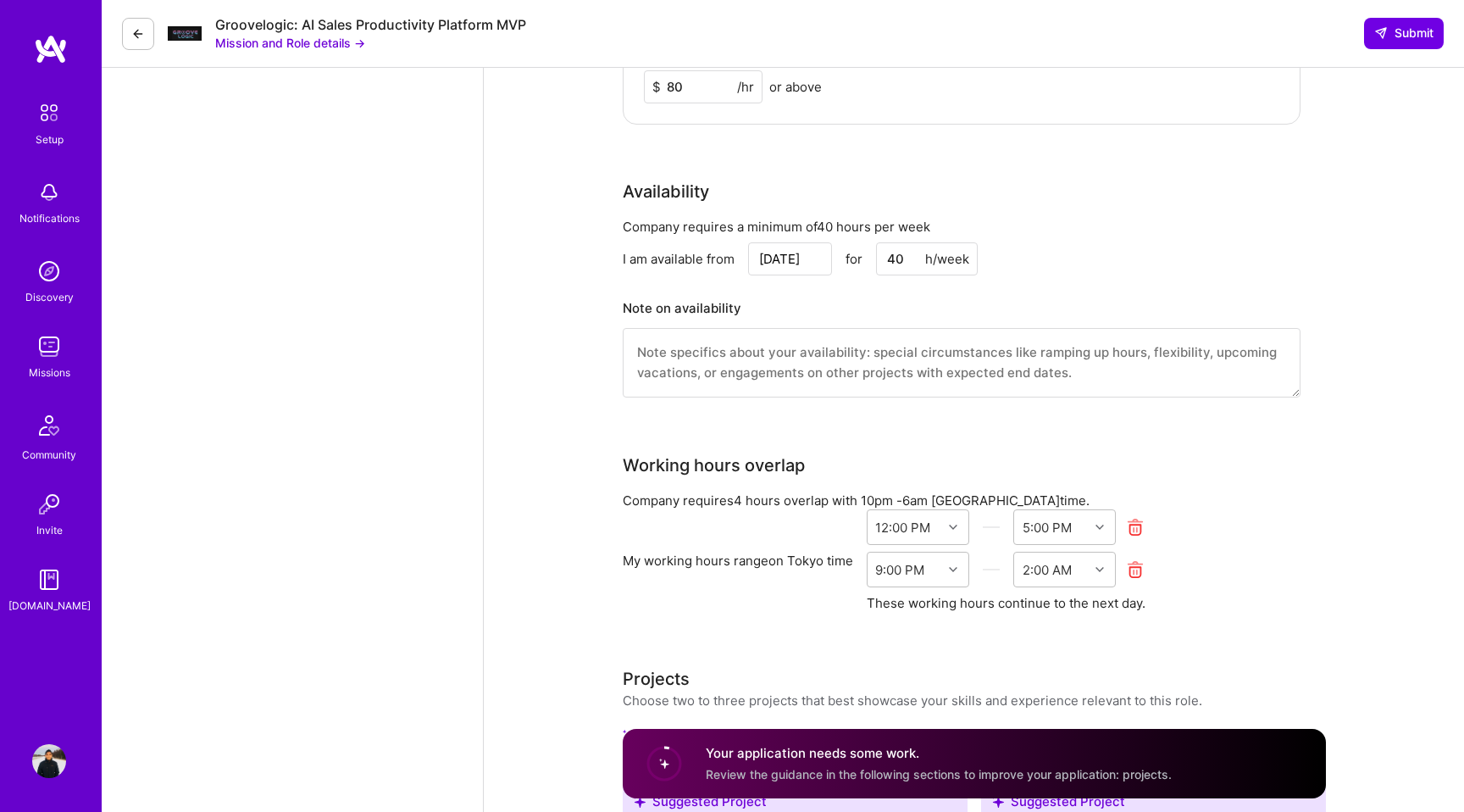
scroll to position [1614, 0]
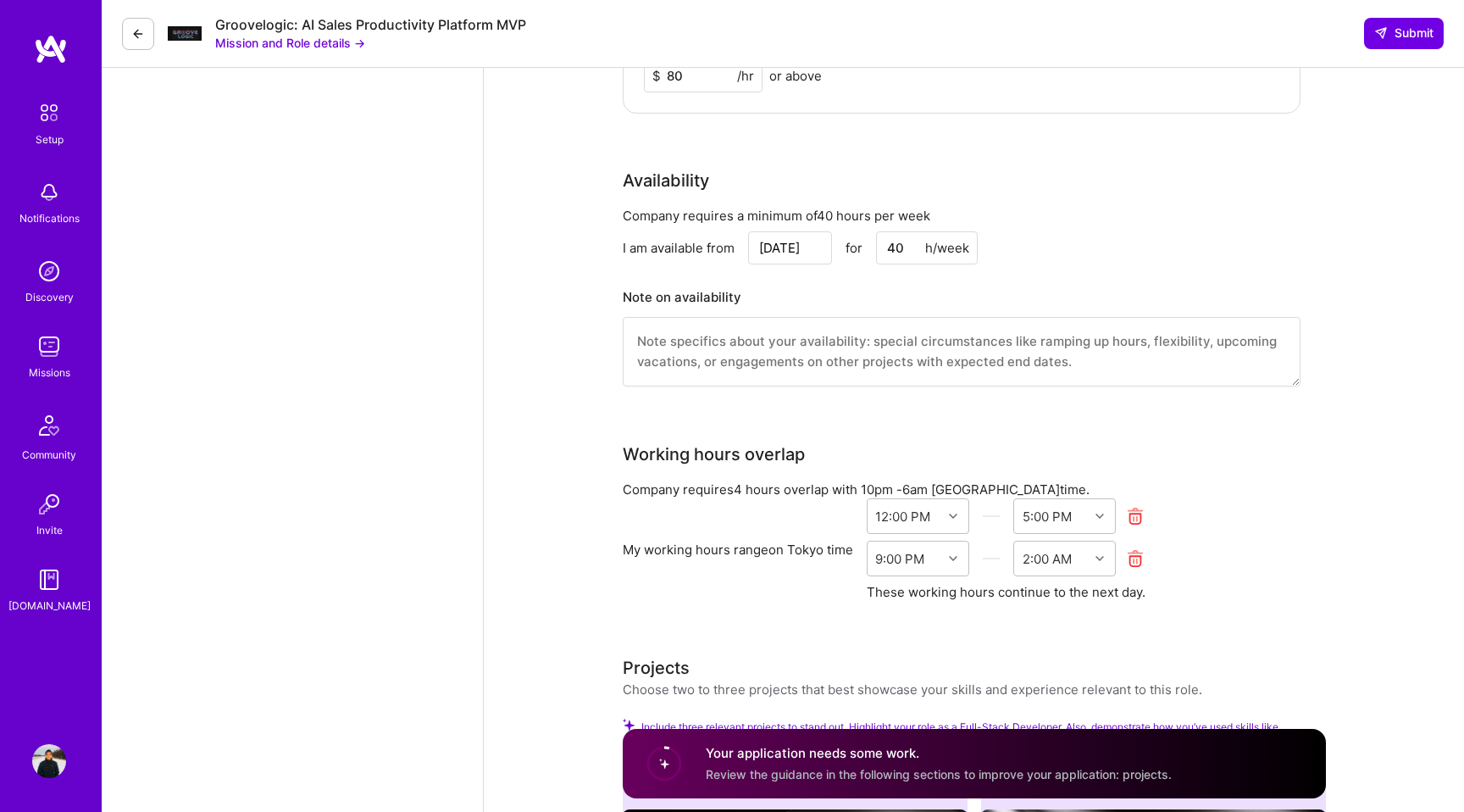
click at [763, 244] on input "Sep 28" at bounding box center [790, 248] width 84 height 33
click at [731, 196] on div "1" at bounding box center [729, 198] width 23 height 23
type input "Oct 1"
click at [809, 288] on h3 "Note on availability" at bounding box center [961, 297] width 678 height 25
click at [751, 340] on textarea at bounding box center [961, 351] width 678 height 70
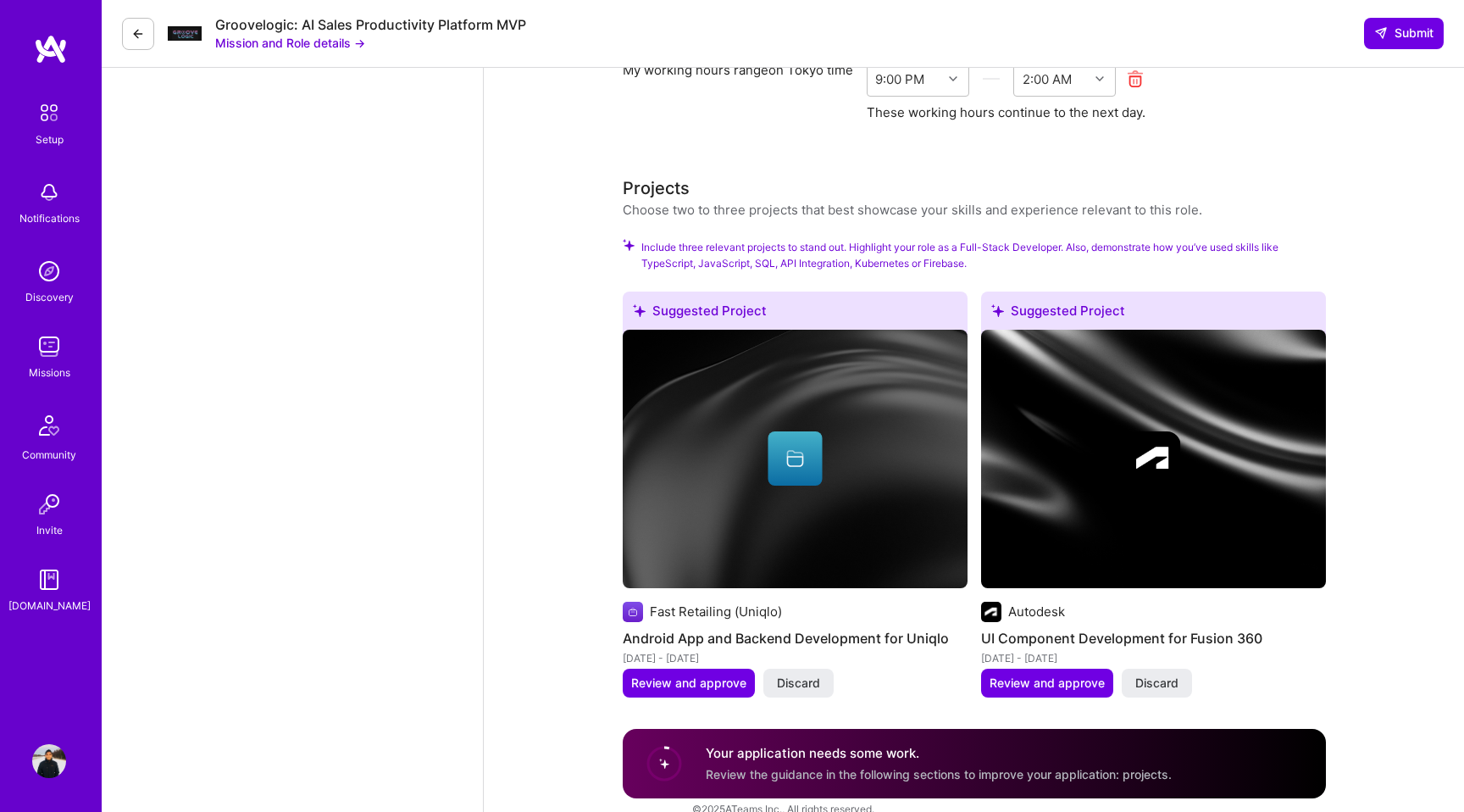
scroll to position [2119, 0]
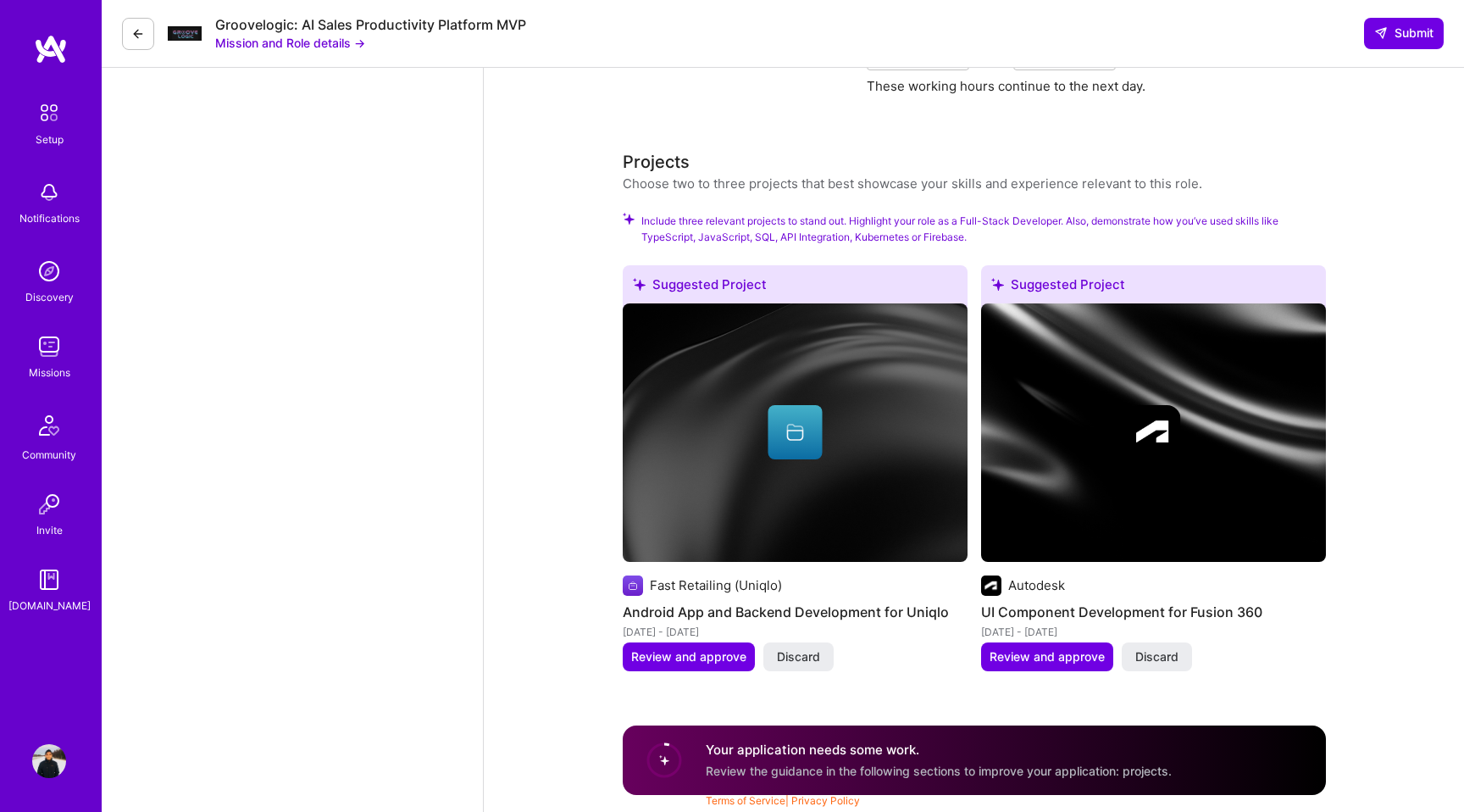
click at [803, 229] on span "Include three relevant projects to stand out. Highlight your role as a Full-Sta…" at bounding box center [983, 229] width 685 height 32
click at [794, 660] on span "Discard" at bounding box center [799, 656] width 44 height 17
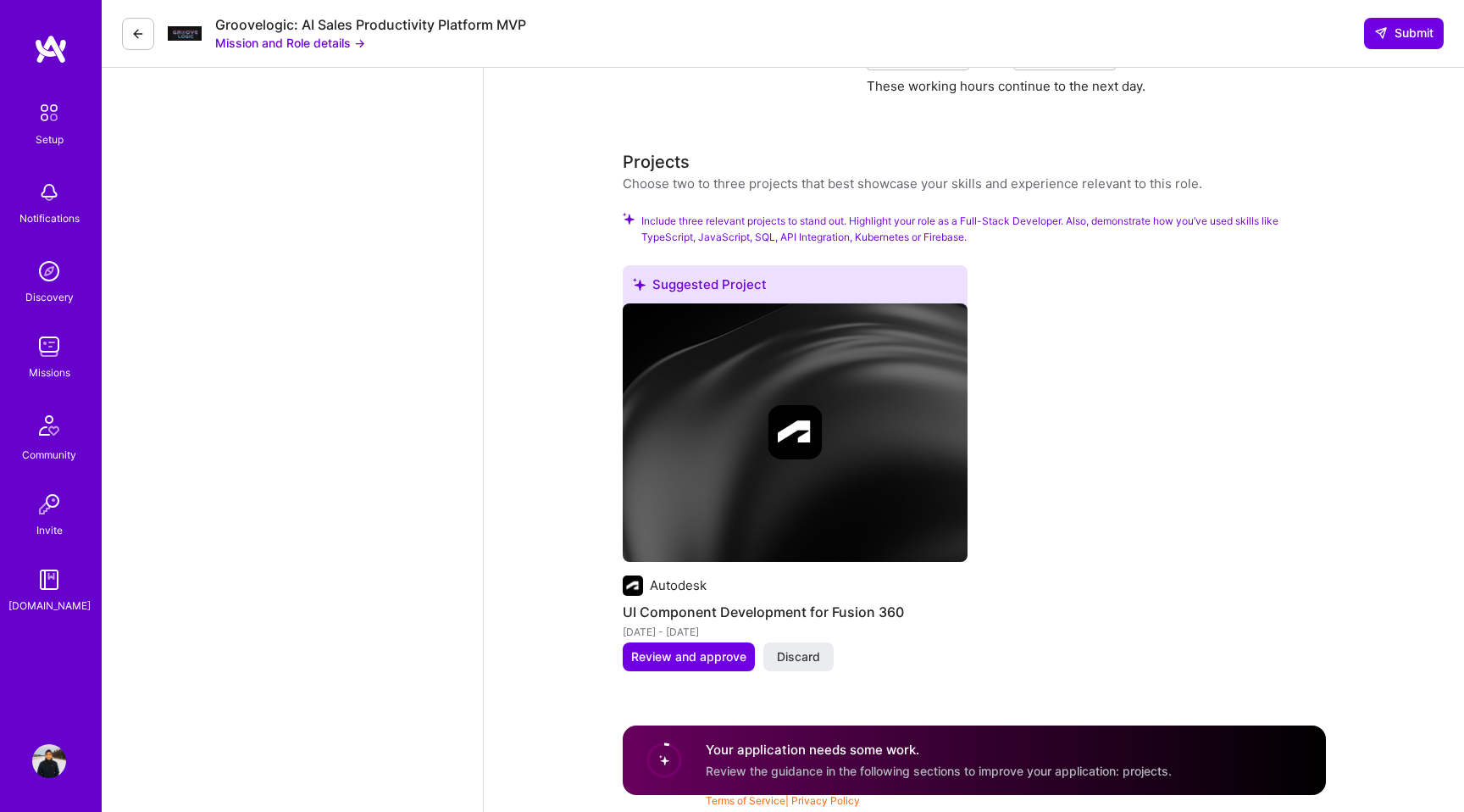
click at [794, 660] on span "Discard" at bounding box center [799, 656] width 44 height 17
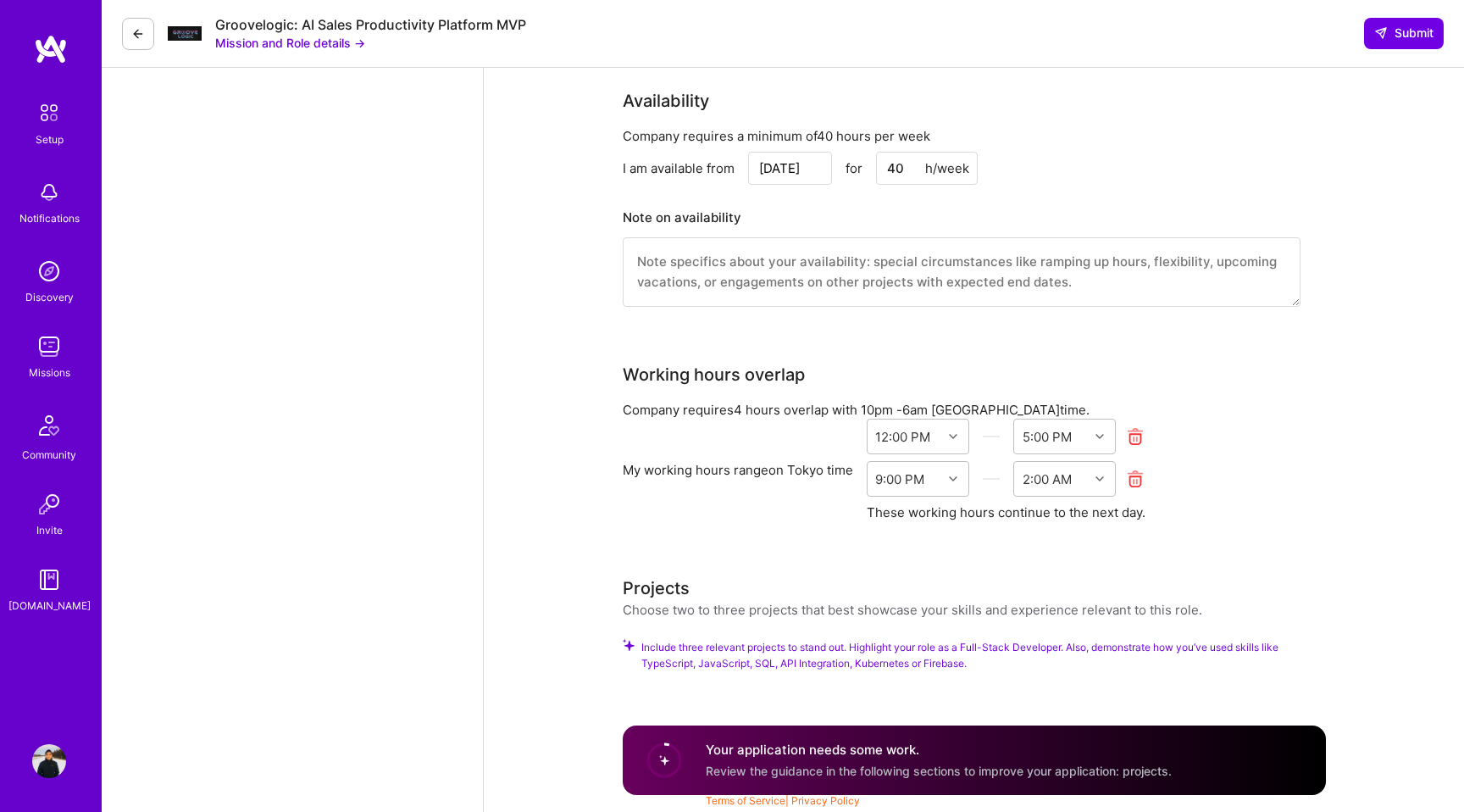
scroll to position [1693, 0]
click at [830, 664] on span "Include three relevant projects to stand out. Highlight your role as a Full-Sta…" at bounding box center [983, 655] width 685 height 32
click at [823, 641] on span "Include three relevant projects to stand out. Highlight your role as a Full-Sta…" at bounding box center [983, 655] width 685 height 32
click at [831, 749] on h4 "Your application needs some work." at bounding box center [939, 749] width 466 height 17
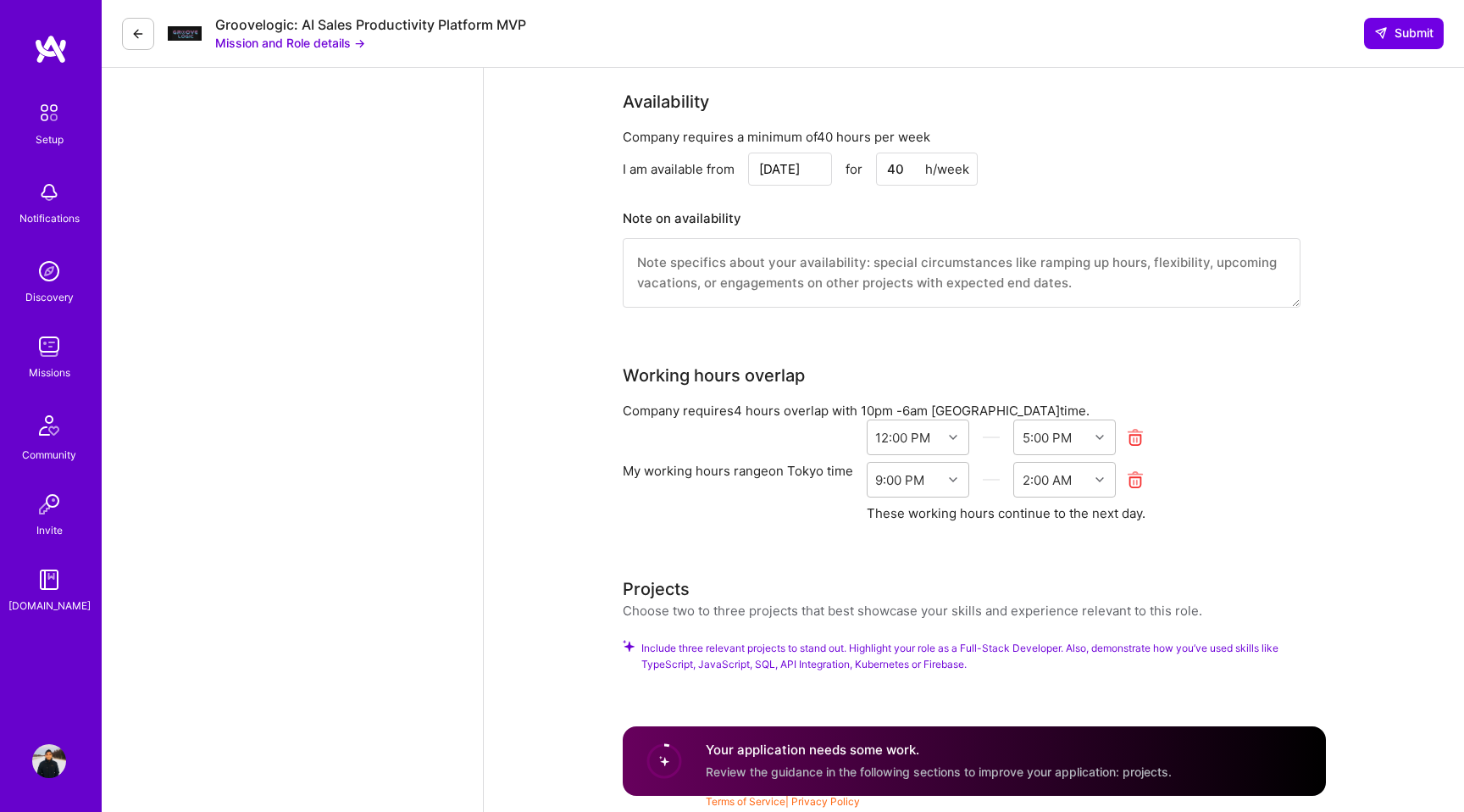
click at [765, 655] on span "Include three relevant projects to stand out. Highlight your role as a Full-Sta…" at bounding box center [983, 655] width 685 height 32
click at [798, 628] on div "Projects Choose two to three projects that best showcase your skills and experi…" at bounding box center [975, 633] width 703 height 116
click at [724, 612] on div "Choose two to three projects that best showcase your skills and experience rele…" at bounding box center [913, 611] width 579 height 17
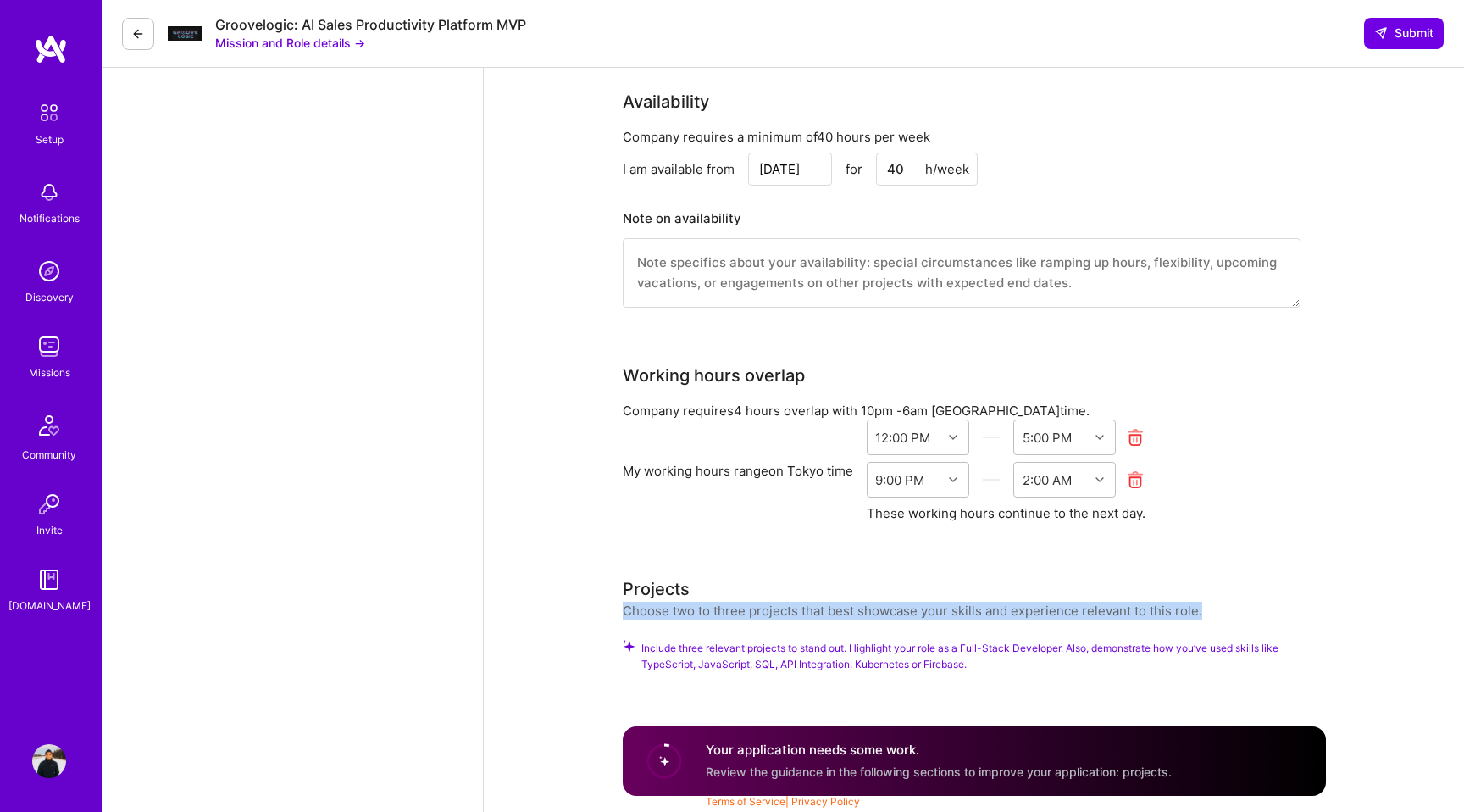
click at [724, 612] on div "Choose two to three projects that best showcase your skills and experience rele…" at bounding box center [913, 611] width 579 height 17
click at [839, 612] on div "Choose two to three projects that best showcase your skills and experience rele…" at bounding box center [913, 611] width 579 height 17
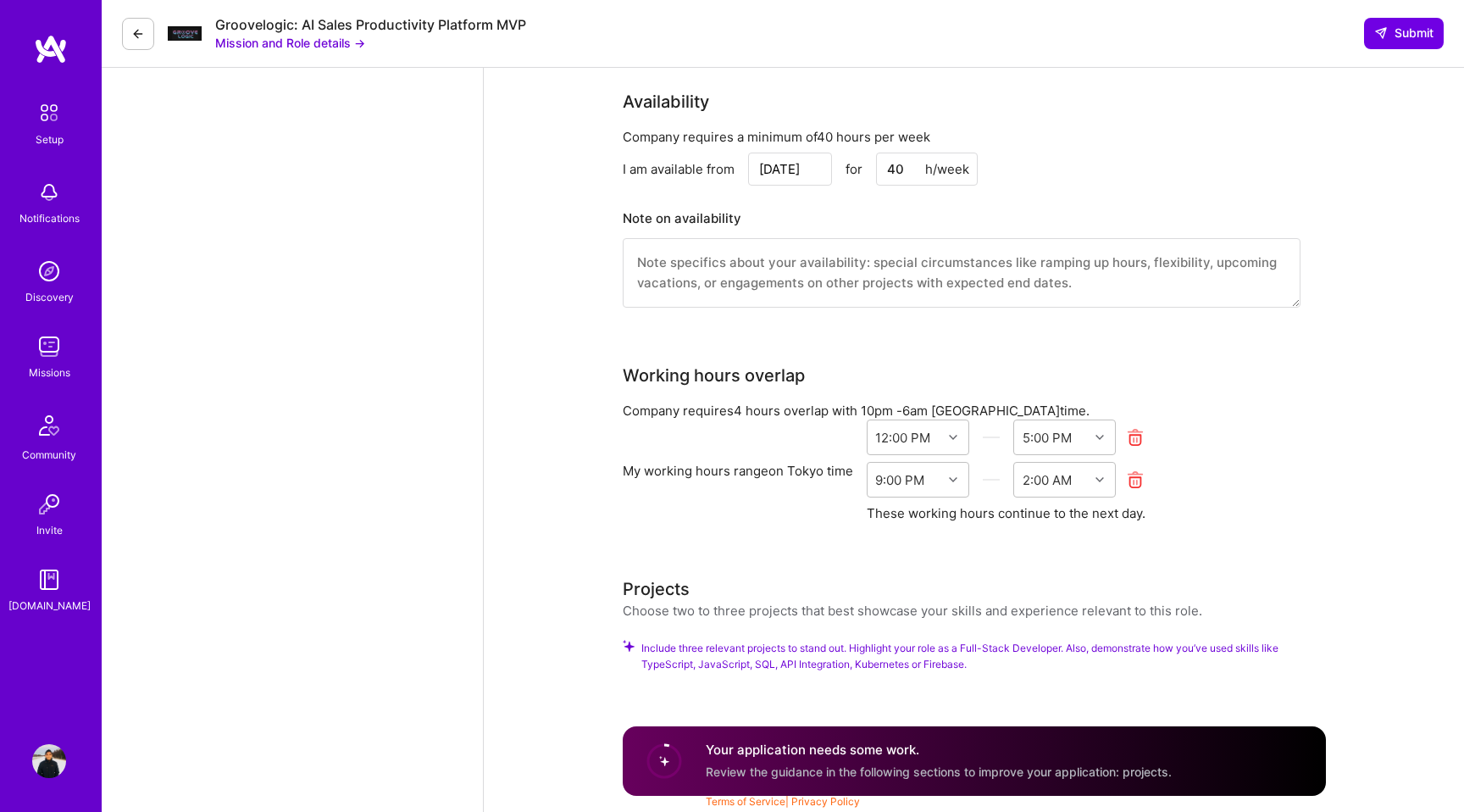
click at [884, 649] on span "Include three relevant projects to stand out. Highlight your role as a Full-Sta…" at bounding box center [983, 655] width 685 height 32
click at [887, 671] on div "Include three relevant projects to stand out. Highlight your role as a Full-Sta…" at bounding box center [975, 665] width 703 height 52
click at [843, 737] on div "Your application needs some work. Review the guidance in the following sections…" at bounding box center [975, 761] width 703 height 70
click at [667, 762] on circle at bounding box center [664, 761] width 32 height 32
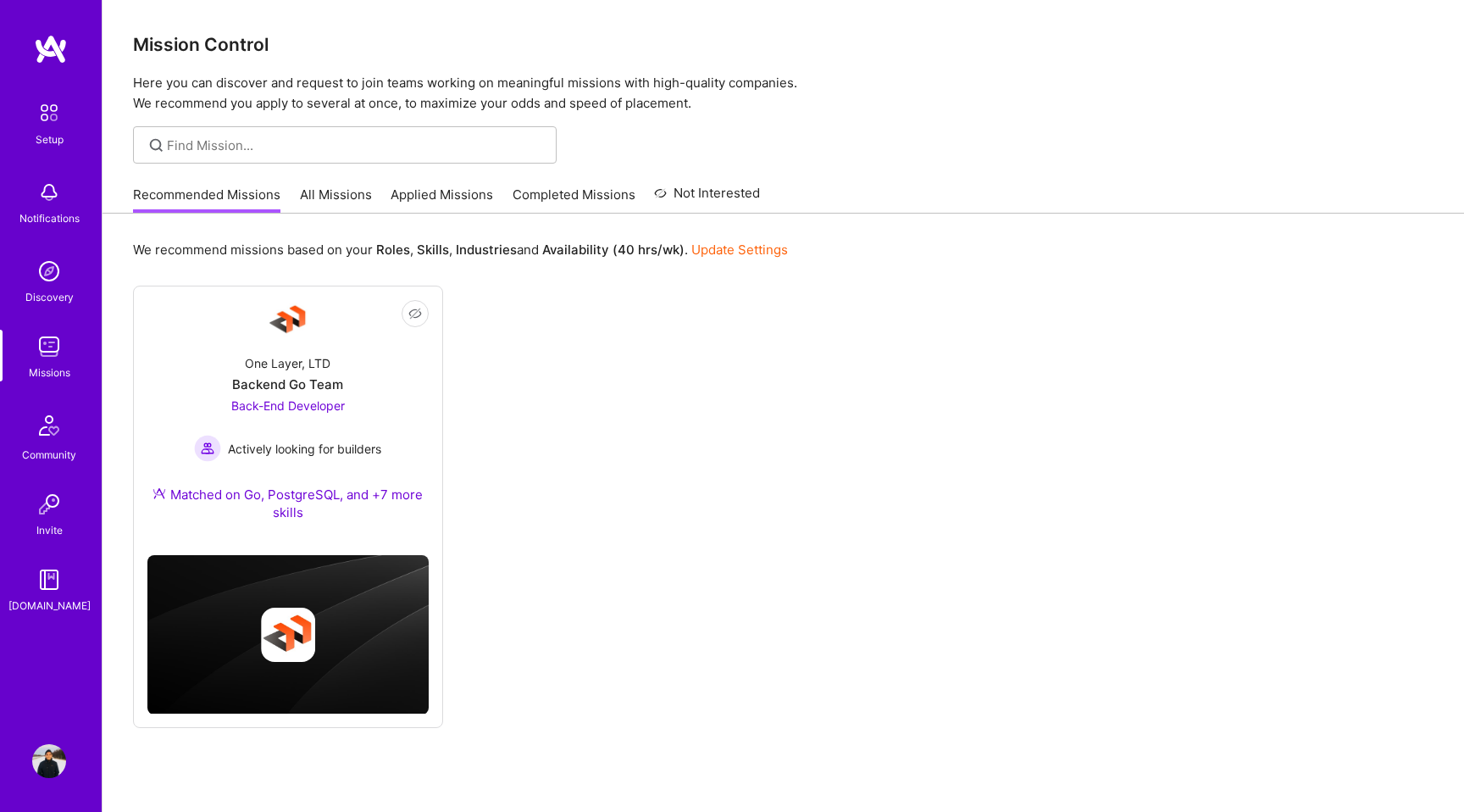
click at [444, 195] on link "Applied Missions" at bounding box center [442, 200] width 103 height 28
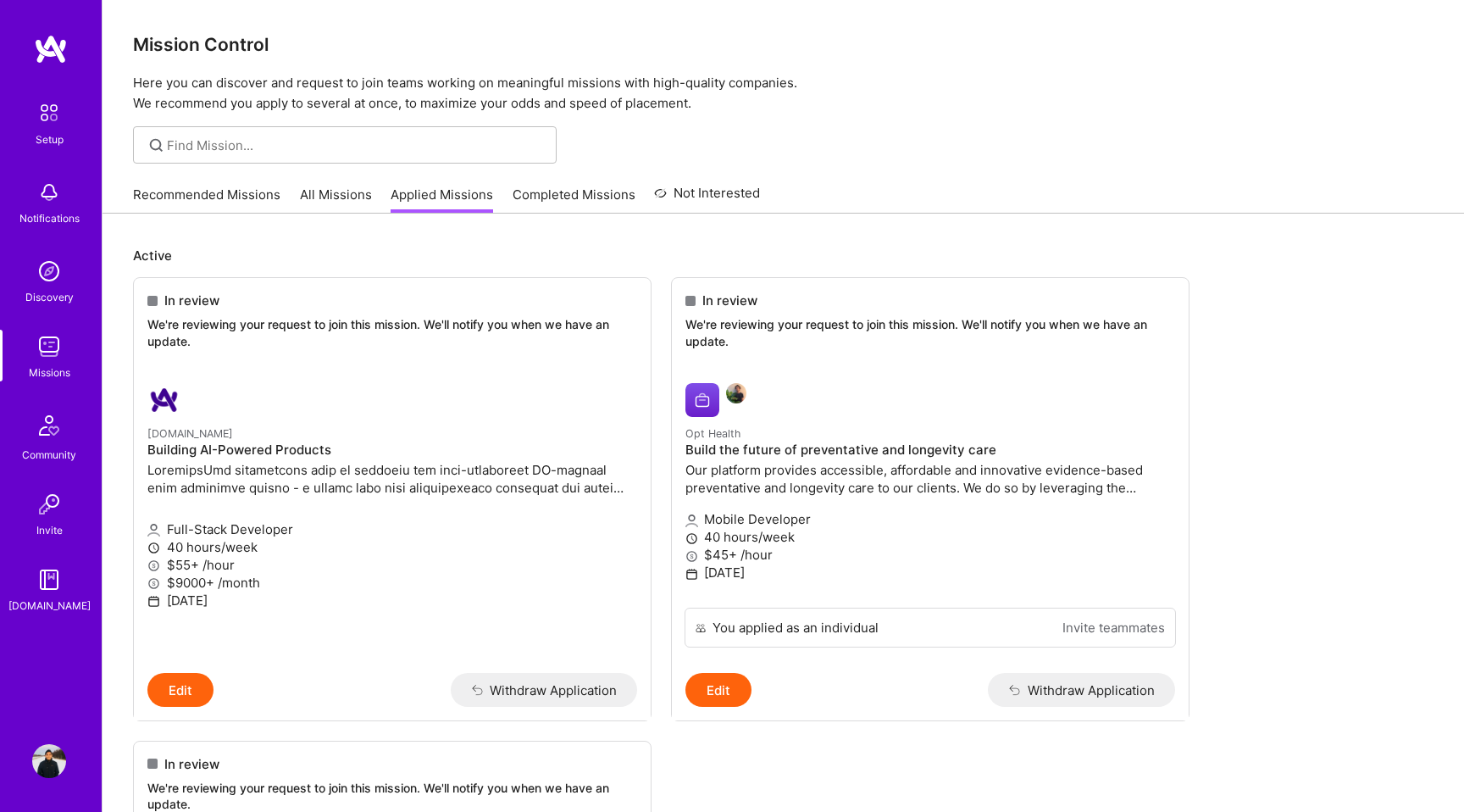
click at [366, 185] on div "Recommended Missions All Missions Applied Missions Completed Missions Not Inter…" at bounding box center [446, 194] width 627 height 37
click at [343, 195] on link "All Missions" at bounding box center [336, 200] width 72 height 28
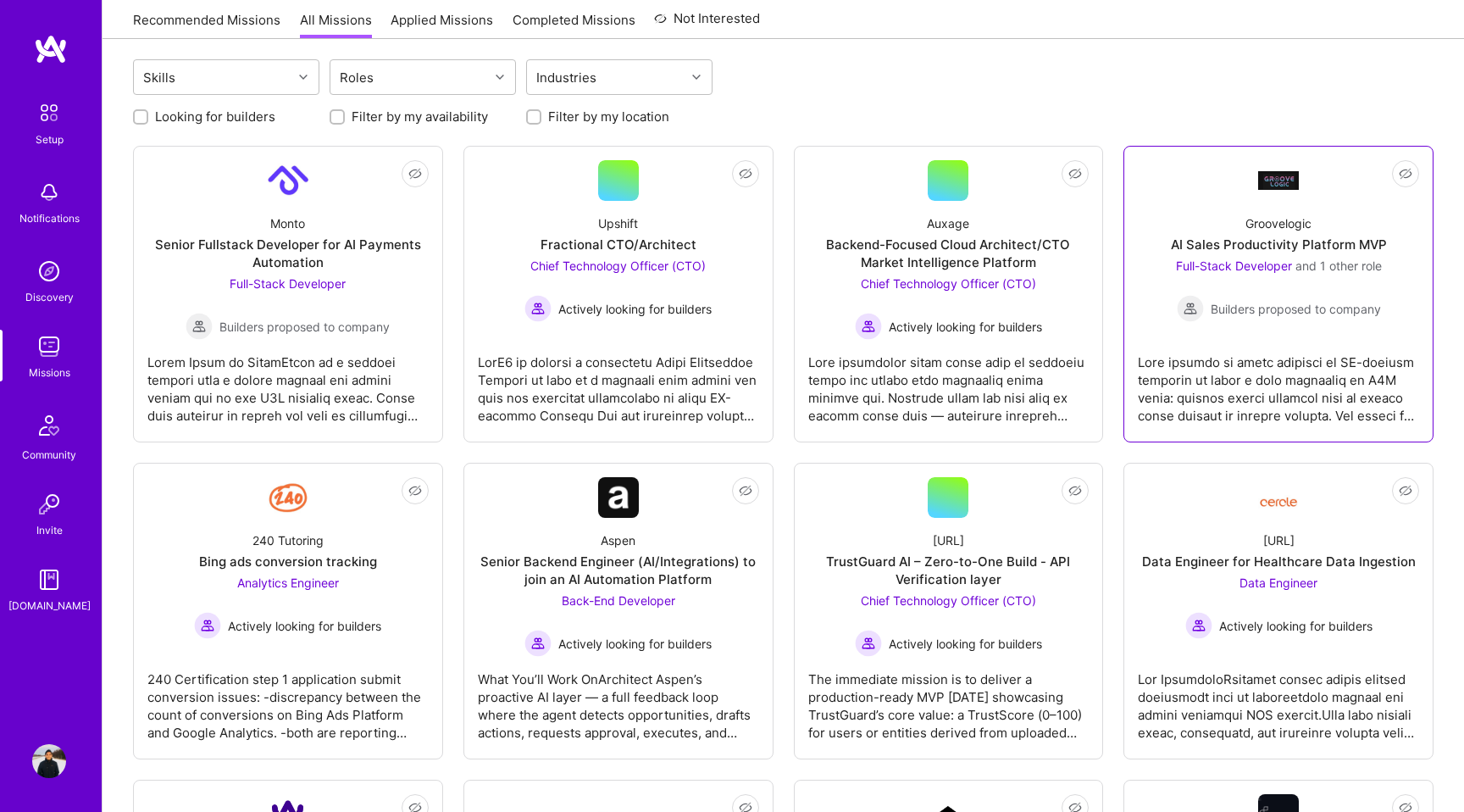
scroll to position [215, 0]
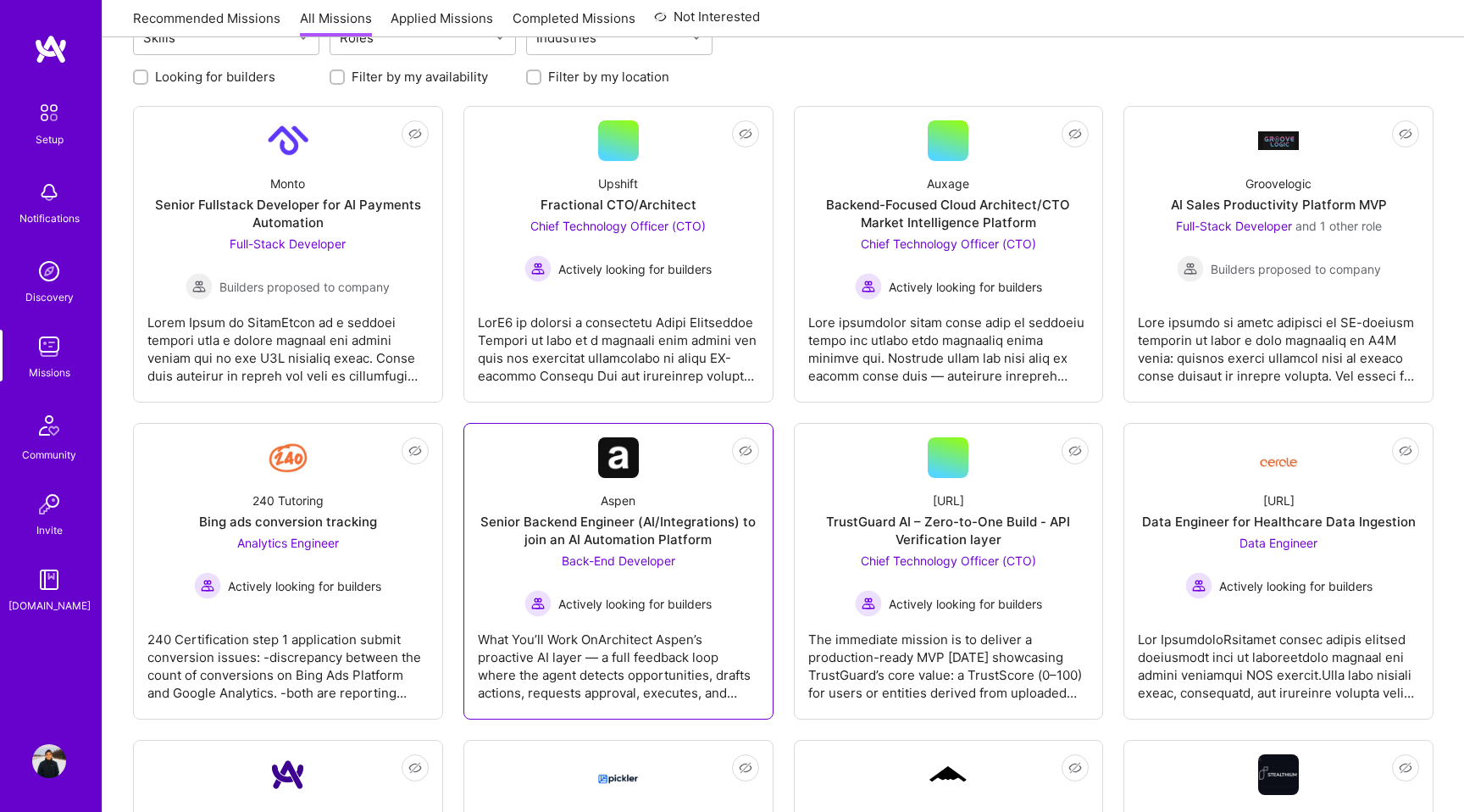
click at [727, 563] on div "Aspen Senior Backend Engineer (AI/Integrations) to join an AI Automation Platfo…" at bounding box center [619, 547] width 281 height 139
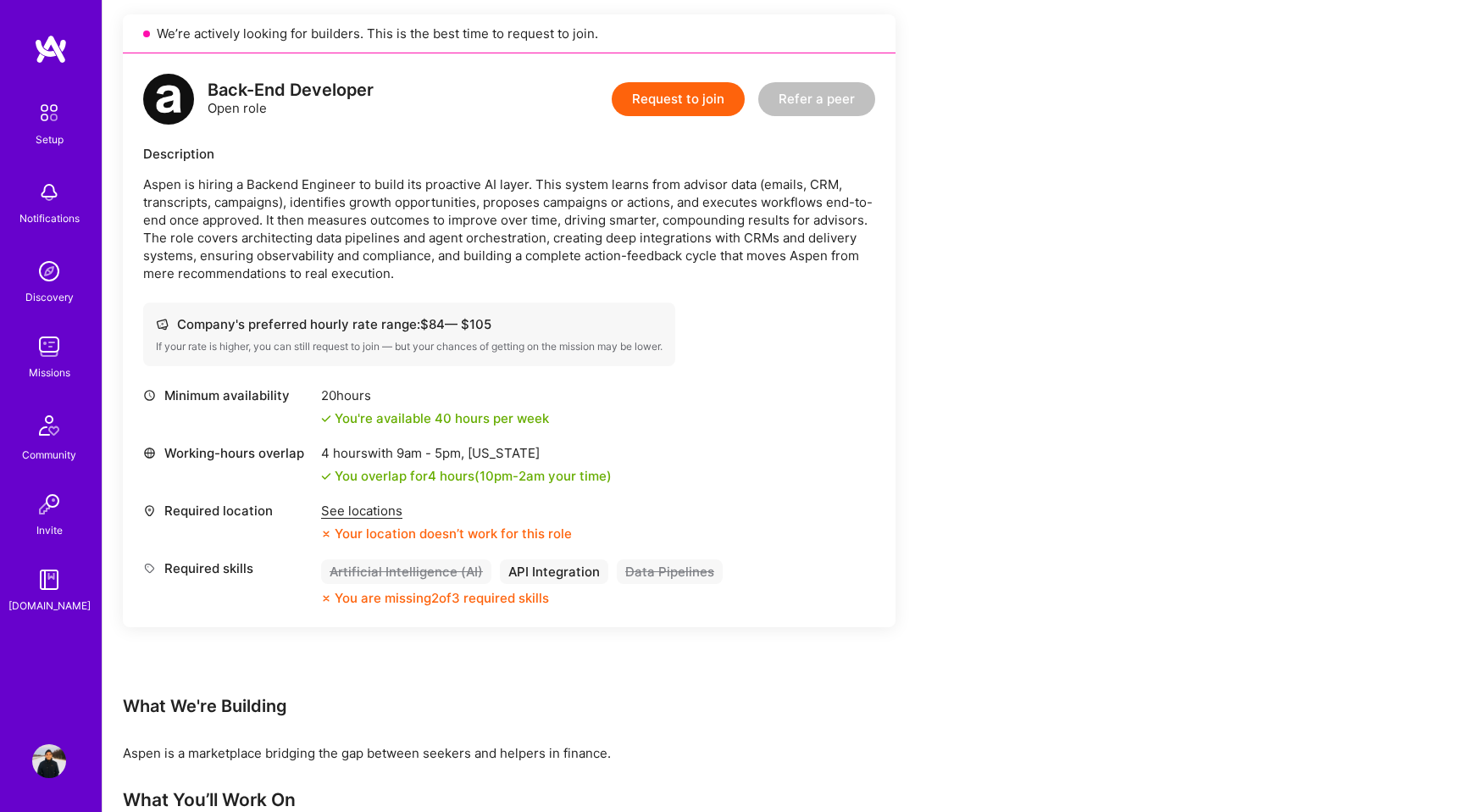
scroll to position [390, 0]
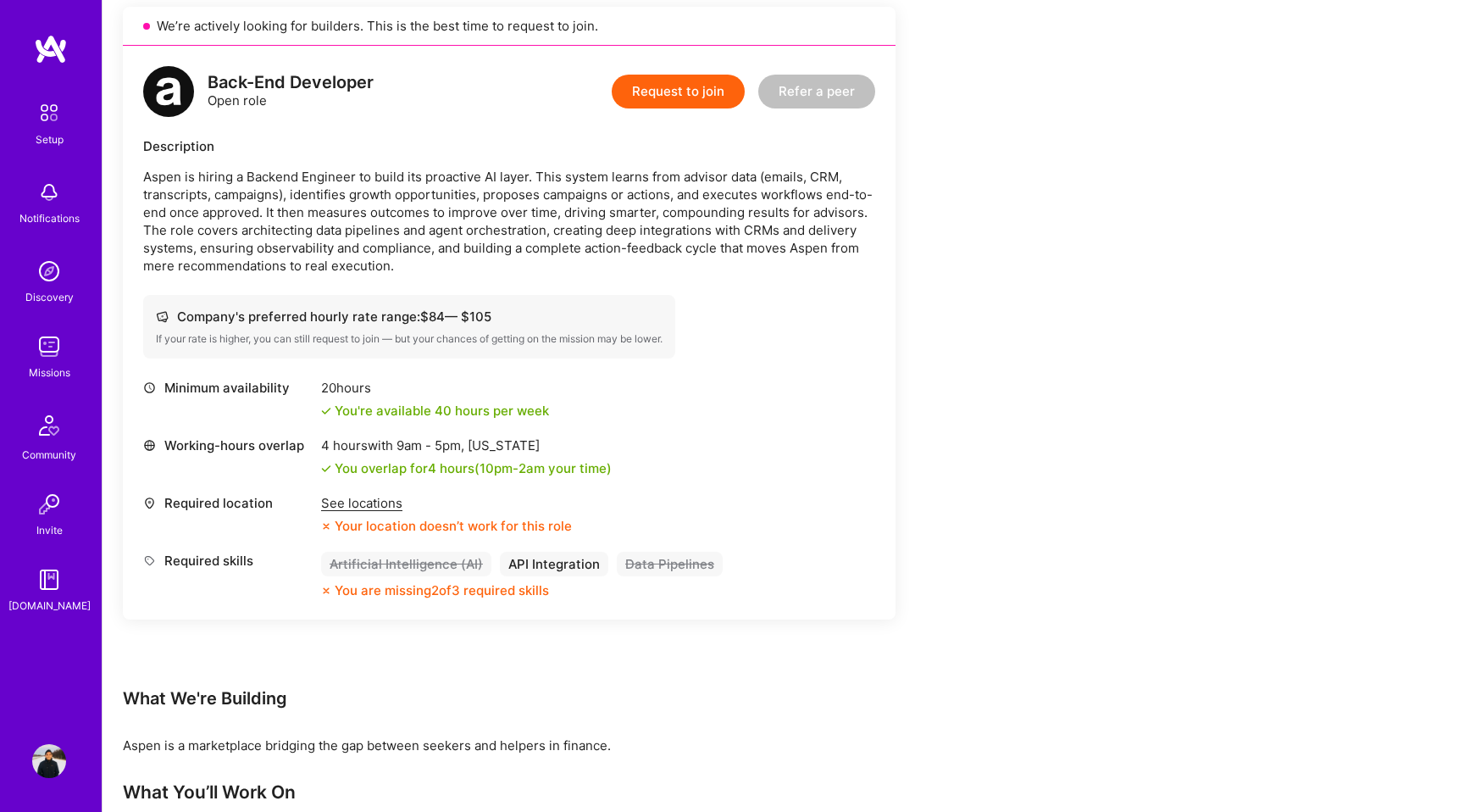
click at [368, 496] on div "See locations" at bounding box center [447, 502] width 251 height 17
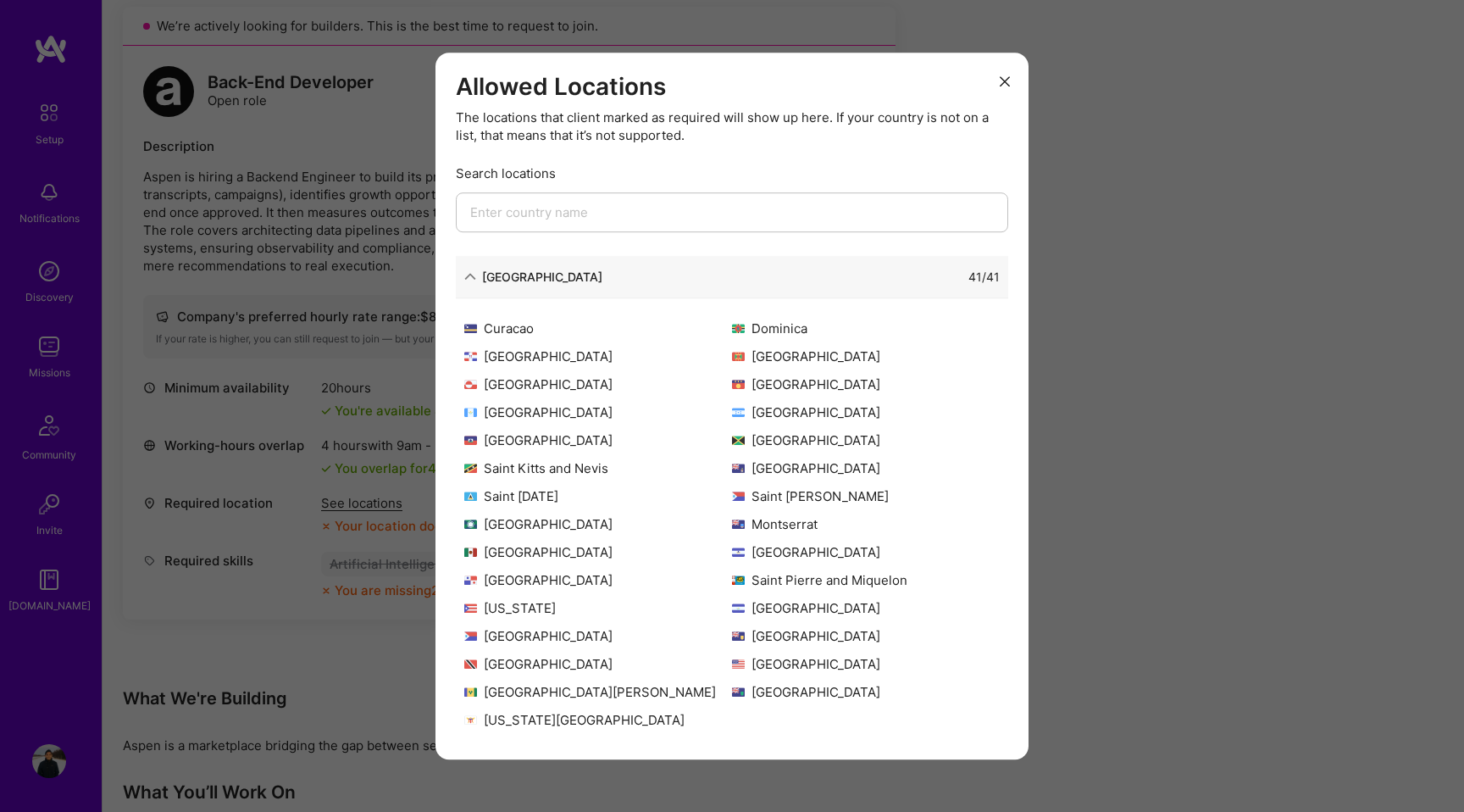
scroll to position [0, 0]
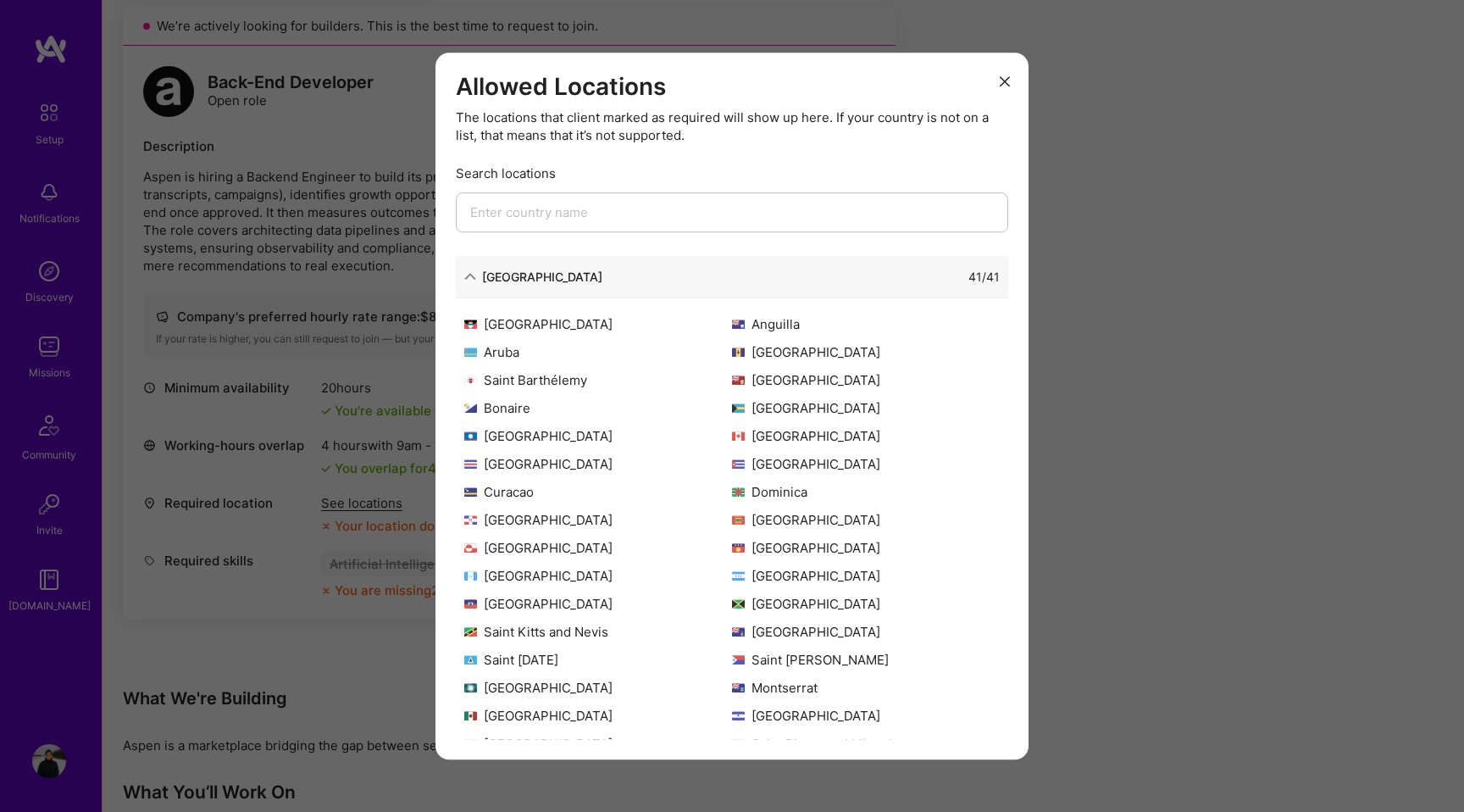
click at [1010, 78] on button "modal" at bounding box center [1004, 80] width 20 height 28
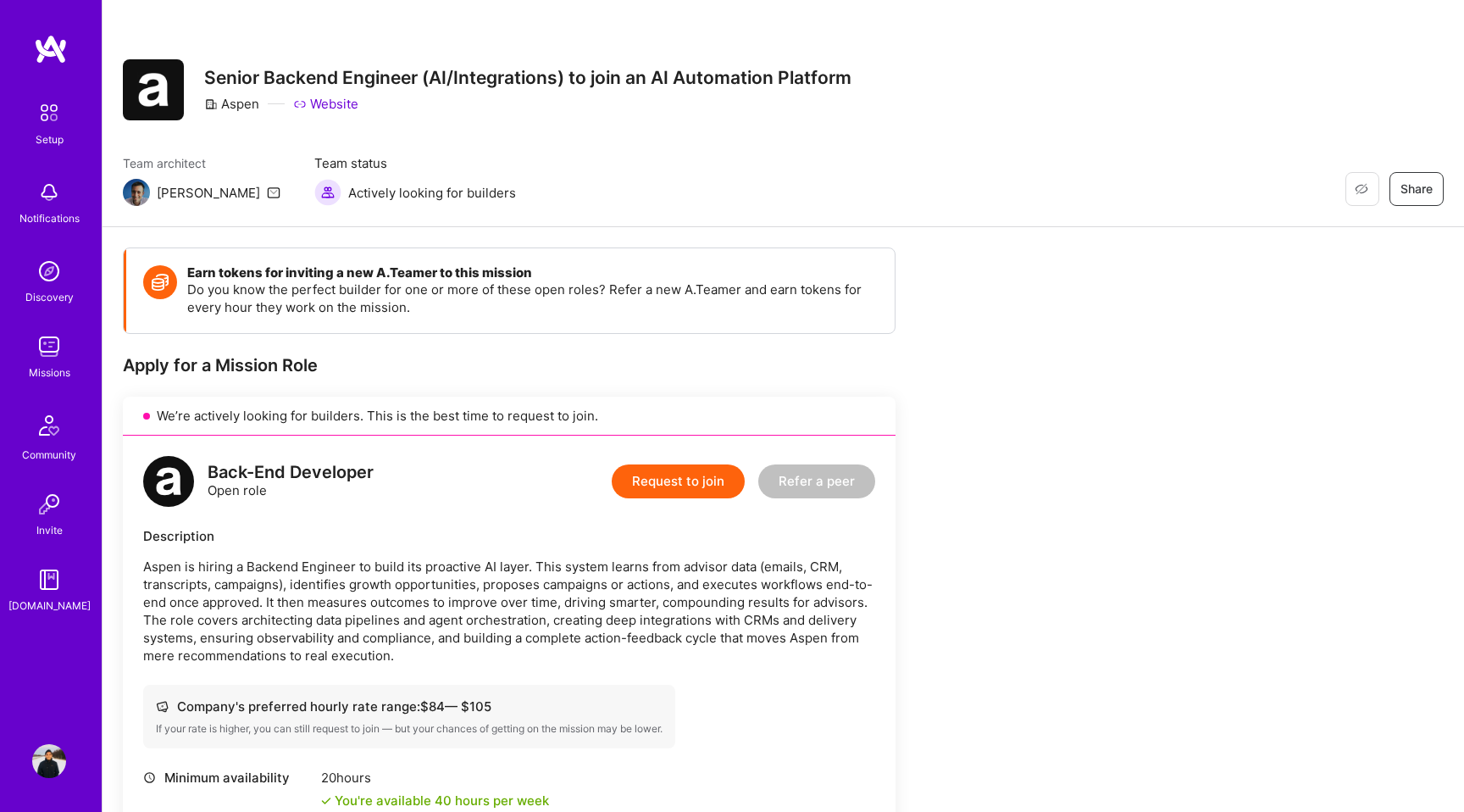
click at [322, 103] on link "Website" at bounding box center [325, 104] width 65 height 17
